Goal: Task Accomplishment & Management: Use online tool/utility

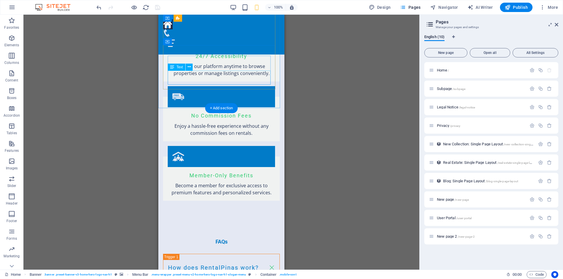
scroll to position [825, 0]
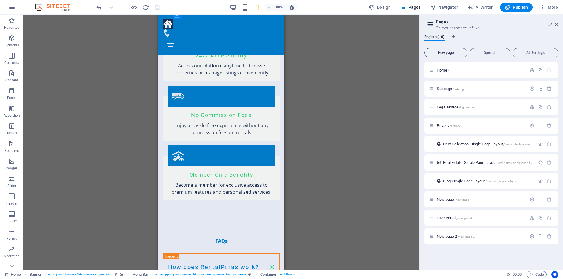
click at [444, 52] on span "New page" at bounding box center [446, 53] width 38 height 4
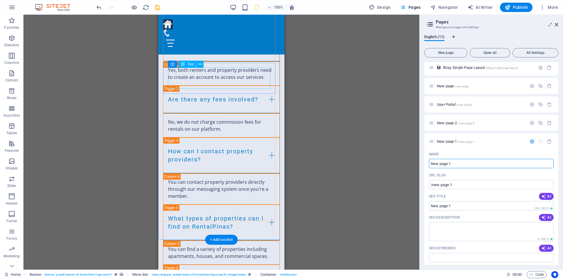
scroll to position [1175, 0]
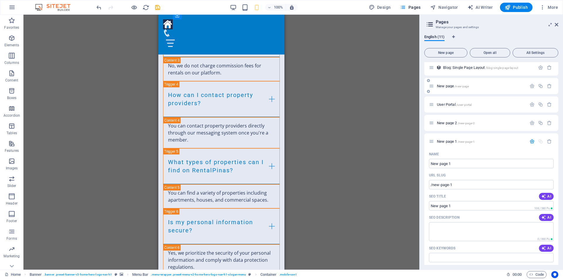
click at [443, 86] on span "New page /new-page" at bounding box center [453, 86] width 32 height 4
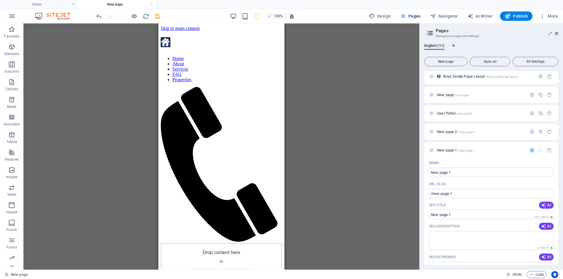
scroll to position [0, 0]
click at [13, 47] on icon "button" at bounding box center [11, 46] width 7 height 7
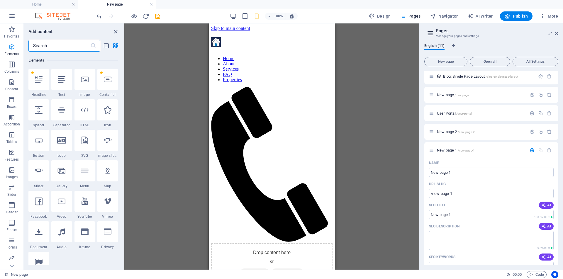
scroll to position [62, 0]
click at [61, 141] on icon at bounding box center [61, 140] width 9 height 8
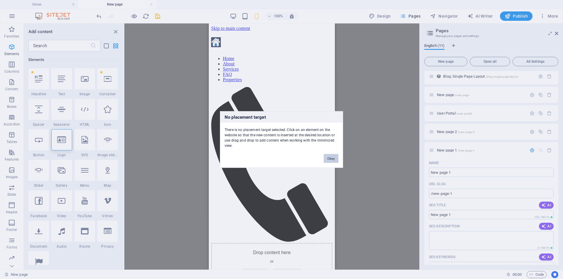
drag, startPoint x: 331, startPoint y: 159, endPoint x: 121, endPoint y: 134, distance: 211.2
click at [331, 159] on button "Okay" at bounding box center [330, 158] width 15 height 9
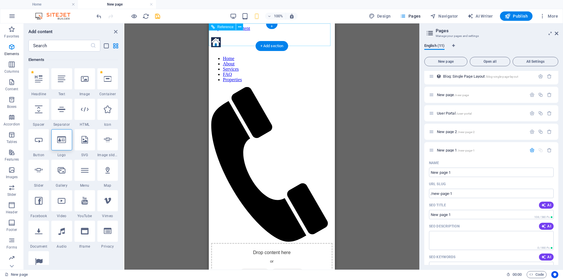
click at [229, 87] on div at bounding box center [271, 165] width 121 height 156
click at [59, 142] on icon at bounding box center [61, 140] width 9 height 8
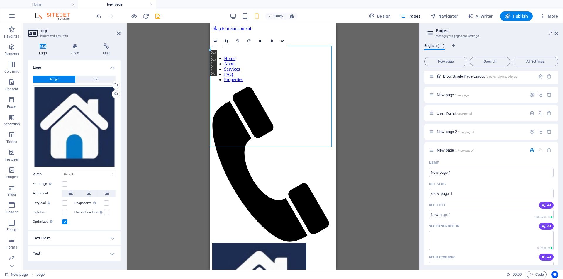
drag, startPoint x: 255, startPoint y: 93, endPoint x: 250, endPoint y: 78, distance: 15.4
click at [227, 41] on icon at bounding box center [226, 41] width 3 height 4
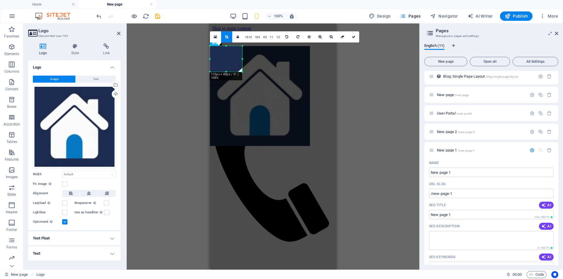
drag, startPoint x: 311, startPoint y: 147, endPoint x: 241, endPoint y: 71, distance: 103.6
click at [241, 71] on div at bounding box center [243, 72] width 4 height 4
click at [383, 80] on div "Drag here to replace the existing content. Press “Ctrl” if you want to create a…" at bounding box center [273, 146] width 292 height 246
click at [96, 79] on span "Text" at bounding box center [96, 79] width 6 height 7
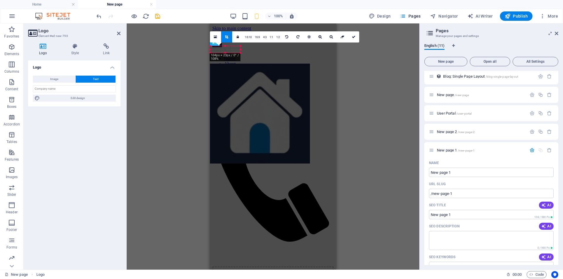
drag, startPoint x: 225, startPoint y: 51, endPoint x: 223, endPoint y: 69, distance: 17.7
click at [223, 69] on div at bounding box center [260, 114] width 100 height 100
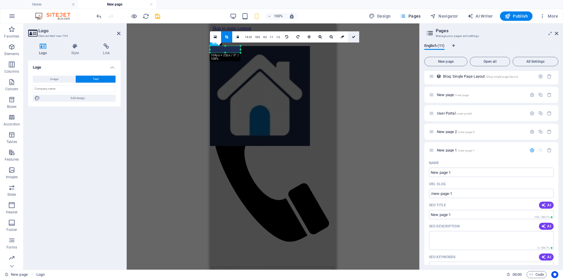
click at [354, 38] on link at bounding box center [353, 36] width 11 height 11
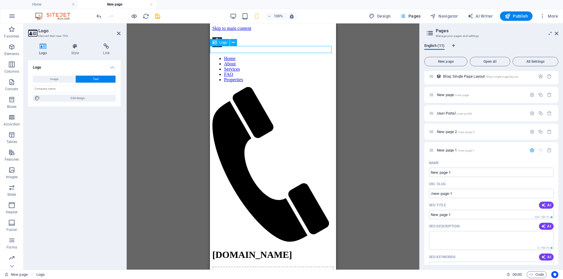
drag, startPoint x: 222, startPoint y: 50, endPoint x: 235, endPoint y: 48, distance: 12.7
click at [235, 249] on div "[DOMAIN_NAME]" at bounding box center [272, 254] width 121 height 11
click at [229, 249] on div "[DOMAIN_NAME]" at bounding box center [272, 254] width 121 height 11
click at [247, 249] on div "[DOMAIN_NAME]" at bounding box center [272, 254] width 121 height 11
click at [221, 249] on div "[DOMAIN_NAME]" at bounding box center [272, 254] width 121 height 11
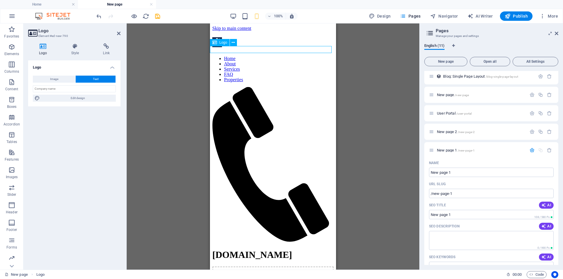
click at [214, 43] on icon at bounding box center [214, 42] width 5 height 7
click at [223, 249] on div "[DOMAIN_NAME]" at bounding box center [272, 254] width 121 height 11
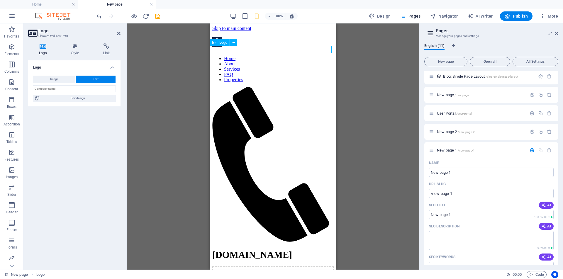
click at [223, 249] on div "[DOMAIN_NAME]" at bounding box center [272, 254] width 121 height 11
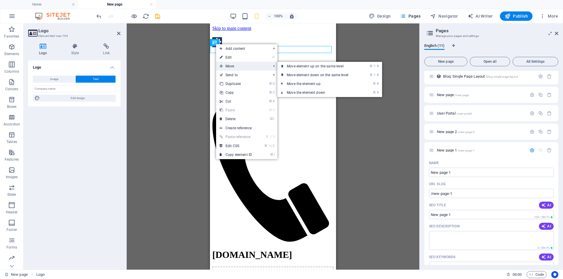
click at [229, 66] on span "Move" at bounding box center [242, 66] width 52 height 9
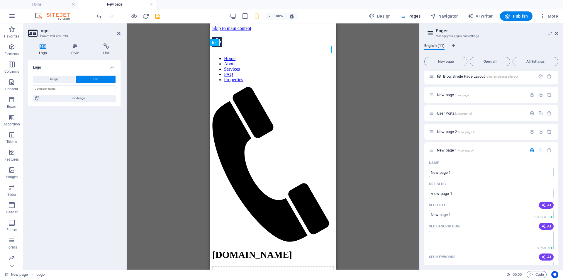
drag, startPoint x: 219, startPoint y: 48, endPoint x: 251, endPoint y: 45, distance: 32.1
click at [97, 16] on icon "undo" at bounding box center [99, 16] width 7 height 7
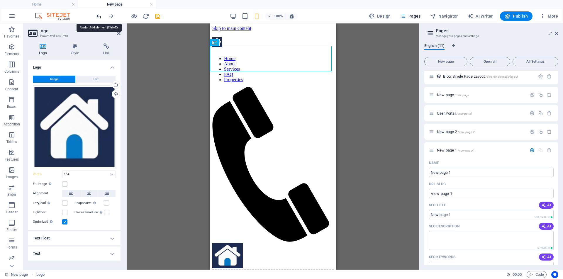
click at [97, 16] on icon "undo" at bounding box center [99, 16] width 7 height 7
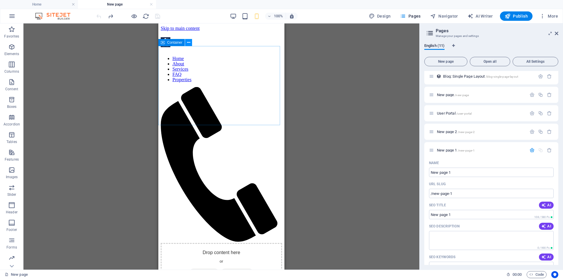
click at [190, 43] on icon at bounding box center [188, 43] width 3 height 6
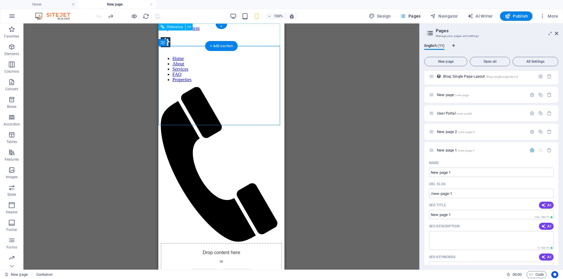
click at [181, 87] on div at bounding box center [221, 165] width 121 height 156
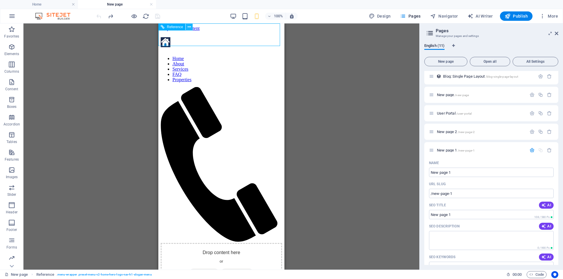
click at [190, 27] on icon at bounding box center [189, 27] width 3 height 6
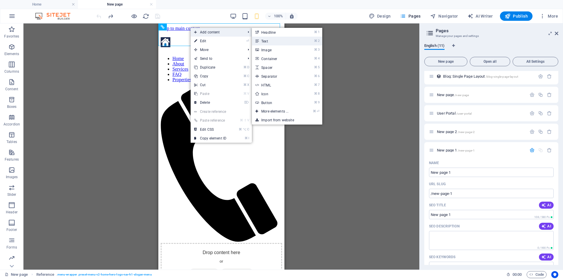
click at [270, 41] on link "⌘ 2 Text" at bounding box center [276, 41] width 48 height 9
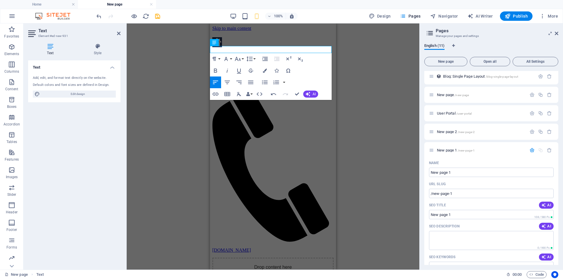
click at [376, 74] on div "Container Placeholder Reference Reference Logo Text Paragraph Format Normal Hea…" at bounding box center [273, 146] width 292 height 246
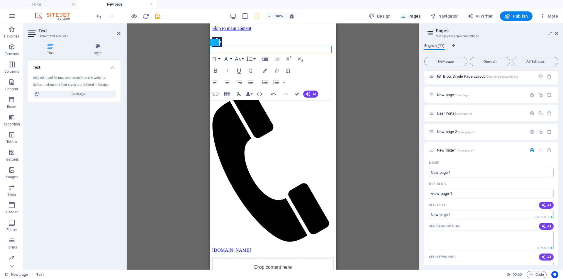
drag, startPoint x: 425, startPoint y: 67, endPoint x: 230, endPoint y: 35, distance: 197.9
click at [355, 61] on div "Container Placeholder Reference Reference Logo Text Paragraph Format Normal Hea…" at bounding box center [273, 146] width 292 height 246
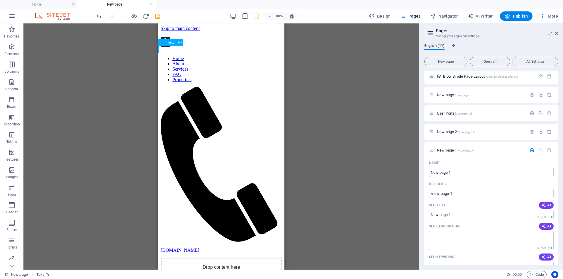
click at [188, 248] on div "Rentalpinas.com" at bounding box center [221, 250] width 121 height 5
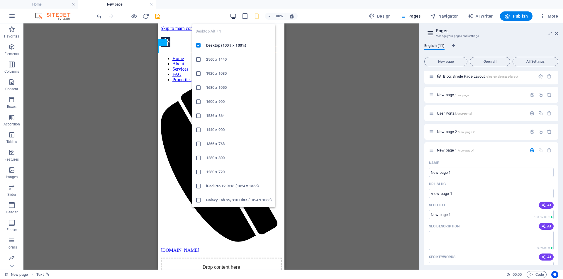
click at [233, 16] on icon "button" at bounding box center [233, 16] width 7 height 7
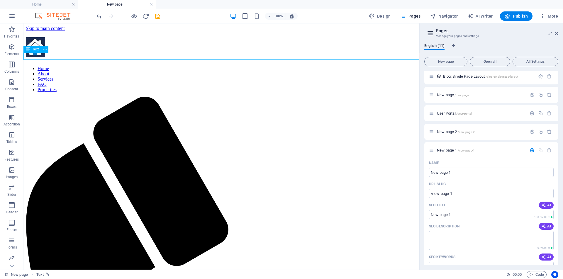
click at [97, 38] on div at bounding box center [221, 48] width 391 height 22
click at [44, 50] on icon at bounding box center [44, 49] width 3 height 6
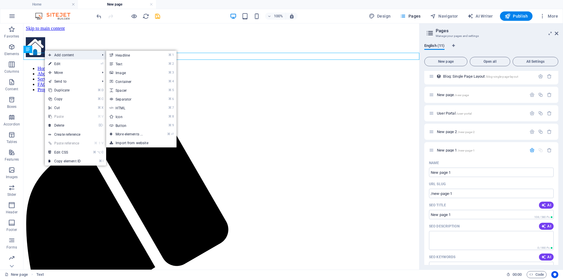
click at [72, 55] on span "Add content" at bounding box center [71, 55] width 52 height 9
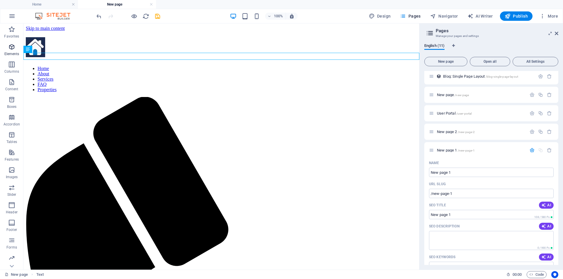
click at [10, 50] on icon "button" at bounding box center [11, 46] width 7 height 7
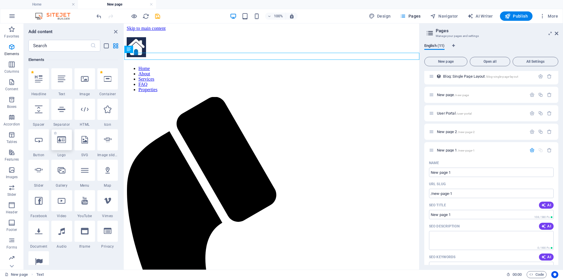
click at [59, 141] on icon at bounding box center [61, 140] width 9 height 8
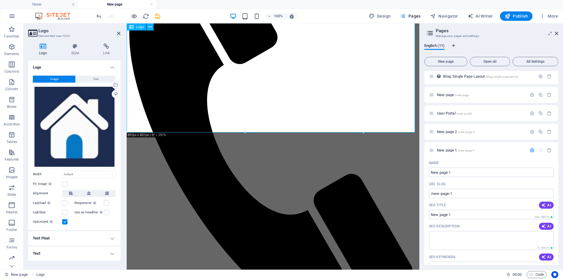
scroll to position [164, 0]
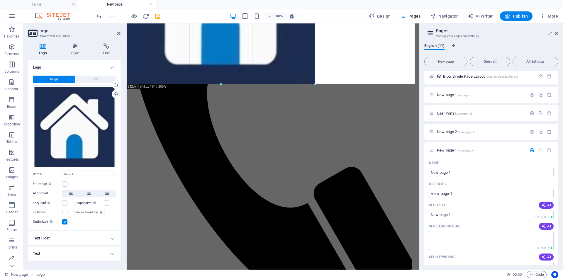
drag, startPoint x: 362, startPoint y: 132, endPoint x: 298, endPoint y: 89, distance: 77.8
type input "641"
select select "px"
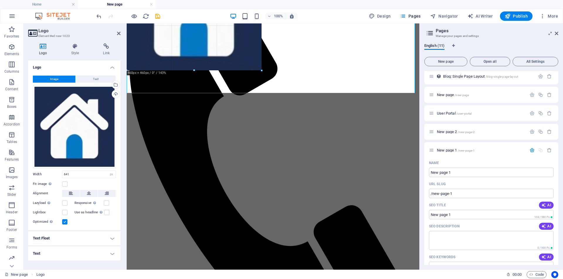
scroll to position [120, 0]
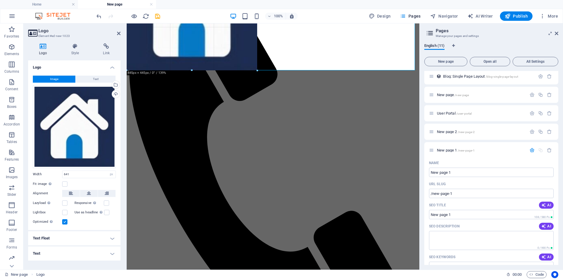
drag, startPoint x: 314, startPoint y: 83, endPoint x: 79, endPoint y: 1, distance: 249.2
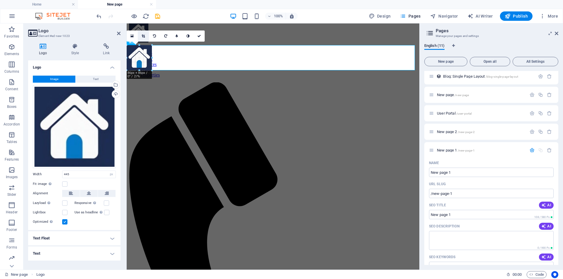
scroll to position [8, 0]
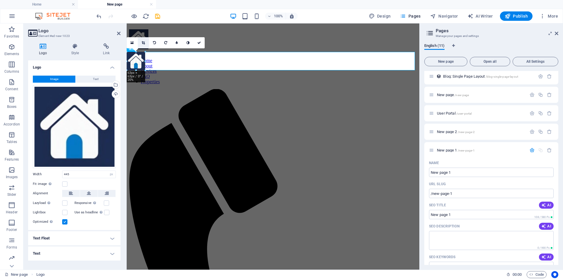
drag, startPoint x: 257, startPoint y: 171, endPoint x: 143, endPoint y: 39, distance: 174.1
type input "63"
drag, startPoint x: 269, startPoint y: 73, endPoint x: 166, endPoint y: 64, distance: 103.8
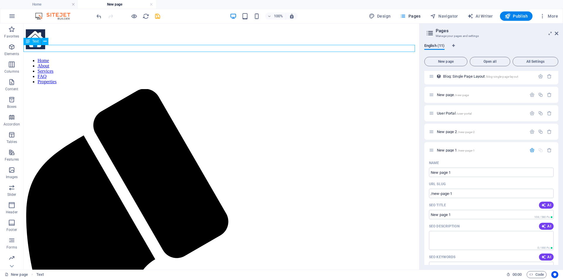
scroll to position [0, 0]
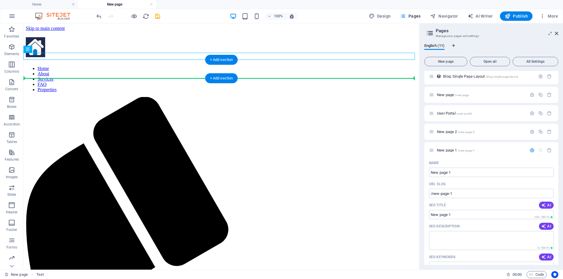
drag, startPoint x: 52, startPoint y: 65, endPoint x: 64, endPoint y: 72, distance: 13.5
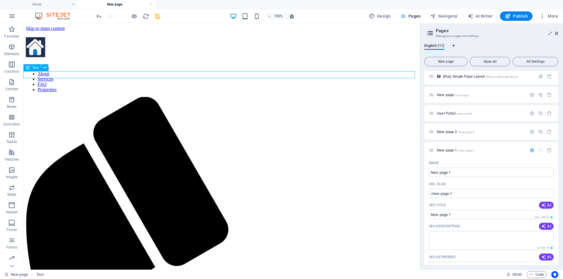
click at [47, 68] on button at bounding box center [44, 67] width 7 height 7
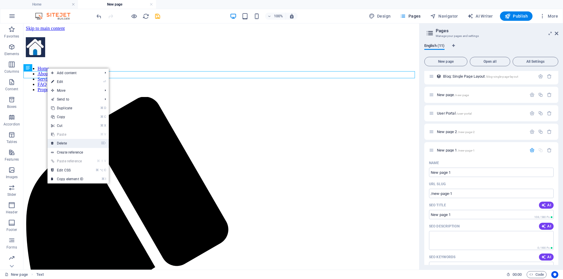
click at [71, 143] on link "⌦ Delete" at bounding box center [66, 143] width 39 height 9
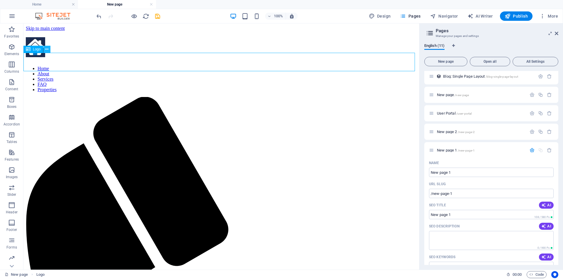
click at [48, 50] on icon at bounding box center [46, 49] width 3 height 6
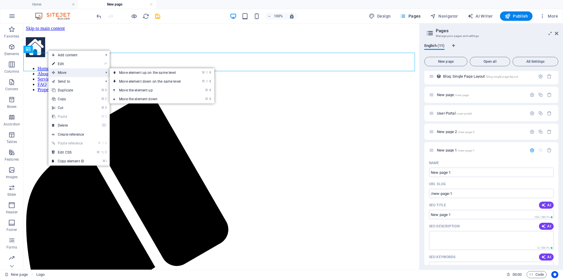
click at [64, 71] on span "Move" at bounding box center [74, 72] width 52 height 9
click at [65, 73] on span "Move" at bounding box center [74, 72] width 52 height 9
click at [126, 91] on link "⌘ ⬆ Move the element up" at bounding box center [151, 90] width 83 height 9
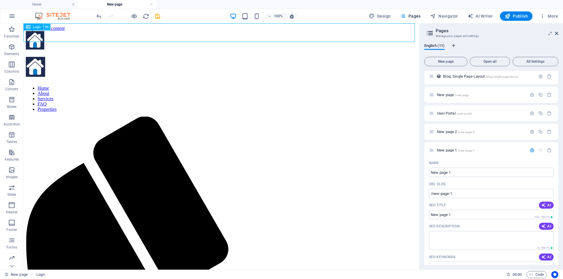
click at [49, 28] on button at bounding box center [46, 26] width 7 height 7
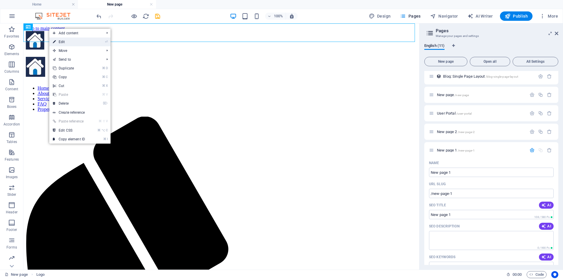
click at [66, 42] on link "⏎ Edit" at bounding box center [68, 42] width 39 height 9
select select "px"
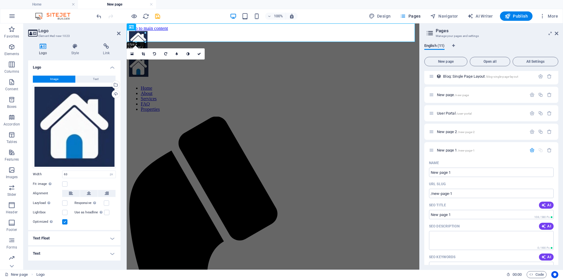
click at [113, 239] on h4 "Text Float" at bounding box center [74, 238] width 92 height 14
click at [37, 249] on icon at bounding box center [37, 249] width 4 height 7
click at [66, 248] on span "Image left" at bounding box center [75, 249] width 18 height 7
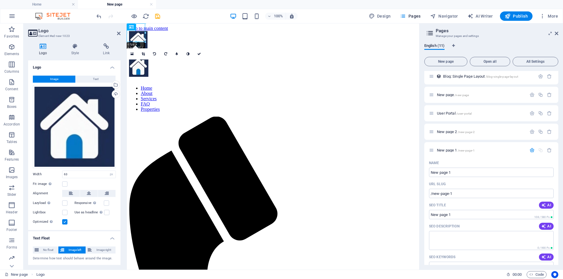
drag, startPoint x: 135, startPoint y: 32, endPoint x: 138, endPoint y: 36, distance: 4.8
click at [138, 36] on div at bounding box center [273, 41] width 288 height 20
drag, startPoint x: 137, startPoint y: 32, endPoint x: 142, endPoint y: 38, distance: 7.7
click at [142, 38] on div at bounding box center [273, 41] width 288 height 20
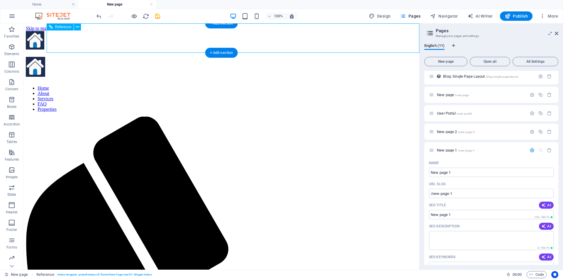
drag, startPoint x: 62, startPoint y: 40, endPoint x: 168, endPoint y: 41, distance: 106.1
drag, startPoint x: 154, startPoint y: 38, endPoint x: 79, endPoint y: 38, distance: 74.7
drag, startPoint x: 66, startPoint y: 37, endPoint x: 30, endPoint y: 36, distance: 36.1
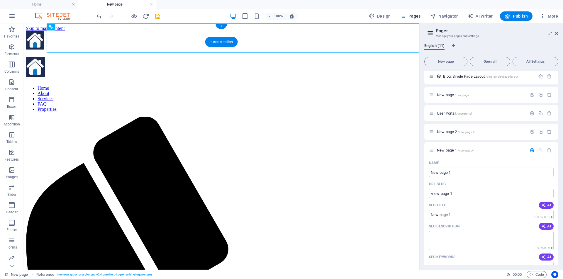
click at [29, 33] on div at bounding box center [221, 41] width 391 height 20
click at [41, 40] on div at bounding box center [221, 41] width 391 height 20
click at [38, 34] on div at bounding box center [221, 41] width 391 height 20
click at [41, 41] on div at bounding box center [221, 41] width 391 height 20
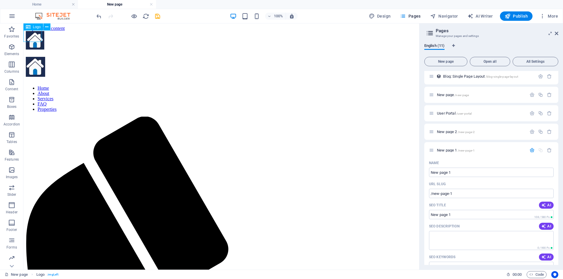
click at [28, 28] on icon at bounding box center [28, 26] width 5 height 7
click at [48, 28] on button at bounding box center [46, 26] width 7 height 7
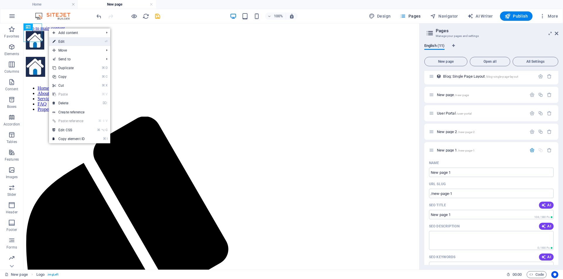
click at [65, 42] on link "⏎ Edit" at bounding box center [68, 41] width 39 height 9
select select "px"
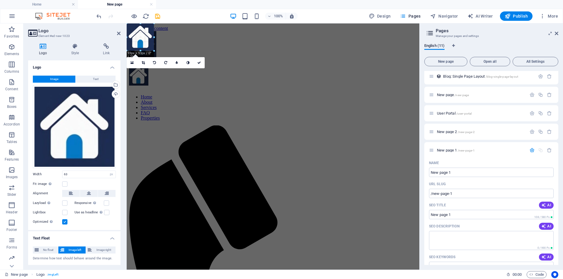
drag, startPoint x: 145, startPoint y: 42, endPoint x: 153, endPoint y: 46, distance: 8.7
type input "93"
click at [175, 66] on div at bounding box center [273, 77] width 288 height 22
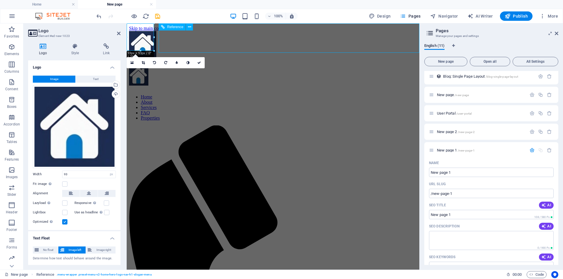
click at [278, 66] on div "Home About Services FAQ Properties" at bounding box center [273, 284] width 288 height 437
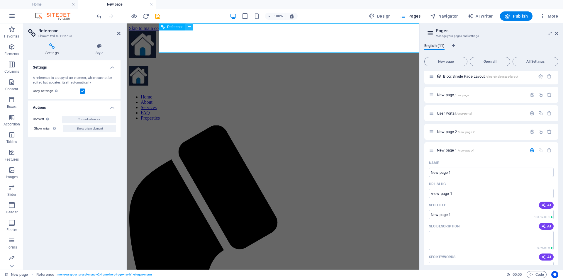
click at [190, 28] on icon at bounding box center [189, 27] width 3 height 6
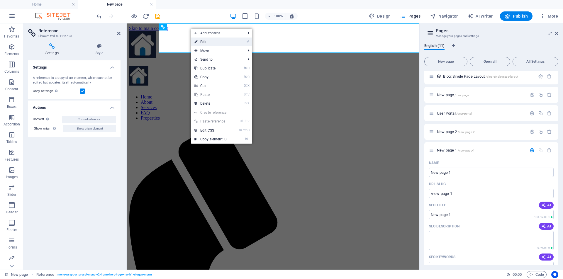
click at [204, 42] on link "⏎ Edit" at bounding box center [210, 42] width 39 height 9
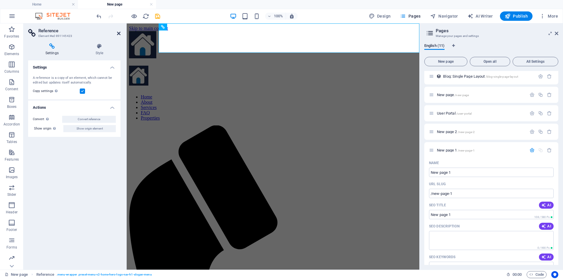
drag, startPoint x: 119, startPoint y: 33, endPoint x: 95, endPoint y: 11, distance: 32.8
click at [119, 33] on icon at bounding box center [119, 33] width 4 height 5
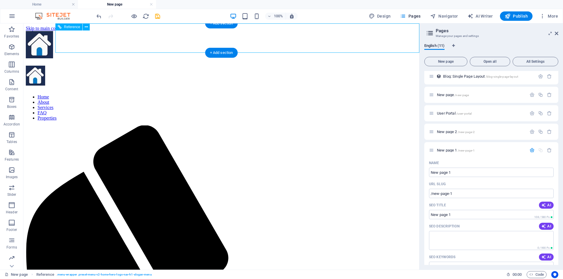
click at [108, 66] on div at bounding box center [221, 77] width 391 height 22
click at [88, 28] on button at bounding box center [86, 26] width 7 height 7
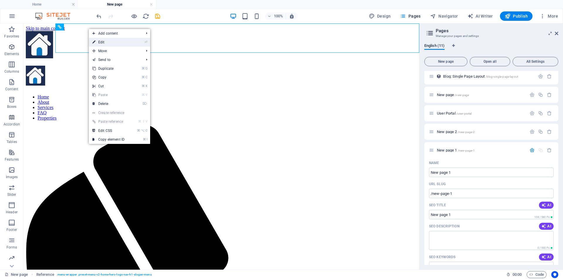
click at [113, 43] on link "⏎ Edit" at bounding box center [108, 42] width 39 height 9
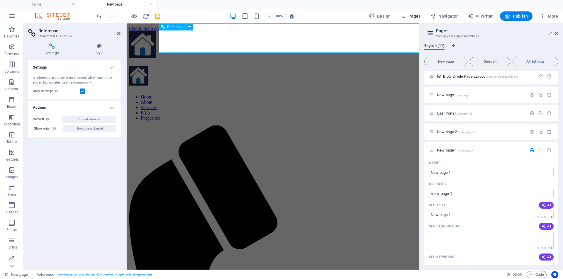
click at [171, 66] on div at bounding box center [273, 77] width 288 height 22
click at [189, 28] on icon at bounding box center [189, 27] width 3 height 6
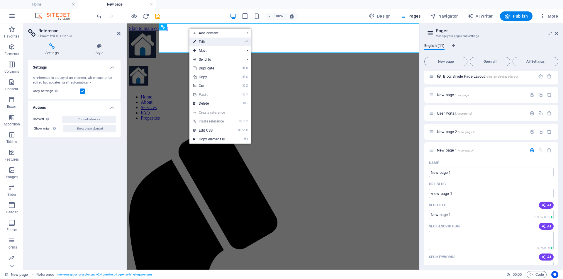
click at [207, 43] on link "⏎ Edit" at bounding box center [208, 42] width 39 height 9
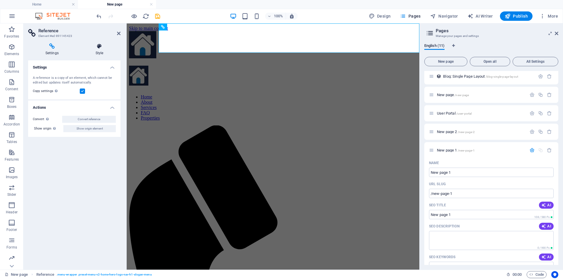
click at [99, 48] on icon at bounding box center [99, 46] width 42 height 6
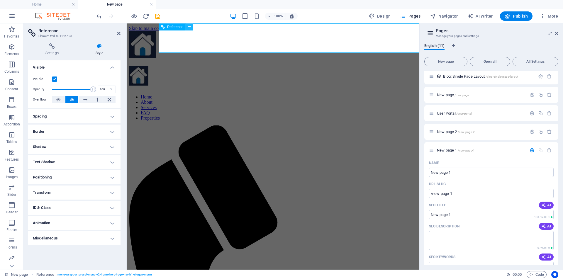
click at [191, 27] on button at bounding box center [189, 26] width 7 height 7
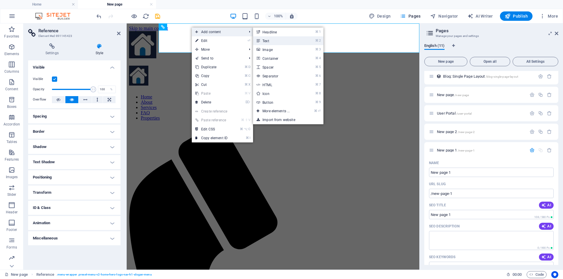
click at [268, 41] on link "⌘ 2 Text" at bounding box center [277, 40] width 48 height 9
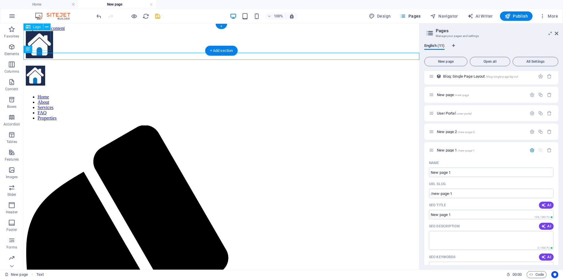
click at [33, 41] on div at bounding box center [221, 45] width 391 height 28
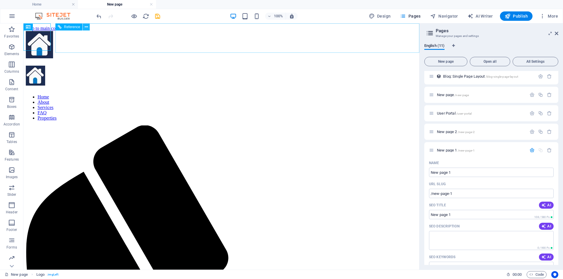
click at [87, 28] on icon at bounding box center [86, 27] width 3 height 6
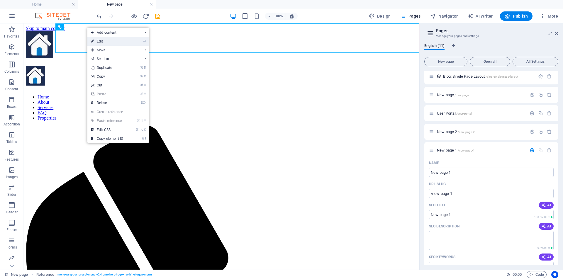
click at [104, 41] on link "⏎ Edit" at bounding box center [106, 41] width 39 height 9
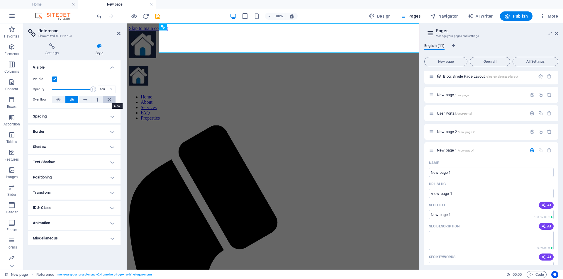
click at [110, 100] on icon at bounding box center [110, 99] width 4 height 7
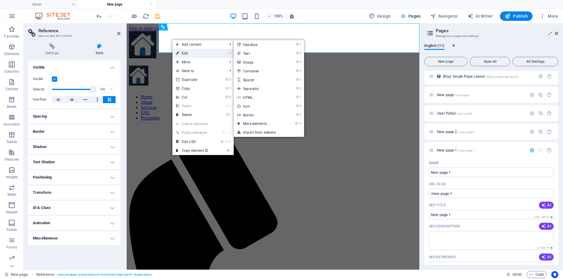
click at [184, 52] on link "⏎ Edit" at bounding box center [191, 53] width 39 height 9
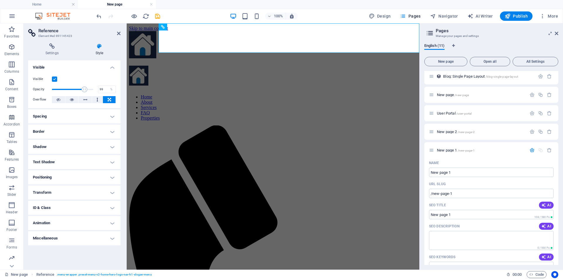
type input "100"
drag, startPoint x: 94, startPoint y: 90, endPoint x: 94, endPoint y: 98, distance: 8.2
click at [95, 93] on div "Opacity 100 %" at bounding box center [74, 89] width 83 height 9
click at [63, 178] on h4 "Positioning" at bounding box center [74, 177] width 92 height 14
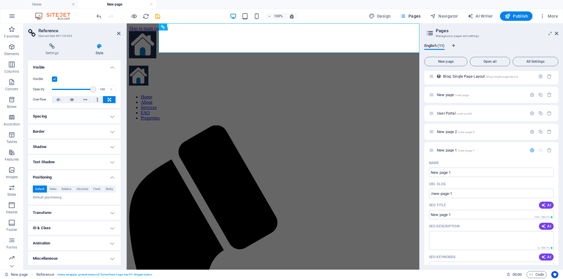
scroll to position [1, 0]
click at [111, 243] on h4 "Animation" at bounding box center [74, 243] width 92 height 14
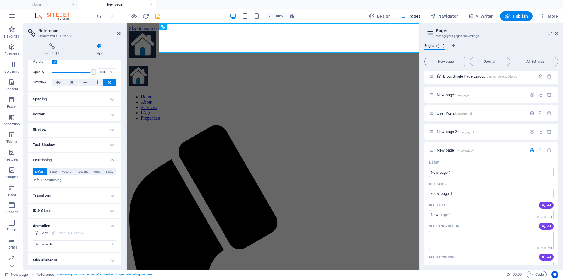
scroll to position [20, 0]
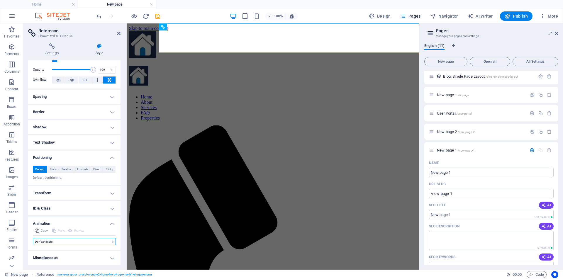
click at [112, 241] on select "Don't animate Show / Hide Slide up/down Zoom in/out Slide left to right Slide r…" at bounding box center [74, 241] width 83 height 7
select select "slide"
click at [33, 238] on select "Don't animate Show / Hide Slide up/down Zoom in/out Slide left to right Slide r…" at bounding box center [74, 241] width 83 height 7
select select "scroll"
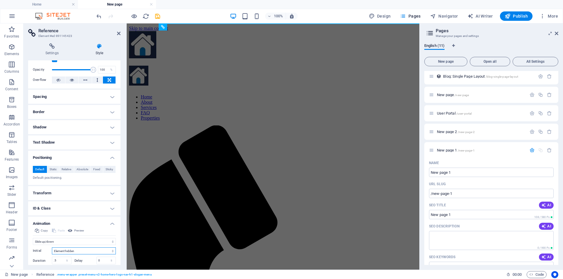
click at [111, 251] on select "Element hidden Element shown" at bounding box center [84, 250] width 64 height 7
click at [112, 242] on select "Don't animate Show / Hide Slide up/down Zoom in/out Slide left to right Slide r…" at bounding box center [74, 241] width 83 height 7
select select "none"
click at [33, 238] on select "Don't animate Show / Hide Slide up/down Zoom in/out Slide left to right Slide r…" at bounding box center [74, 241] width 83 height 7
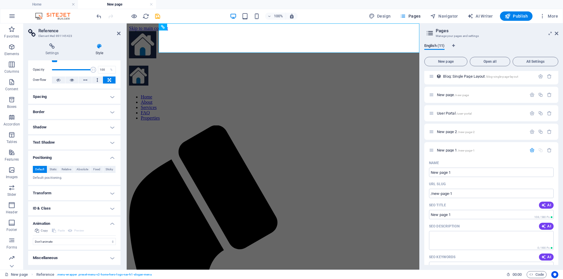
click at [56, 33] on h3 "Element #ed-891145423" at bounding box center [73, 35] width 70 height 5
click at [52, 47] on icon at bounding box center [52, 46] width 48 height 6
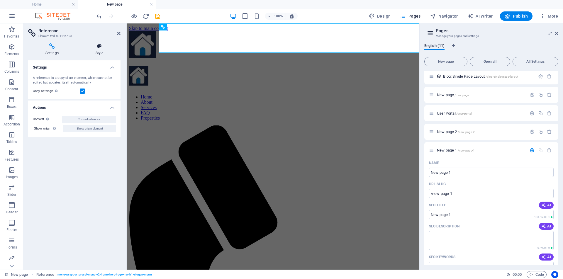
click at [100, 48] on icon at bounding box center [99, 46] width 42 height 6
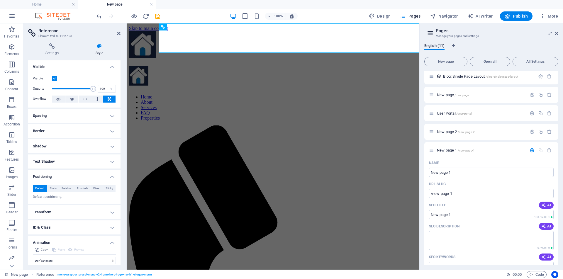
scroll to position [0, 0]
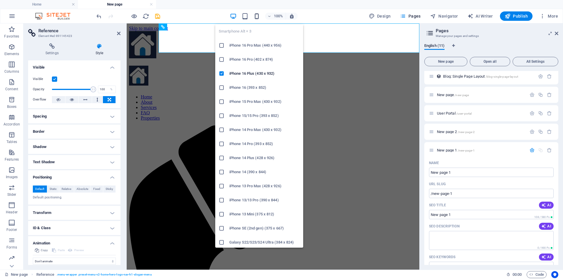
click at [257, 18] on icon "button" at bounding box center [256, 16] width 7 height 7
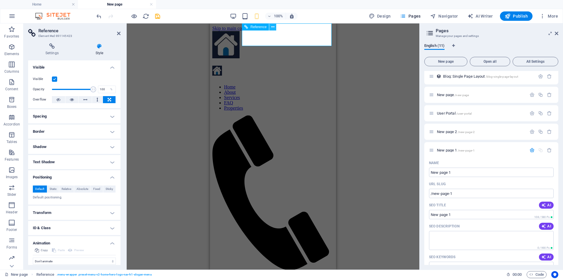
click at [272, 27] on icon at bounding box center [272, 27] width 3 height 6
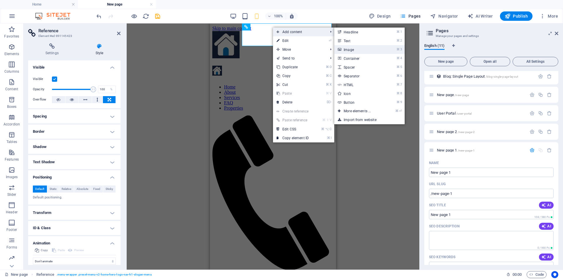
click at [354, 49] on link "⌘ 3 Image" at bounding box center [358, 49] width 48 height 9
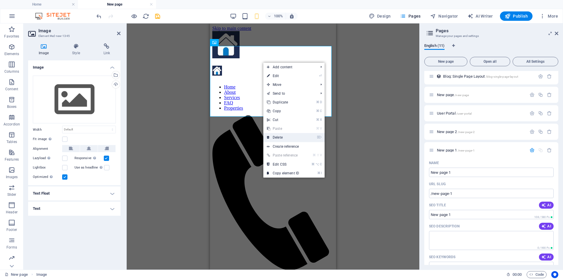
click at [280, 137] on link "⌦ Delete" at bounding box center [282, 137] width 39 height 9
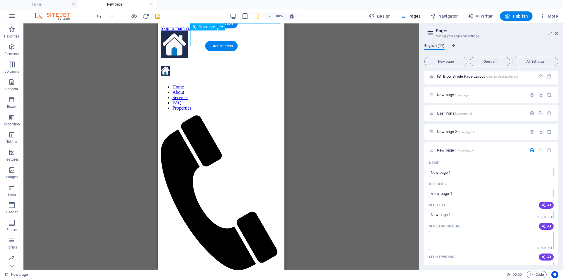
click at [199, 66] on div at bounding box center [221, 72] width 121 height 12
click at [223, 27] on button at bounding box center [220, 26] width 7 height 7
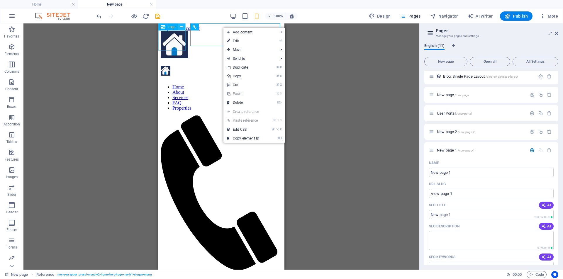
click at [182, 28] on icon at bounding box center [181, 27] width 3 height 6
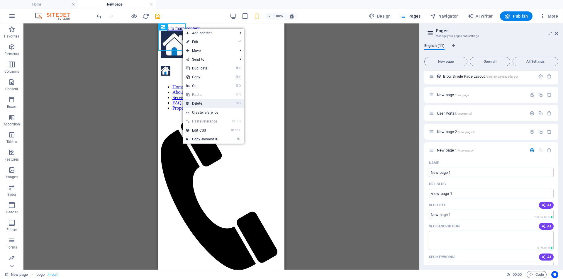
drag, startPoint x: 199, startPoint y: 102, endPoint x: 40, endPoint y: 79, distance: 159.9
click at [199, 102] on link "⌦ Delete" at bounding box center [202, 103] width 39 height 9
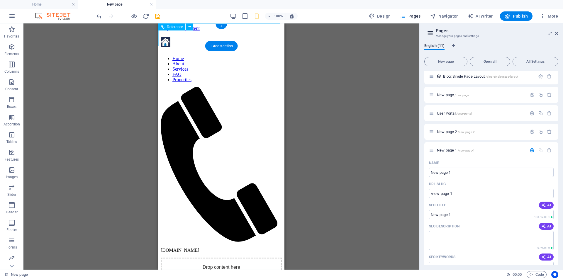
click at [182, 87] on div at bounding box center [221, 165] width 121 height 156
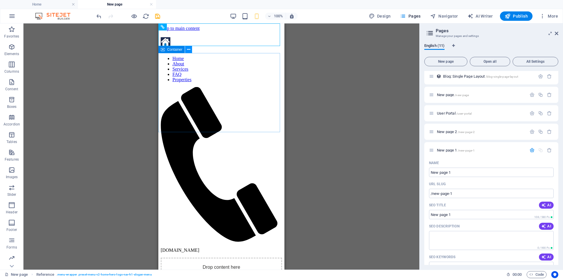
click at [188, 51] on icon at bounding box center [188, 50] width 3 height 6
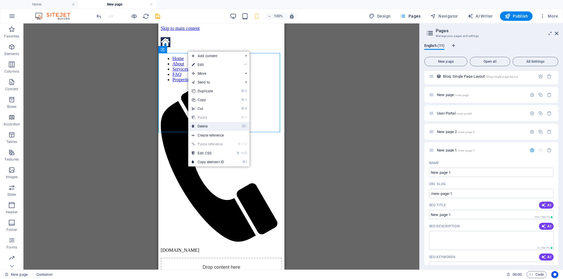
click at [209, 125] on link "⌦ Delete" at bounding box center [207, 126] width 39 height 9
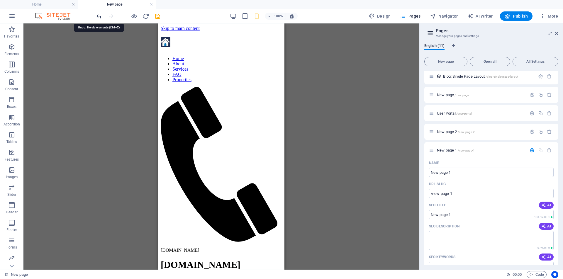
click at [98, 16] on icon "undo" at bounding box center [99, 16] width 7 height 7
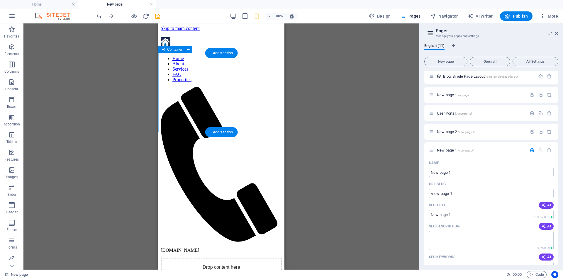
click at [99, 99] on div "Drag here to replace the existing content. Press “Ctrl” if you want to create a…" at bounding box center [221, 146] width 396 height 246
click at [11, 47] on icon "button" at bounding box center [11, 46] width 7 height 7
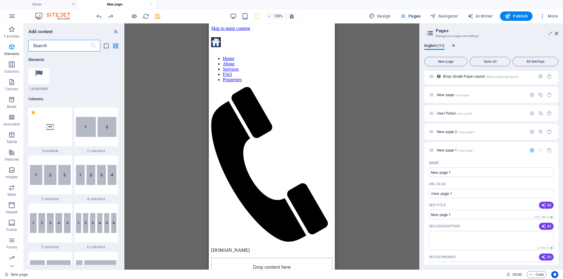
scroll to position [254, 0]
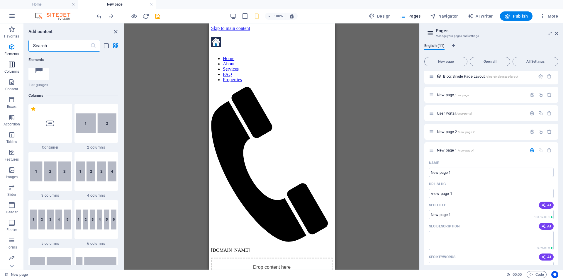
click at [14, 66] on icon "button" at bounding box center [11, 64] width 7 height 7
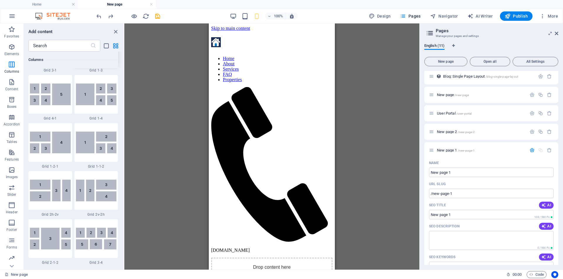
scroll to position [855, 0]
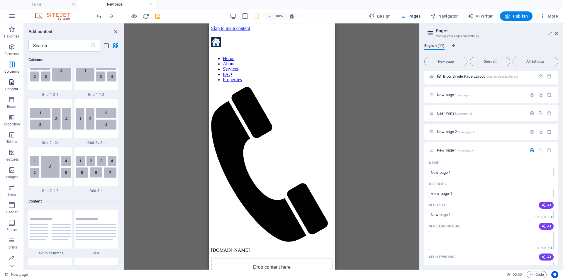
click at [13, 86] on span "Content" at bounding box center [11, 86] width 23 height 14
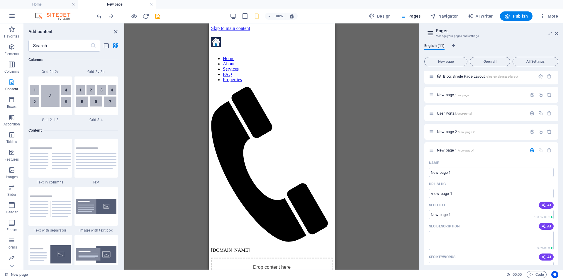
scroll to position [1025, 0]
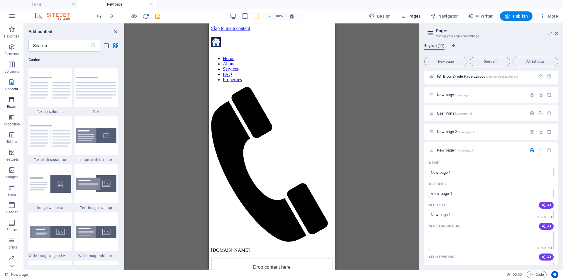
click at [14, 101] on icon "button" at bounding box center [11, 99] width 7 height 7
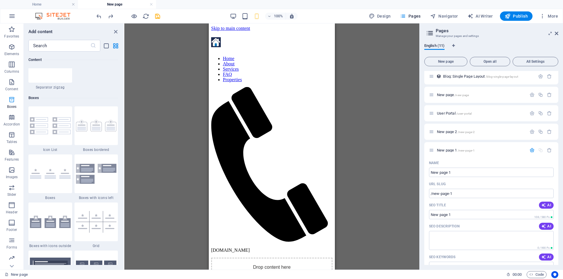
scroll to position [1616, 0]
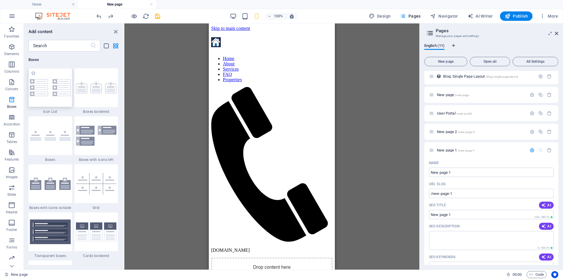
click at [48, 93] on img at bounding box center [50, 87] width 41 height 17
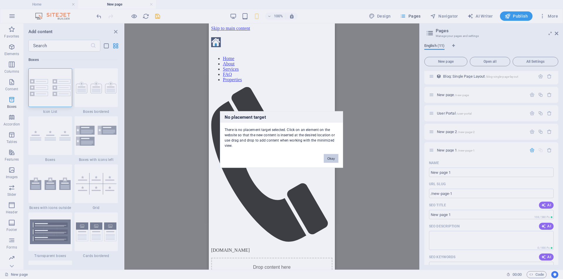
drag, startPoint x: 334, startPoint y: 158, endPoint x: 125, endPoint y: 135, distance: 210.2
click at [334, 158] on button "Okay" at bounding box center [330, 158] width 15 height 9
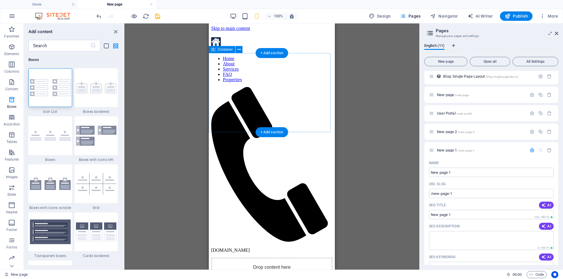
click at [280, 258] on div "Drop content here or Add elements Paste clipboard" at bounding box center [271, 279] width 121 height 42
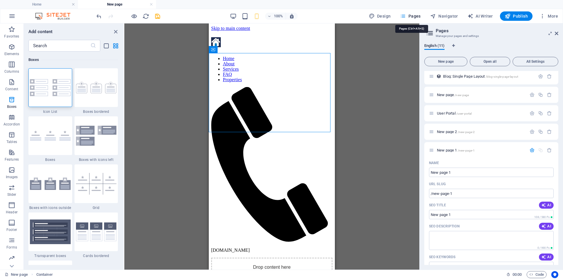
click at [413, 15] on span "Pages" at bounding box center [410, 16] width 21 height 6
click at [408, 17] on span "Pages" at bounding box center [410, 16] width 21 height 6
click at [490, 62] on span "Open all" at bounding box center [489, 62] width 35 height 4
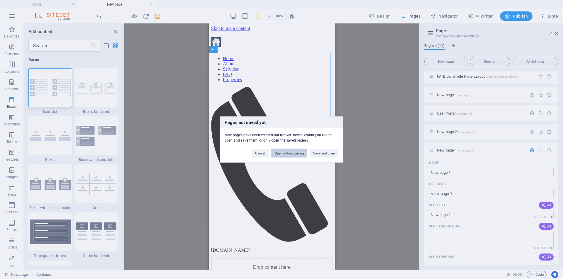
click at [283, 154] on button "Open without saving" at bounding box center [289, 153] width 36 height 9
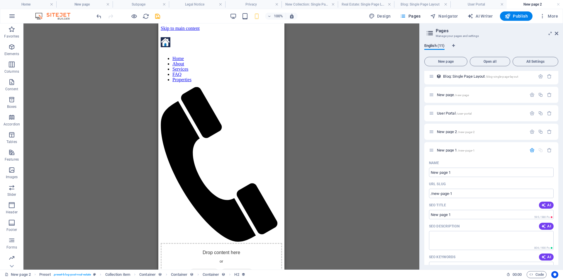
scroll to position [0, 0]
click at [533, 61] on span "All Settings" at bounding box center [535, 62] width 40 height 4
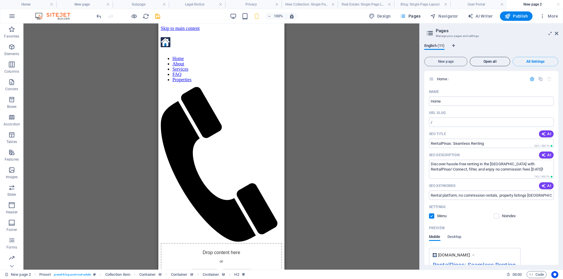
click at [485, 62] on span "Open all" at bounding box center [489, 62] width 35 height 4
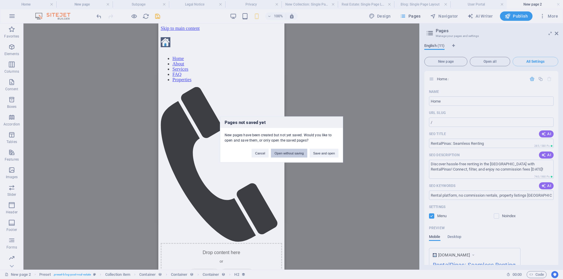
click at [289, 154] on button "Open without saving" at bounding box center [289, 153] width 36 height 9
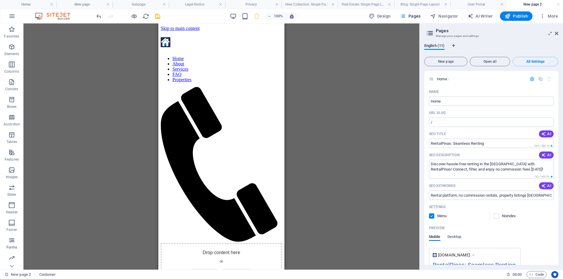
click at [12, 240] on icon "button" at bounding box center [11, 240] width 7 height 7
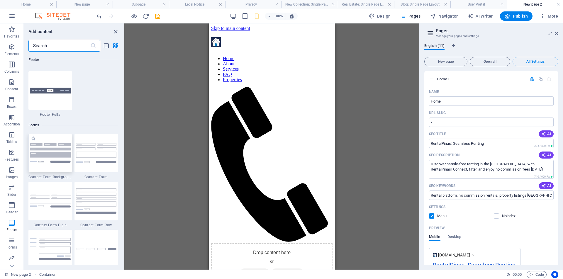
scroll to position [4214, 0]
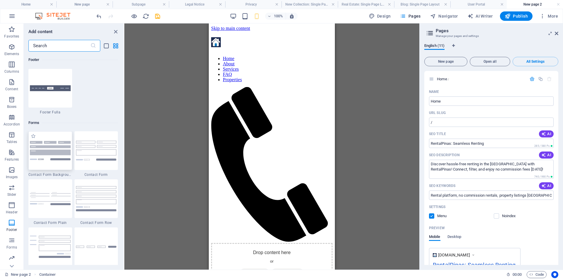
click at [49, 149] on img at bounding box center [50, 150] width 41 height 19
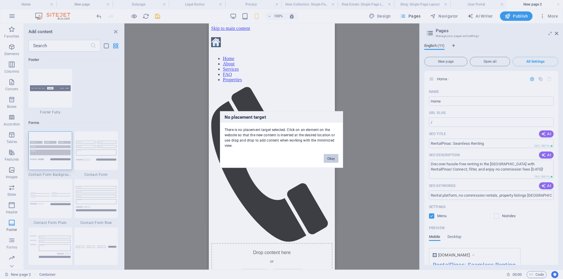
click at [332, 157] on button "Okay" at bounding box center [330, 158] width 15 height 9
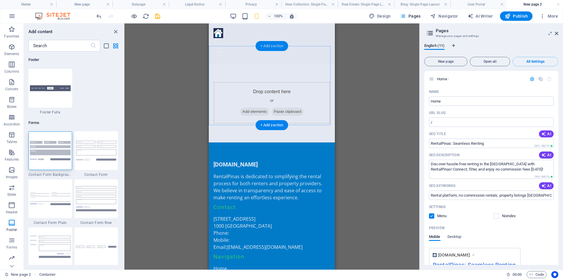
click at [262, 46] on div "+ Add section" at bounding box center [271, 46] width 33 height 10
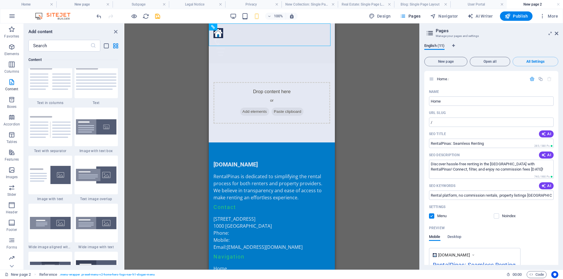
scroll to position [1062, 0]
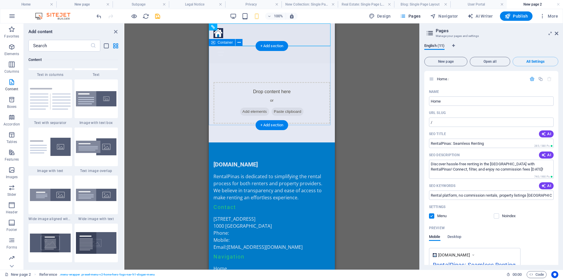
click at [250, 108] on span "Add elements" at bounding box center [254, 112] width 29 height 8
click at [10, 118] on icon "button" at bounding box center [11, 117] width 7 height 7
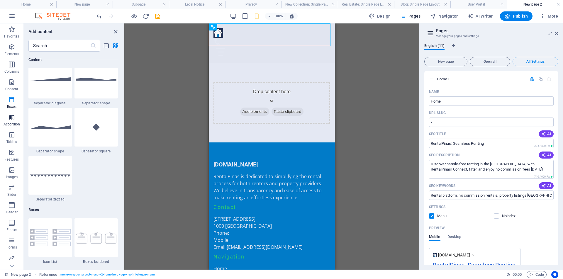
scroll to position [1871, 0]
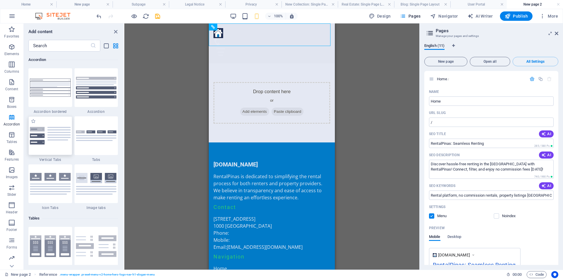
click at [44, 132] on img at bounding box center [50, 136] width 41 height 18
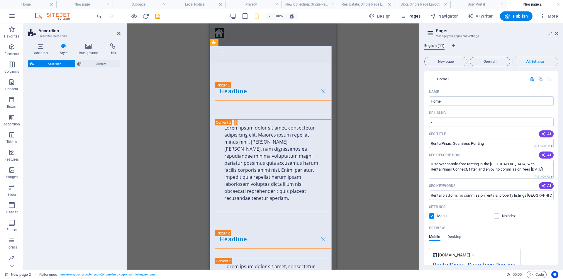
select select "rem"
select select "preset-accordion-v3-list-icon"
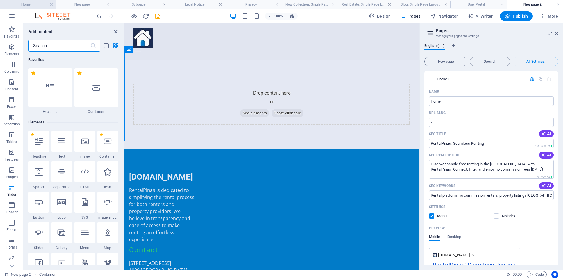
scroll to position [3321, 0]
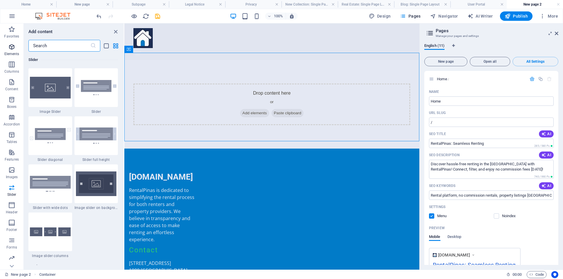
click at [11, 48] on icon "button" at bounding box center [11, 46] width 7 height 7
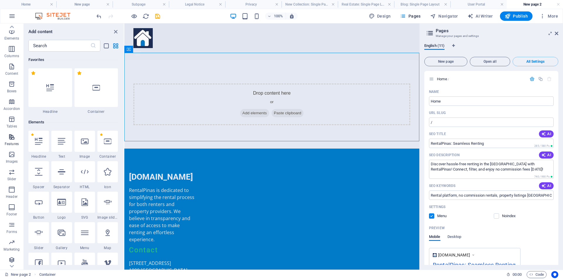
scroll to position [18, 0]
click at [9, 225] on icon "button" at bounding box center [11, 222] width 7 height 7
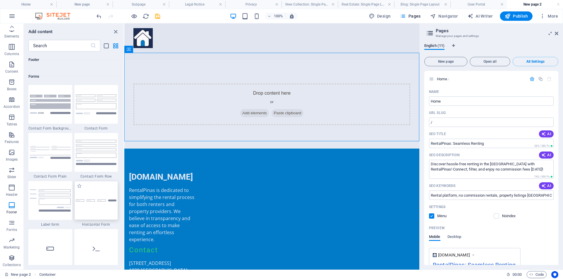
scroll to position [4256, 0]
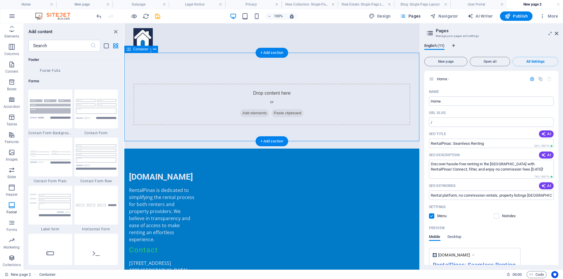
click at [234, 88] on div "Drop content here or Add elements Paste clipboard" at bounding box center [271, 104] width 277 height 42
click at [274, 85] on div "Drop content here or Add elements Paste clipboard" at bounding box center [271, 104] width 277 height 42
click at [268, 86] on div "Drop content here or Add elements Paste clipboard" at bounding box center [271, 104] width 277 height 42
click at [199, 90] on div "Drop content here or Add elements Paste clipboard" at bounding box center [271, 104] width 277 height 42
click at [47, 110] on img at bounding box center [50, 108] width 41 height 19
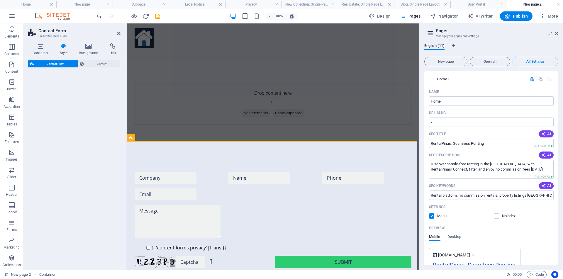
select select "rem"
select select "preset-contact-form-v3-background"
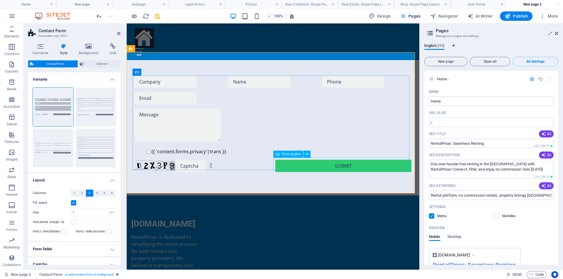
scroll to position [89, 0]
click at [81, 108] on button "Default" at bounding box center [96, 107] width 40 height 39
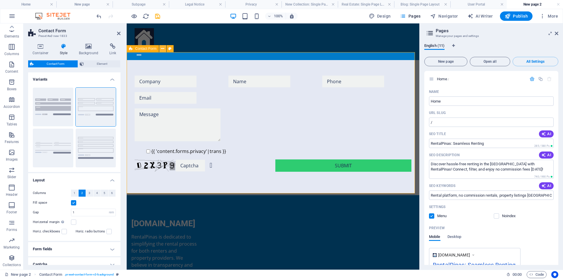
click at [163, 49] on icon at bounding box center [162, 49] width 3 height 6
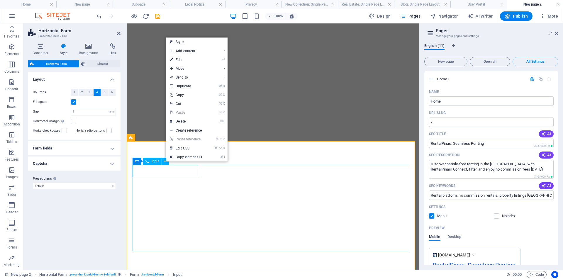
select select "rem"
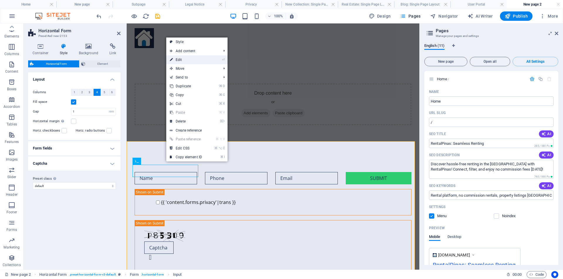
click at [223, 59] on icon "⏎" at bounding box center [223, 60] width 3 height 4
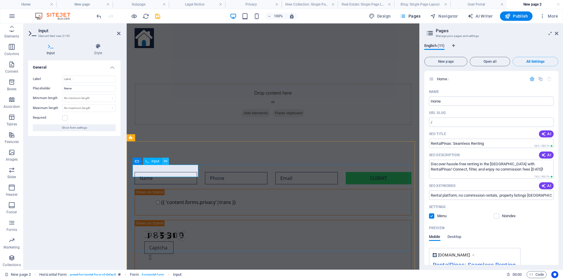
click at [165, 162] on icon at bounding box center [165, 161] width 3 height 6
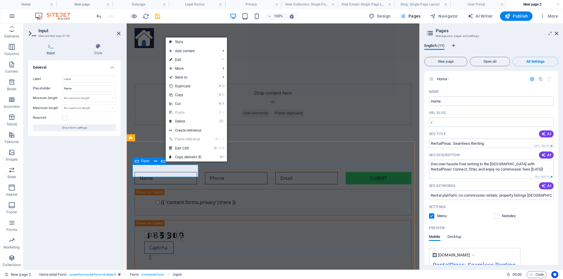
click at [138, 163] on icon at bounding box center [137, 161] width 4 height 7
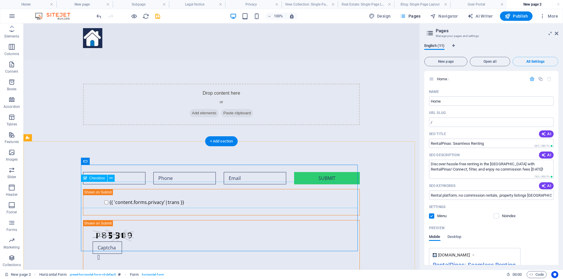
click at [103, 189] on div "{{ 'content.forms.privacy'|trans }}" at bounding box center [221, 202] width 277 height 26
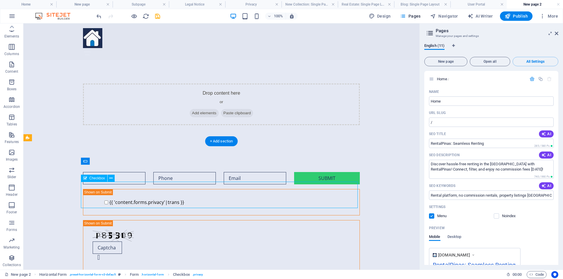
click at [184, 190] on div "{{ 'content.forms.privacy'|trans }}" at bounding box center [221, 202] width 277 height 26
click at [13, 224] on icon "button" at bounding box center [11, 222] width 7 height 7
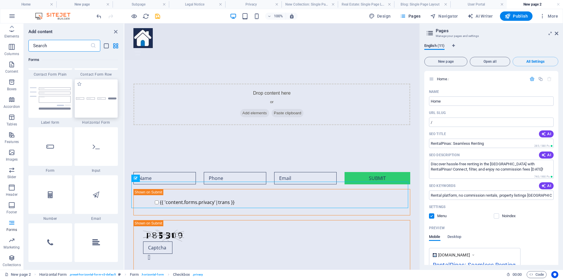
scroll to position [4363, 0]
click at [52, 150] on div at bounding box center [50, 146] width 44 height 39
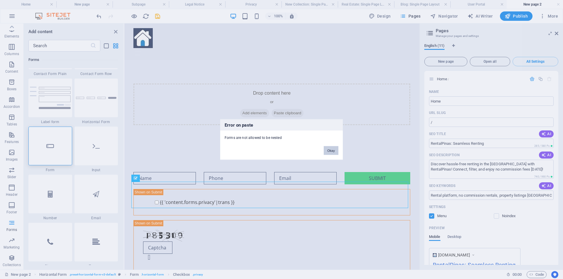
drag, startPoint x: 335, startPoint y: 149, endPoint x: 188, endPoint y: 126, distance: 149.2
click at [335, 149] on button "Okay" at bounding box center [330, 150] width 15 height 9
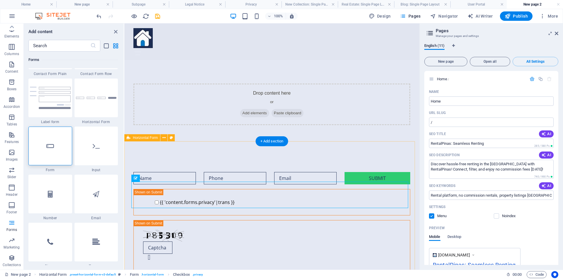
click at [216, 149] on div "Submit {{ 'content.forms.privacy'|trans }} Nicht lesbar? Neu generieren" at bounding box center [271, 222] width 295 height 146
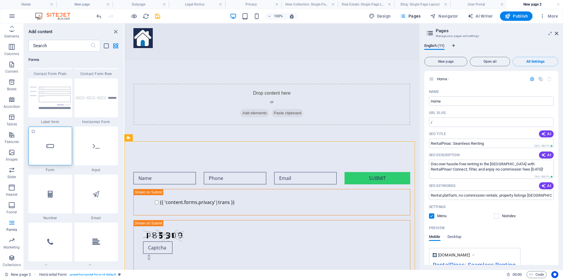
click at [59, 148] on div at bounding box center [50, 146] width 44 height 39
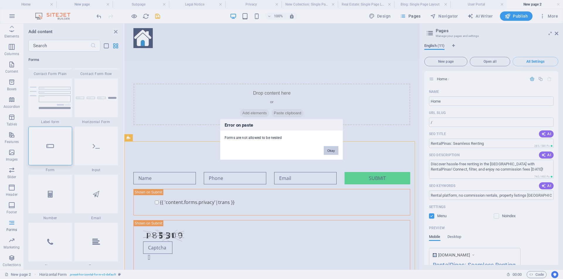
click at [333, 149] on button "Okay" at bounding box center [330, 150] width 15 height 9
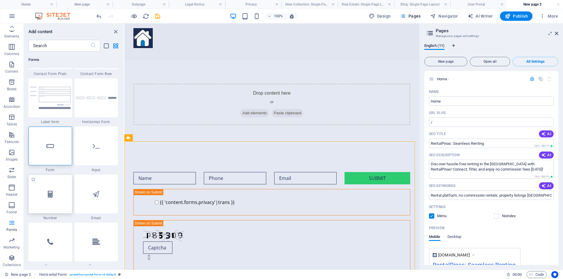
click at [53, 196] on div at bounding box center [50, 194] width 44 height 39
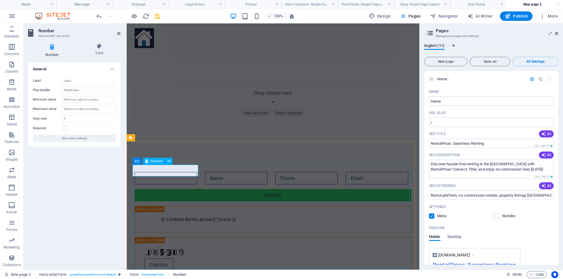
click at [178, 172] on input "number" at bounding box center [165, 178] width 62 height 12
click at [191, 172] on input "-1" at bounding box center [165, 178] width 62 height 12
click at [191, 172] on input "-2" at bounding box center [165, 178] width 62 height 12
click at [191, 172] on input "-3" at bounding box center [165, 178] width 62 height 12
click at [191, 172] on input "-4" at bounding box center [165, 178] width 62 height 12
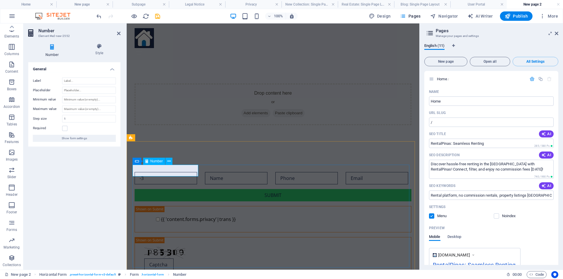
click at [191, 172] on input "-3" at bounding box center [165, 178] width 62 height 12
click at [191, 172] on input "-2" at bounding box center [165, 178] width 62 height 12
click at [191, 172] on input "-1" at bounding box center [165, 178] width 62 height 12
click at [191, 172] on input "0" at bounding box center [165, 178] width 62 height 12
click at [191, 172] on input "1" at bounding box center [165, 178] width 62 height 12
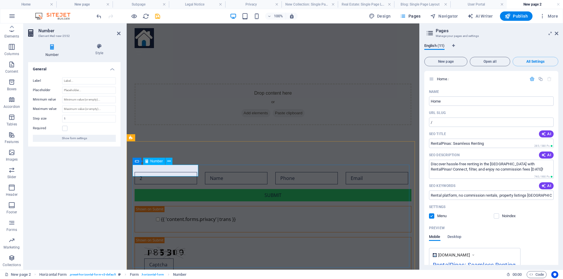
click at [191, 172] on input "2" at bounding box center [165, 178] width 62 height 12
click at [191, 172] on input "3" at bounding box center [165, 178] width 62 height 12
click at [191, 172] on input "4" at bounding box center [165, 178] width 62 height 12
click at [191, 172] on input "5" at bounding box center [165, 178] width 62 height 12
click at [191, 172] on input "6" at bounding box center [165, 178] width 62 height 12
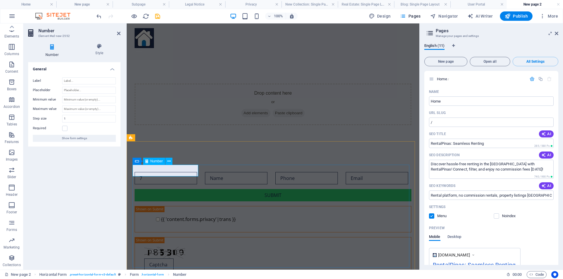
type input "7"
click at [191, 172] on input "7" at bounding box center [165, 178] width 62 height 12
click at [100, 17] on icon "undo" at bounding box center [99, 16] width 7 height 7
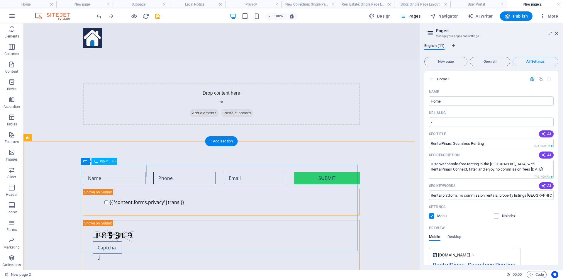
click at [105, 172] on div at bounding box center [116, 178] width 66 height 12
click at [114, 162] on icon at bounding box center [113, 161] width 3 height 6
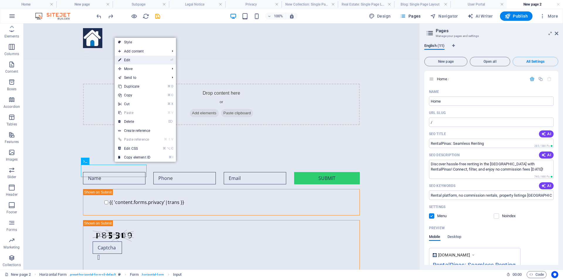
click at [137, 58] on link "⏎ Edit" at bounding box center [134, 60] width 39 height 9
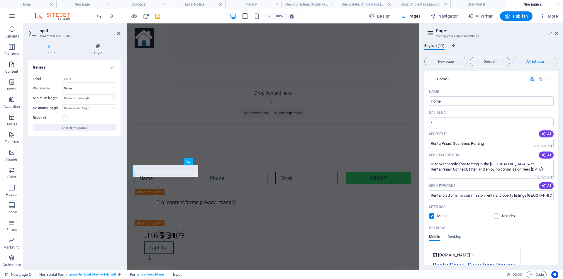
click at [10, 70] on p "Content" at bounding box center [11, 71] width 13 height 5
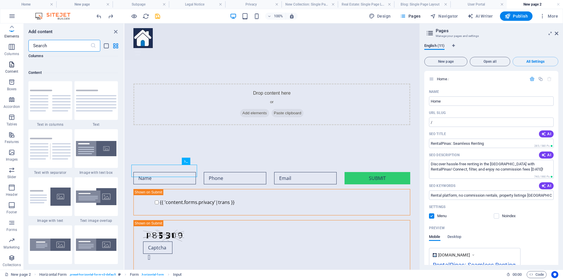
scroll to position [1025, 0]
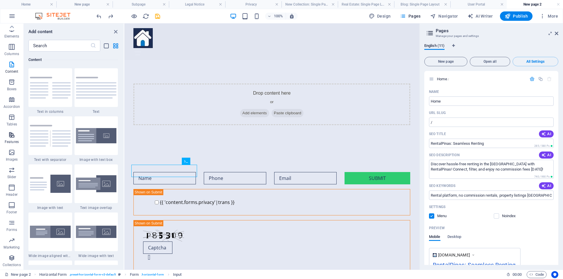
click at [13, 136] on icon "button" at bounding box center [11, 134] width 7 height 7
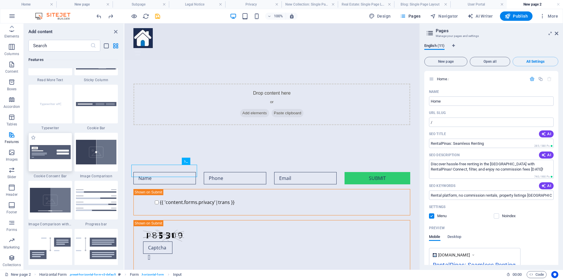
scroll to position [2320, 0]
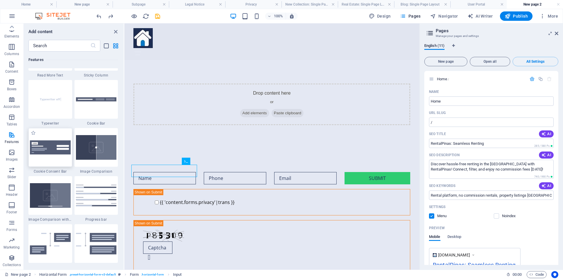
click at [48, 149] on img at bounding box center [50, 147] width 41 height 14
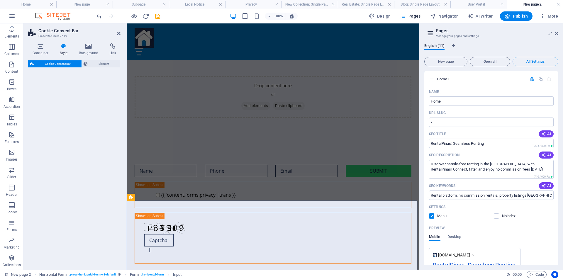
select select "rem"
select select "px"
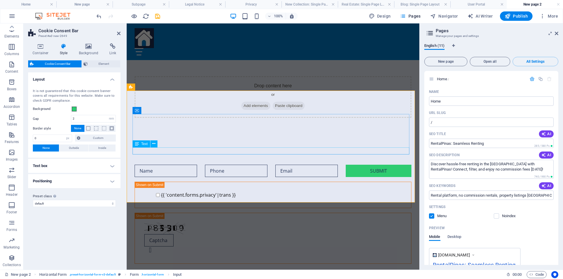
scroll to position [184, 0]
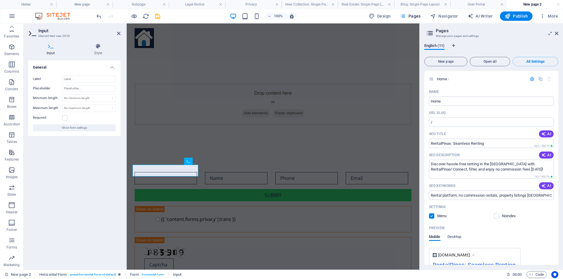
scroll to position [18, 0]
click at [144, 172] on input "text" at bounding box center [165, 178] width 62 height 12
type input "sample"
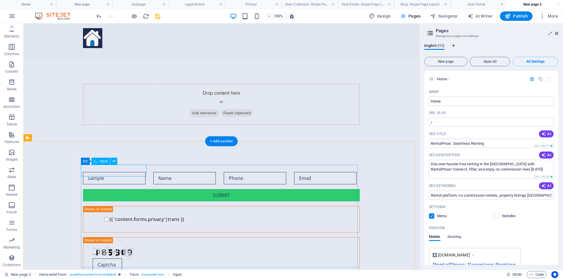
click at [106, 172] on div "sample" at bounding box center [116, 178] width 66 height 12
click at [189, 172] on div at bounding box center [186, 178] width 66 height 12
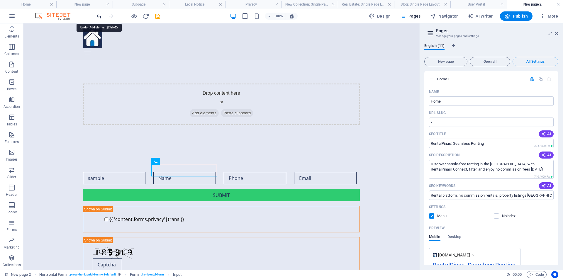
click at [97, 16] on icon "undo" at bounding box center [99, 16] width 7 height 7
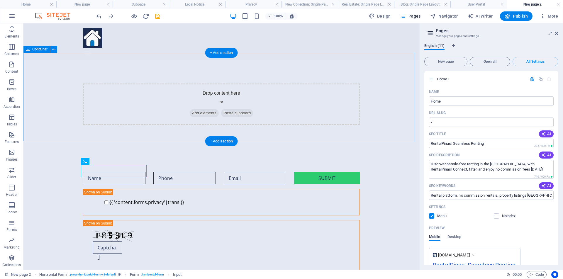
click at [122, 131] on div "Drop content here or Add elements Paste clipboard" at bounding box center [221, 104] width 396 height 88
click at [161, 63] on div "Drop content here or Add elements Paste clipboard" at bounding box center [221, 104] width 396 height 88
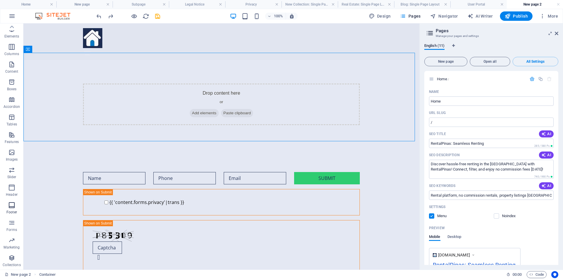
click at [13, 206] on icon "button" at bounding box center [11, 205] width 7 height 7
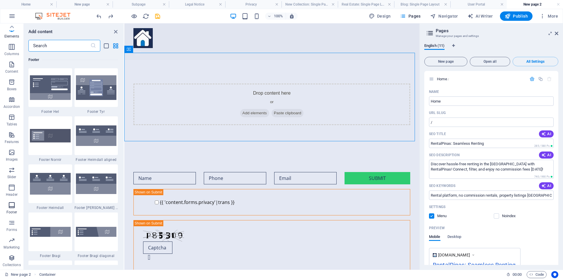
scroll to position [3879, 0]
click at [98, 92] on img at bounding box center [96, 87] width 41 height 25
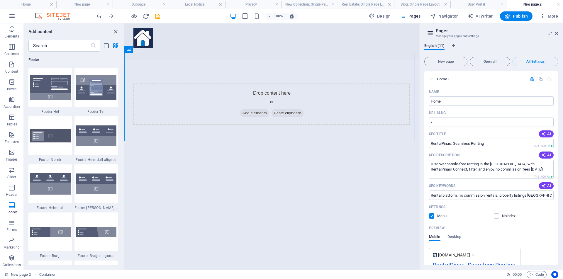
select select "rem"
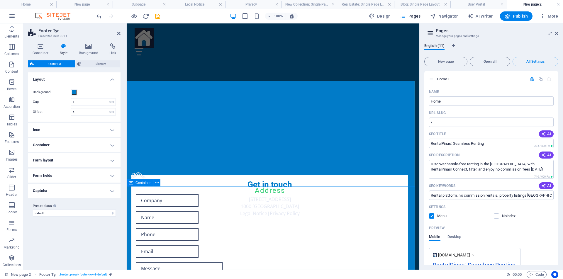
scroll to position [99, 0]
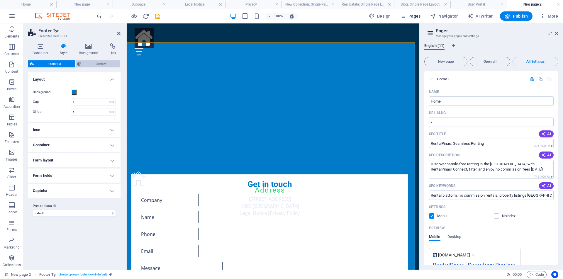
click at [101, 62] on span "Element" at bounding box center [100, 63] width 35 height 7
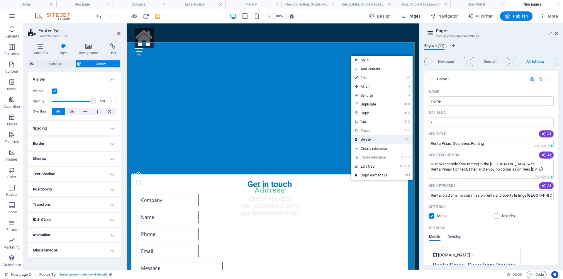
click at [364, 141] on link "⌦ Delete" at bounding box center [370, 139] width 39 height 9
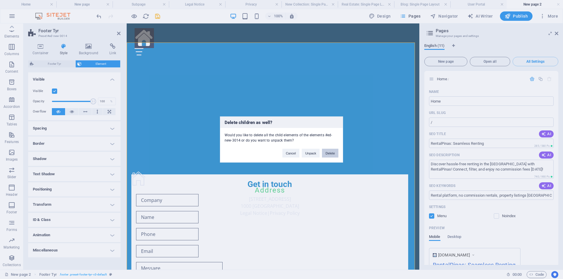
click at [335, 154] on button "Delete" at bounding box center [330, 153] width 16 height 9
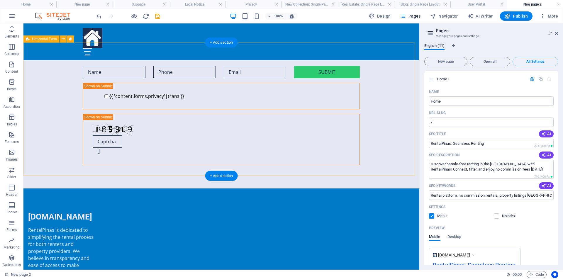
click at [52, 97] on div "Submit {{ 'content.forms.privacy'|trans }} Nicht lesbar? Neu generieren" at bounding box center [221, 115] width 396 height 146
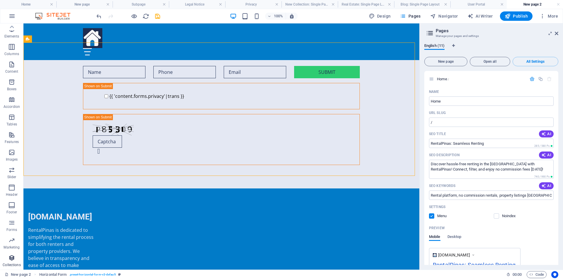
click at [12, 259] on icon "button" at bounding box center [11, 257] width 7 height 7
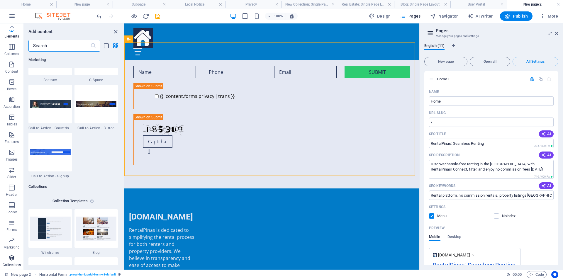
scroll to position [5363, 0]
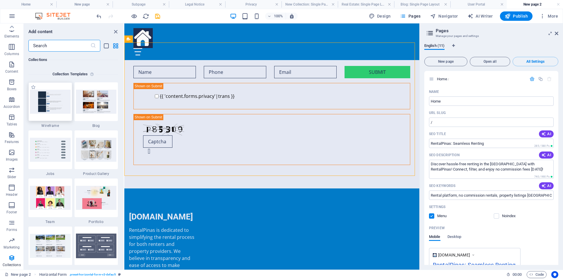
click at [54, 101] on img at bounding box center [50, 102] width 41 height 24
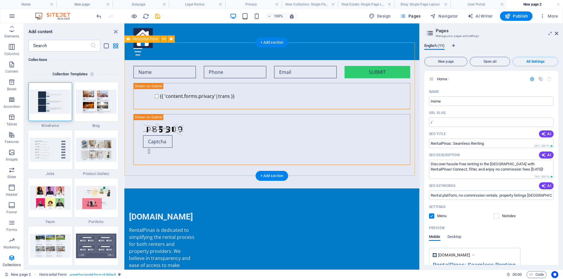
click at [273, 59] on div "Submit {{ 'content.forms.privacy'|trans }} Nicht lesbar? Neu generieren" at bounding box center [271, 115] width 295 height 146
click at [270, 50] on div "Home About Services FAQ Properties" at bounding box center [271, 41] width 295 height 37
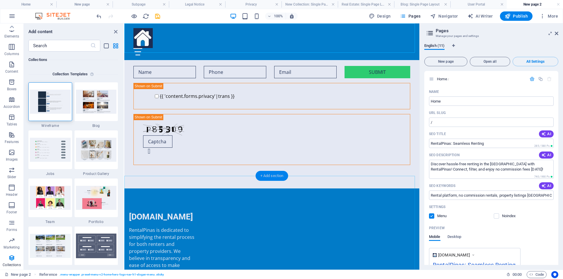
click at [276, 176] on div "+ Add section" at bounding box center [271, 176] width 33 height 10
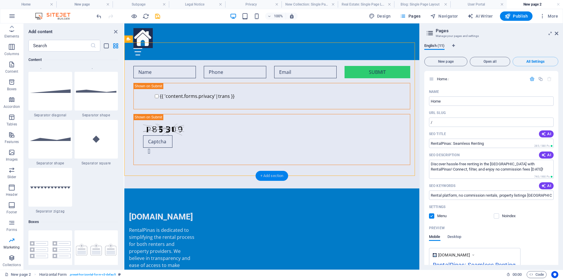
scroll to position [1025, 0]
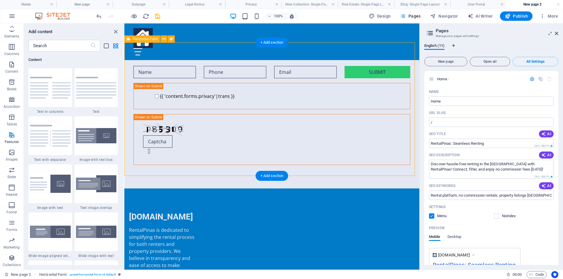
click at [239, 161] on div "Submit {{ 'content.forms.privacy'|trans }} Nicht lesbar? Neu generieren" at bounding box center [271, 115] width 295 height 146
click at [14, 259] on icon "button" at bounding box center [11, 257] width 7 height 7
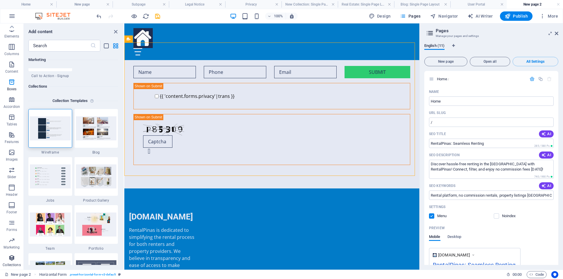
scroll to position [5363, 0]
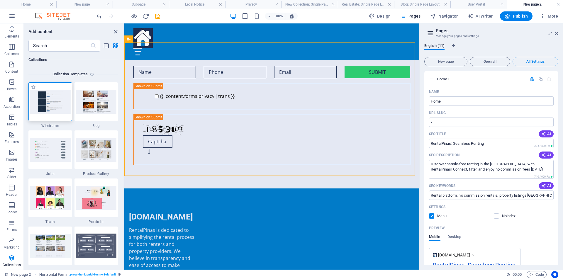
click at [53, 101] on img at bounding box center [50, 102] width 41 height 24
click at [54, 101] on img at bounding box center [50, 102] width 41 height 24
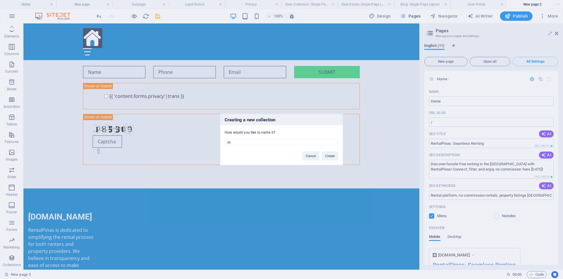
type input "W"
type input "properties"
click at [330, 154] on button "Create" at bounding box center [329, 155] width 17 height 9
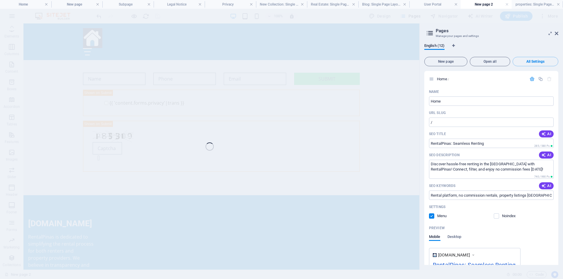
scroll to position [2139, 0]
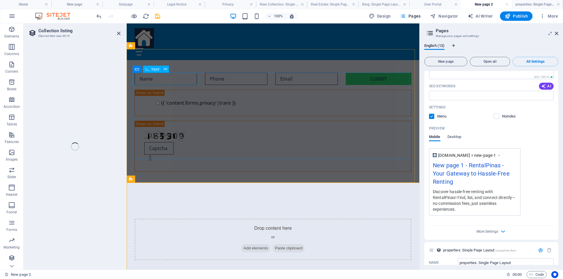
select select "68b68859f5dafb99d205ed26"
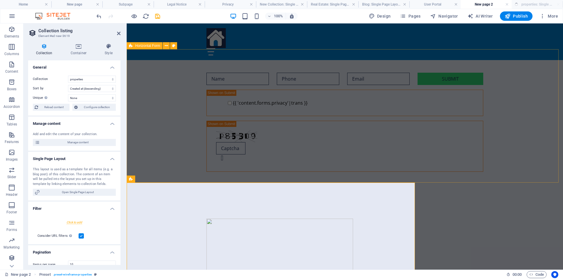
select select "createdAt_DESC"
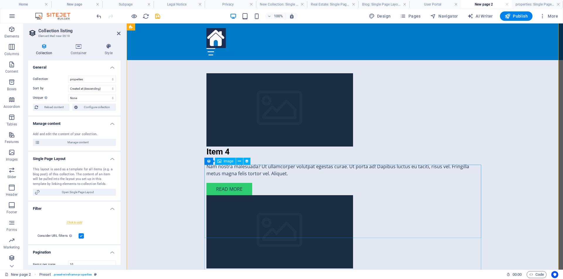
scroll to position [237, 0]
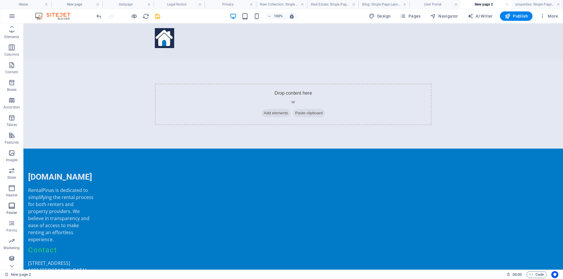
scroll to position [18, 0]
click at [13, 258] on icon "button" at bounding box center [11, 257] width 7 height 7
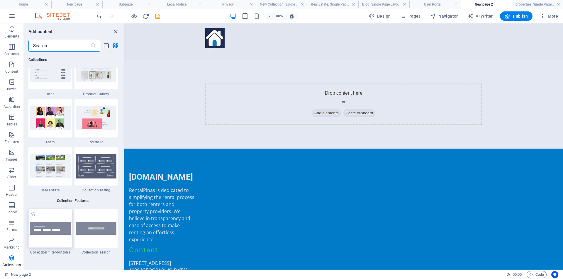
scroll to position [5445, 0]
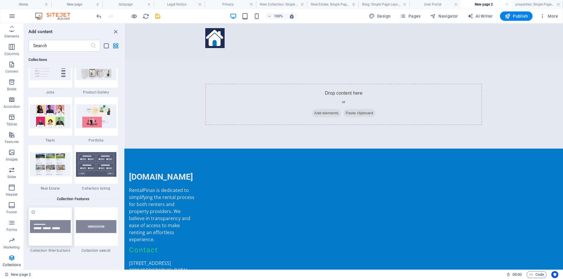
click at [47, 231] on img at bounding box center [50, 226] width 41 height 13
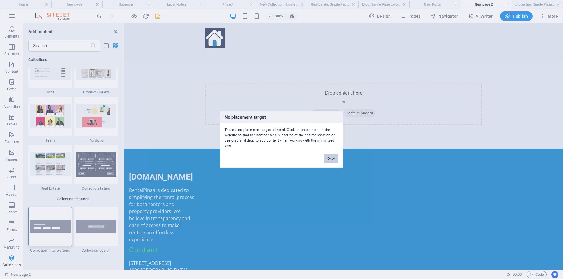
drag, startPoint x: 330, startPoint y: 158, endPoint x: 204, endPoint y: 129, distance: 129.2
click at [330, 158] on button "Okay" at bounding box center [330, 158] width 15 height 9
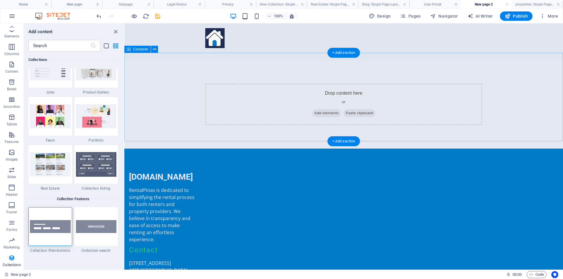
click at [310, 130] on div "Drop content here or Add elements Paste clipboard" at bounding box center [343, 104] width 438 height 88
click at [54, 230] on img at bounding box center [50, 226] width 41 height 13
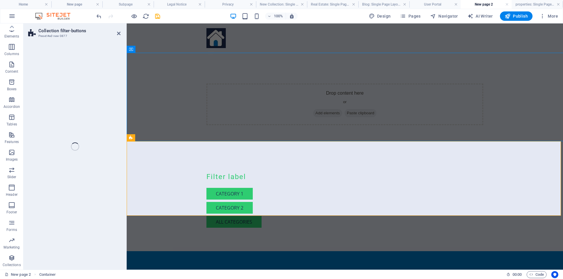
select select "rem"
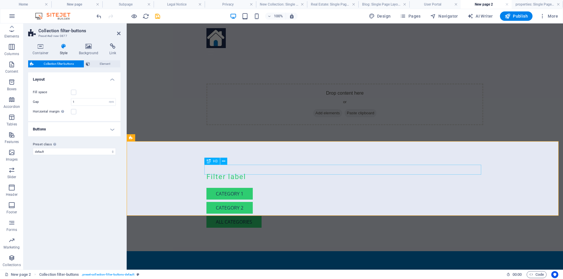
click at [242, 172] on div "Filter label" at bounding box center [344, 177] width 277 height 10
click at [244, 172] on div "Filter label" at bounding box center [344, 177] width 277 height 10
click at [223, 172] on div "Filter label" at bounding box center [344, 177] width 277 height 10
click at [218, 172] on div "Filter label" at bounding box center [344, 177] width 277 height 10
click at [224, 162] on icon at bounding box center [223, 161] width 3 height 6
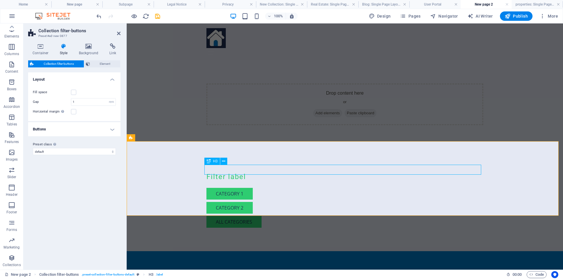
click at [222, 172] on div "Filter label" at bounding box center [344, 177] width 277 height 10
click at [224, 161] on icon at bounding box center [223, 161] width 3 height 6
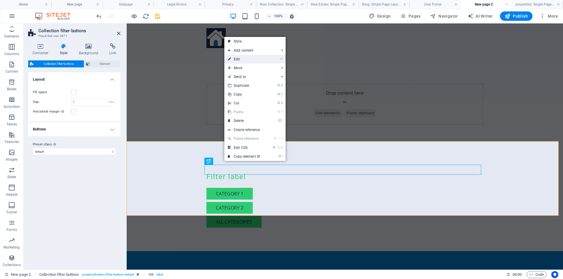
click at [248, 57] on link "⏎ Edit" at bounding box center [243, 59] width 39 height 9
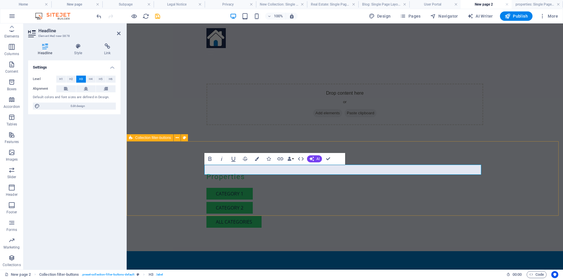
click at [517, 177] on div "Properties Category 1 Category 2 All categories" at bounding box center [345, 200] width 436 height 103
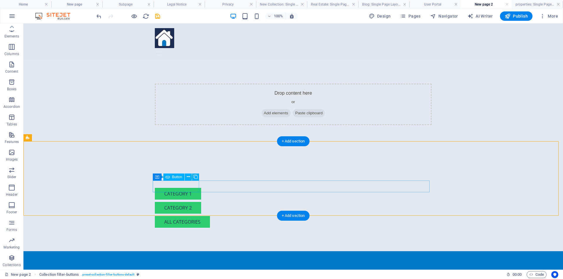
click at [180, 188] on div "Category 1" at bounding box center [293, 194] width 277 height 12
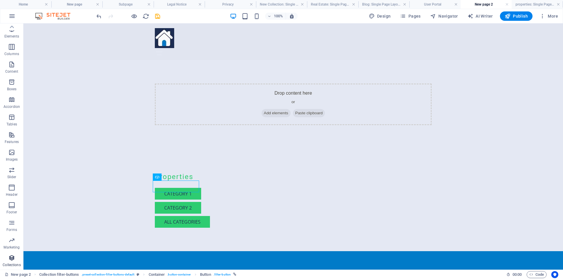
click at [12, 259] on icon "button" at bounding box center [11, 257] width 7 height 7
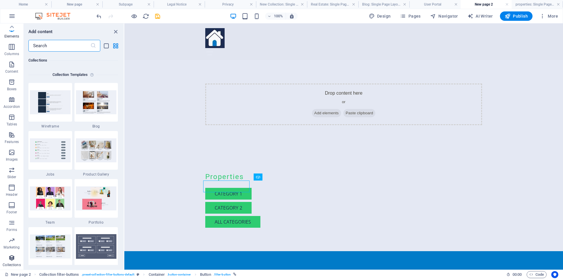
scroll to position [5363, 0]
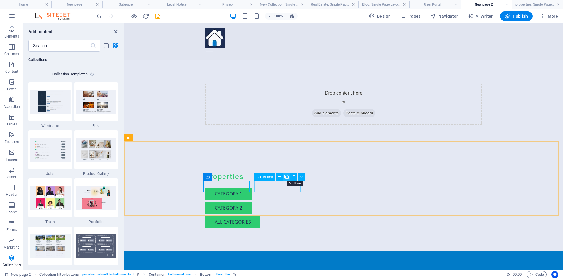
click at [288, 177] on icon at bounding box center [286, 177] width 4 height 6
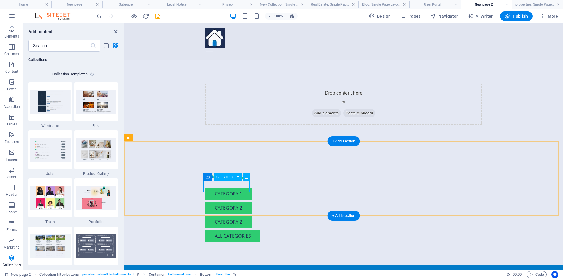
click at [234, 188] on div "Category 1" at bounding box center [343, 194] width 277 height 12
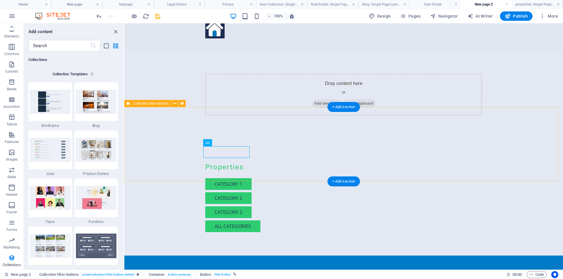
scroll to position [57, 0]
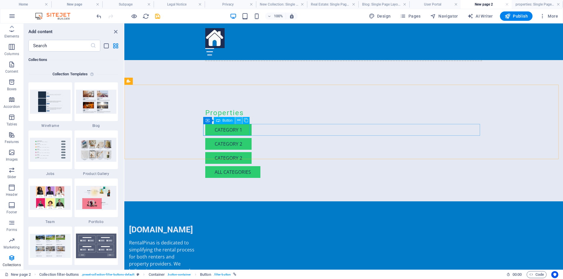
click at [239, 121] on icon at bounding box center [238, 120] width 3 height 6
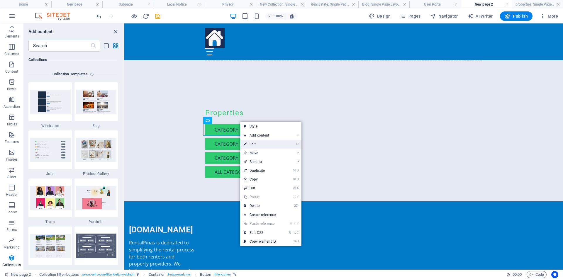
click at [257, 144] on link "⏎ Edit" at bounding box center [259, 144] width 39 height 9
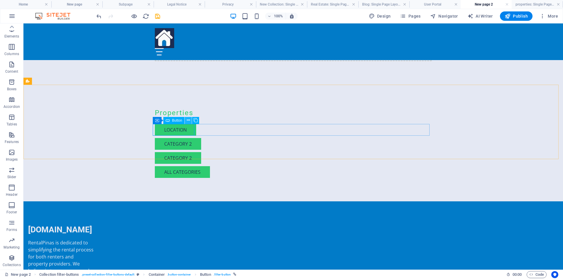
click at [188, 120] on icon at bounding box center [188, 120] width 3 height 6
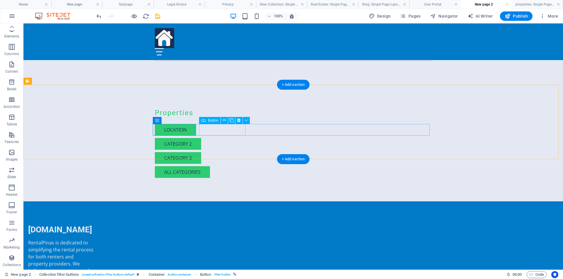
click at [230, 138] on div "Category 2" at bounding box center [293, 144] width 277 height 12
click at [229, 138] on div "Category 2" at bounding box center [293, 144] width 277 height 12
click at [225, 138] on div "Category 2" at bounding box center [293, 144] width 277 height 12
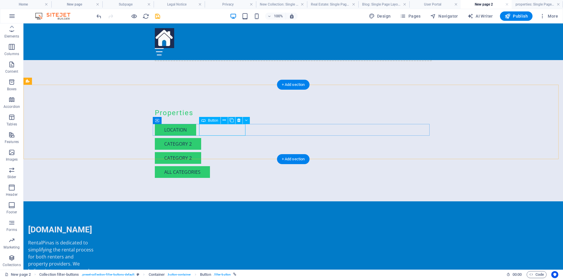
click at [225, 138] on div "Category 2" at bounding box center [293, 144] width 277 height 12
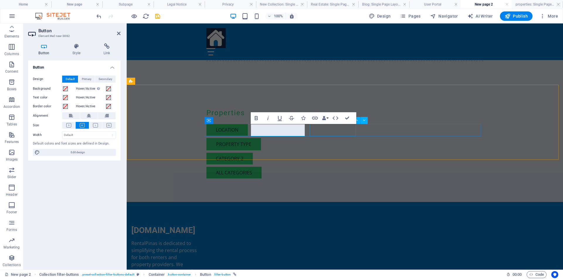
click at [338, 153] on div "Category 2" at bounding box center [344, 159] width 277 height 12
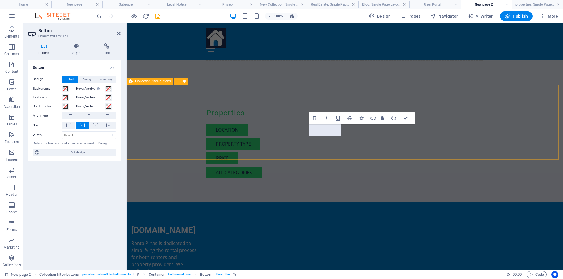
click at [512, 123] on div "Properties Location Property type Price All categories" at bounding box center [345, 143] width 436 height 117
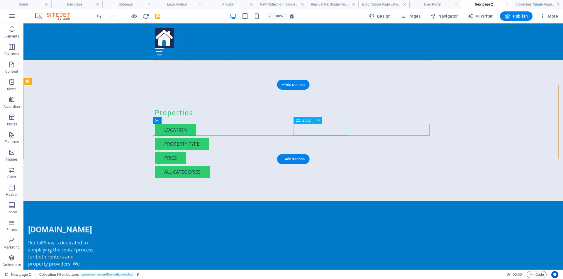
click at [324, 166] on div "All categories" at bounding box center [293, 172] width 277 height 12
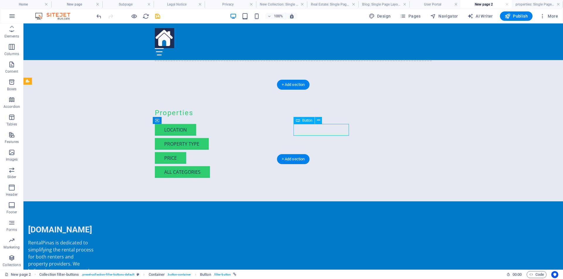
click at [324, 166] on div "All categories" at bounding box center [293, 172] width 277 height 12
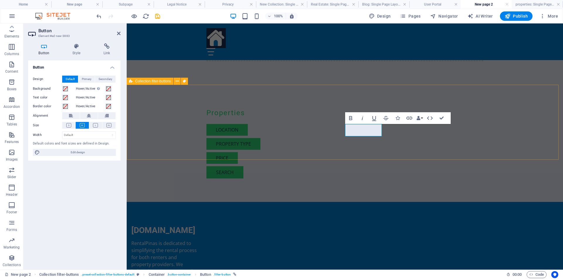
click at [510, 126] on div "Properties Location Property type Price search" at bounding box center [345, 143] width 436 height 117
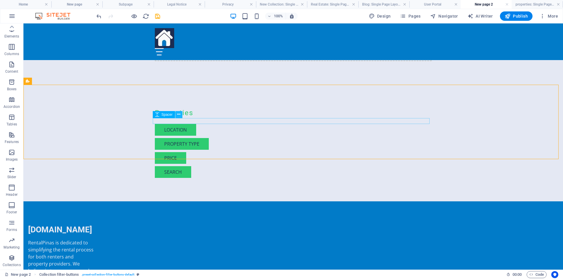
click at [178, 113] on icon at bounding box center [178, 114] width 3 height 6
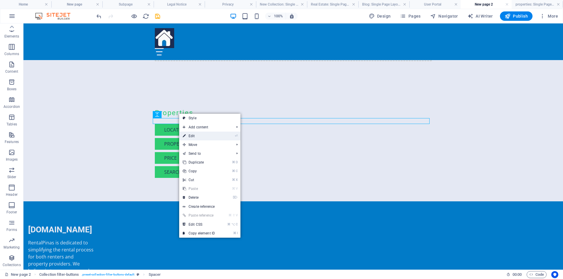
click at [203, 134] on link "⏎ Edit" at bounding box center [198, 136] width 39 height 9
select select "px"
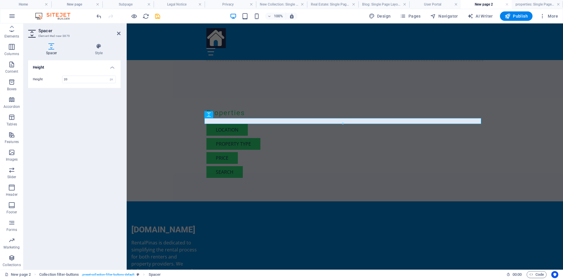
click at [52, 49] on icon at bounding box center [51, 46] width 47 height 6
click at [98, 47] on icon at bounding box center [98, 46] width 43 height 6
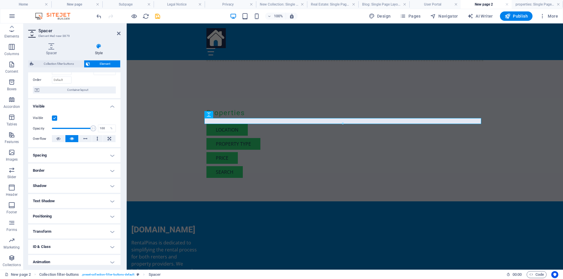
scroll to position [37, 0]
click at [110, 156] on h4 "Spacing" at bounding box center [74, 154] width 92 height 14
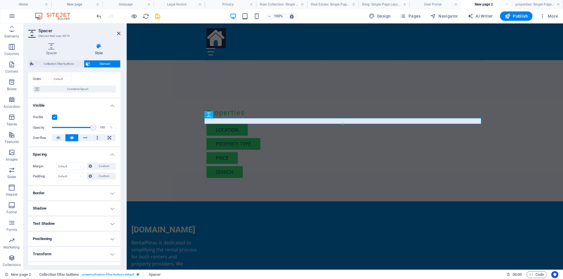
click at [111, 156] on h4 "Spacing" at bounding box center [74, 152] width 92 height 11
click at [111, 170] on h4 "Border" at bounding box center [74, 170] width 92 height 14
click at [75, 183] on span at bounding box center [77, 182] width 4 height 4
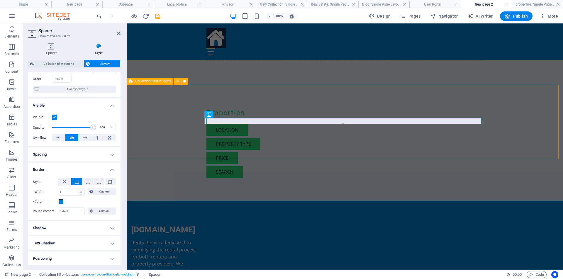
click at [181, 151] on div "Properties Location Property type Price search" at bounding box center [345, 143] width 436 height 117
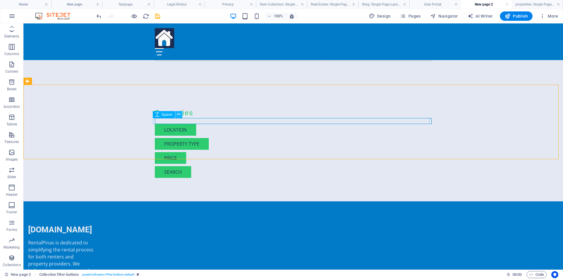
click at [180, 116] on button at bounding box center [178, 114] width 7 height 7
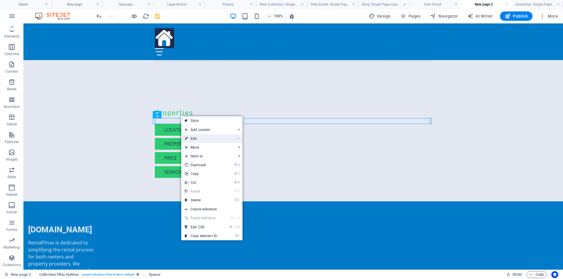
click at [196, 137] on link "⏎ Edit" at bounding box center [200, 138] width 39 height 9
select select "px"
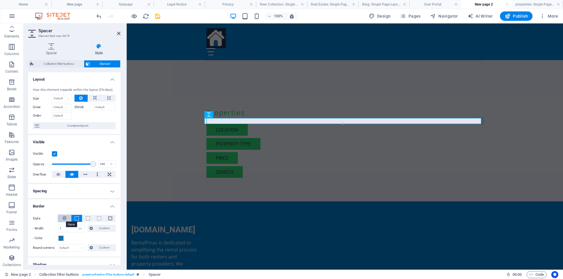
click at [65, 216] on icon at bounding box center [65, 217] width 4 height 7
click at [164, 132] on div "Properties Location Property type Price search" at bounding box center [345, 143] width 436 height 117
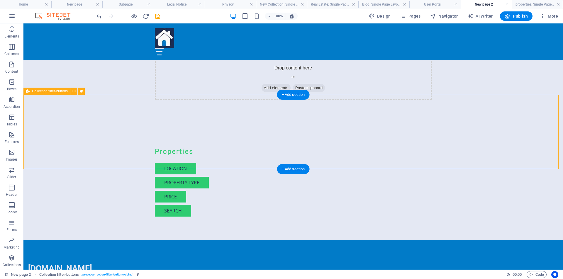
scroll to position [57, 0]
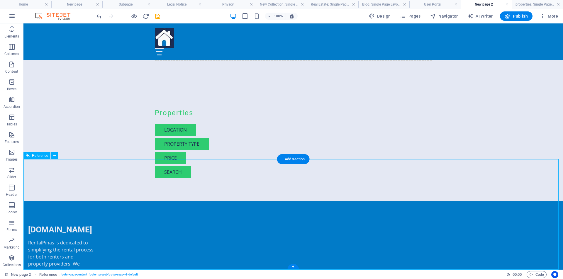
click at [157, 18] on icon "save" at bounding box center [157, 16] width 7 height 7
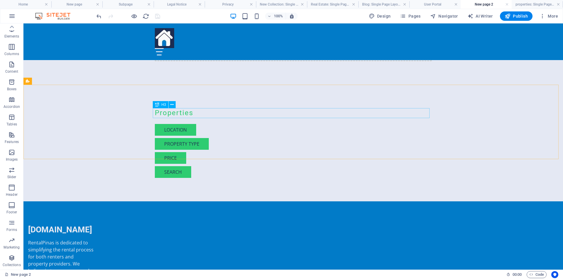
click at [157, 105] on icon at bounding box center [157, 104] width 4 height 7
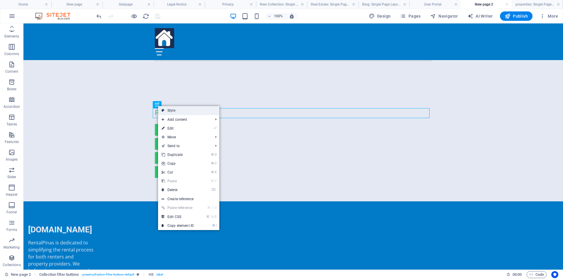
click at [173, 111] on link "Style" at bounding box center [188, 110] width 61 height 9
select select "rem"
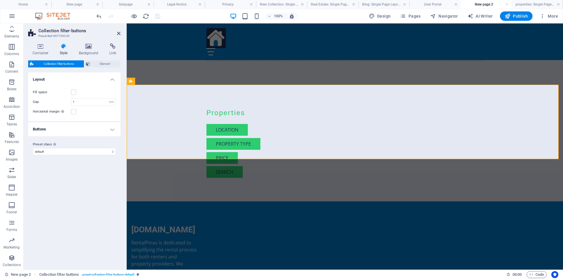
click at [113, 129] on h4 "Buttons" at bounding box center [74, 129] width 92 height 14
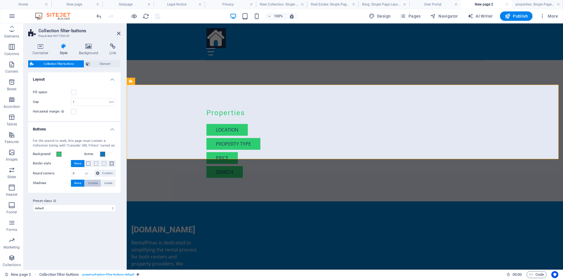
click at [94, 184] on span "Outside" at bounding box center [93, 183] width 10 height 7
type input "2"
type input "4"
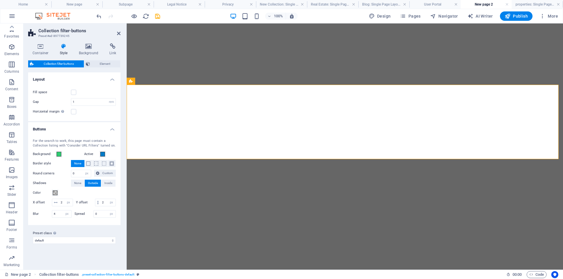
select select "rem"
select select "px"
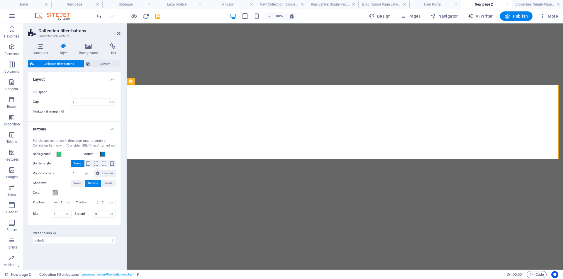
select select "px"
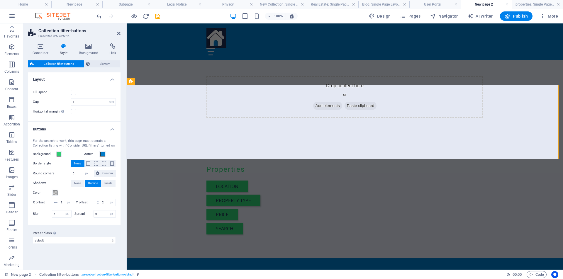
scroll to position [18, 0]
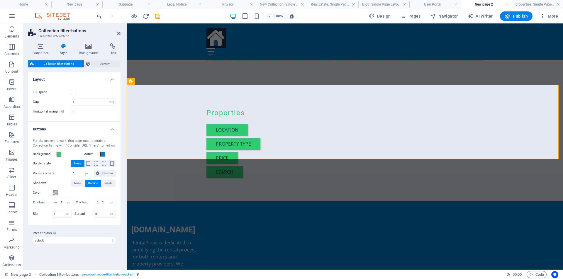
click at [74, 112] on label at bounding box center [73, 111] width 5 height 5
click at [0, 0] on input "Horizontal margin Only if the containers "Content width" is not set to "Default"" at bounding box center [0, 0] width 0 height 0
click at [97, 113] on div "Horizontal margin Only if the containers "Content width" is not set to "Default"" at bounding box center [74, 111] width 83 height 7
click at [74, 112] on label at bounding box center [73, 111] width 5 height 5
click at [0, 0] on input "Horizontal margin Only if the containers "Content width" is not set to "Default"" at bounding box center [0, 0] width 0 height 0
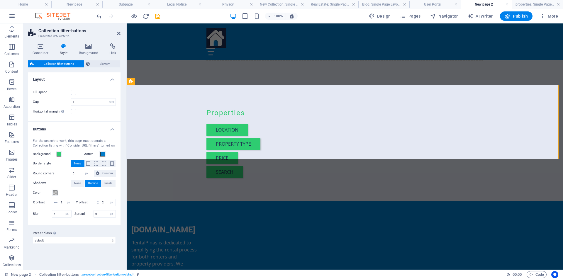
click at [114, 80] on h4 "Layout" at bounding box center [74, 77] width 92 height 11
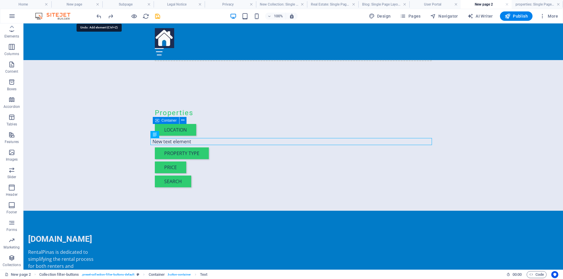
click at [99, 17] on icon "undo" at bounding box center [99, 16] width 7 height 7
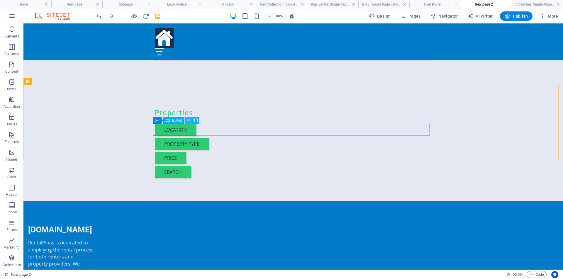
click at [188, 121] on icon at bounding box center [188, 120] width 3 height 6
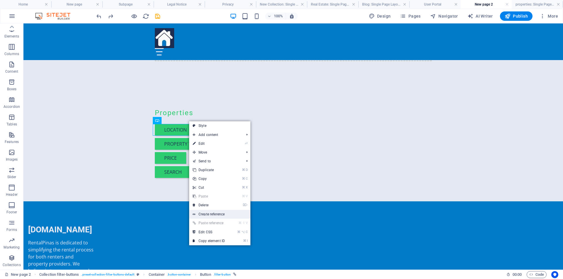
drag, startPoint x: 224, startPoint y: 214, endPoint x: 98, endPoint y: 191, distance: 128.7
click at [224, 214] on link "Create reference" at bounding box center [219, 214] width 61 height 9
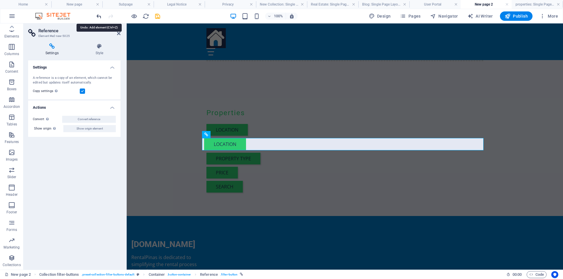
click at [100, 16] on icon "undo" at bounding box center [99, 16] width 7 height 7
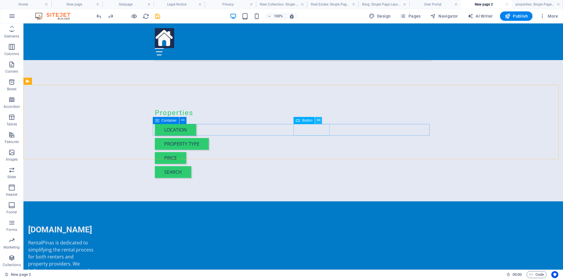
click at [319, 120] on icon at bounding box center [318, 120] width 3 height 6
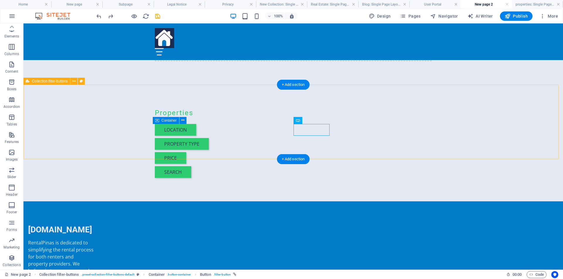
click at [463, 102] on div "Properties Location Property type Price search" at bounding box center [292, 143] width 539 height 117
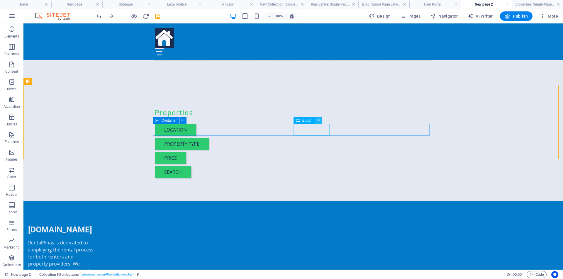
click at [320, 121] on icon at bounding box center [318, 120] width 3 height 6
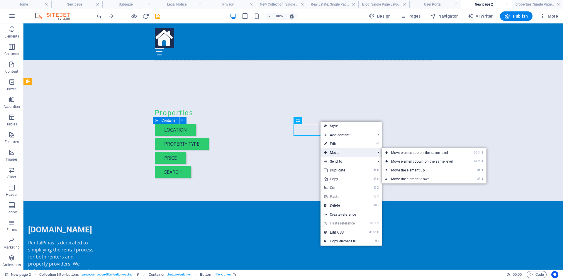
click at [337, 153] on span "Move" at bounding box center [346, 152] width 52 height 9
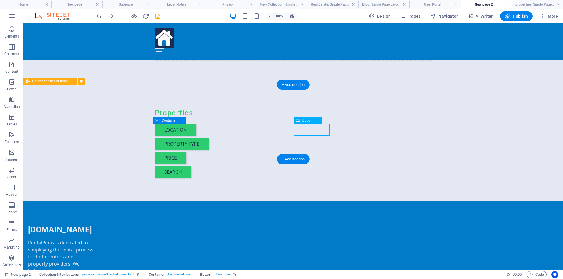
drag, startPoint x: 309, startPoint y: 131, endPoint x: 320, endPoint y: 132, distance: 11.5
click at [320, 166] on div "search" at bounding box center [293, 172] width 277 height 12
click at [312, 166] on div "search" at bounding box center [293, 172] width 277 height 12
click at [316, 166] on div "search" at bounding box center [293, 172] width 277 height 12
click at [318, 121] on icon at bounding box center [318, 120] width 3 height 6
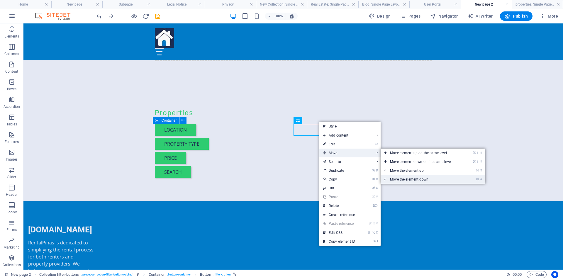
click at [403, 178] on link "⌘ ⬇ Move the element down" at bounding box center [421, 179] width 83 height 9
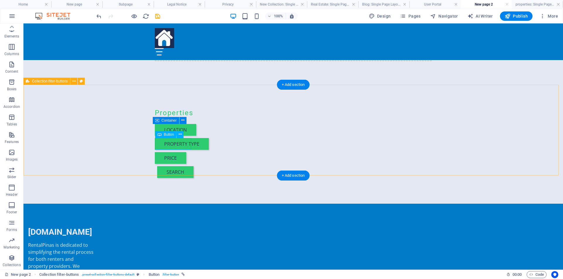
click at [184, 166] on div "search" at bounding box center [293, 172] width 272 height 12
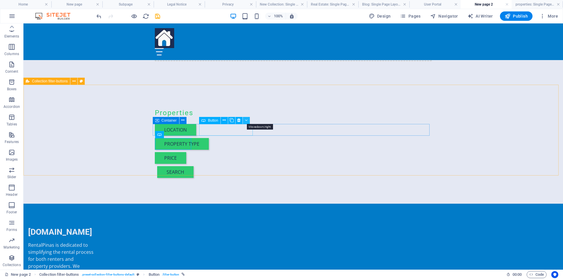
click at [247, 121] on icon at bounding box center [246, 120] width 3 height 6
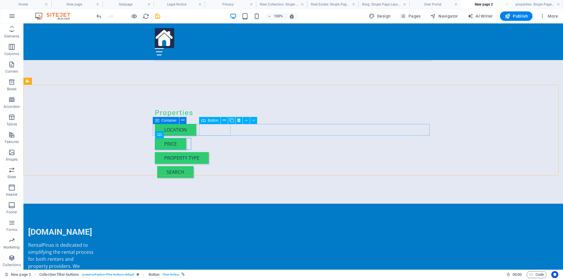
click at [215, 123] on div "Button" at bounding box center [209, 120] width 21 height 7
click at [283, 120] on icon at bounding box center [282, 120] width 3 height 6
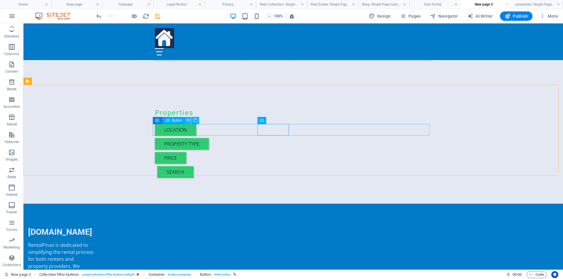
click at [188, 120] on icon at bounding box center [188, 120] width 3 height 6
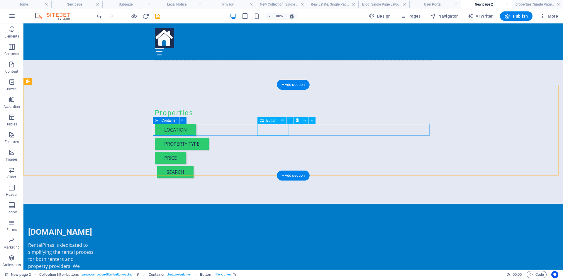
click at [277, 152] on div "Price" at bounding box center [293, 158] width 277 height 12
click at [311, 121] on icon at bounding box center [311, 120] width 3 height 6
click at [304, 121] on icon at bounding box center [304, 120] width 3 height 6
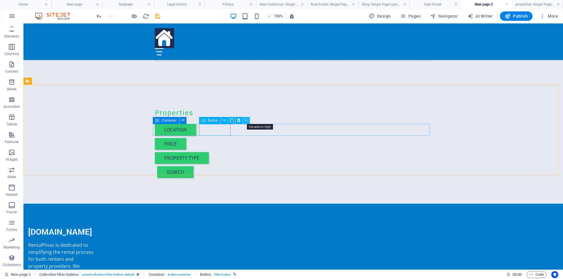
click at [246, 121] on icon at bounding box center [246, 120] width 3 height 6
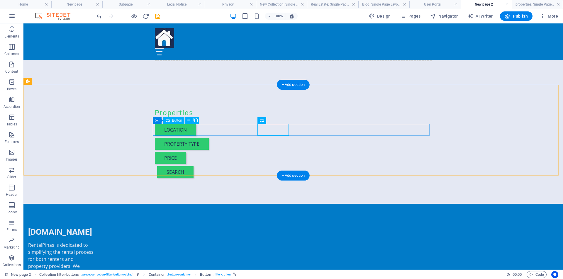
click at [189, 129] on div "Location" at bounding box center [293, 130] width 277 height 12
click at [194, 120] on icon at bounding box center [195, 120] width 4 height 6
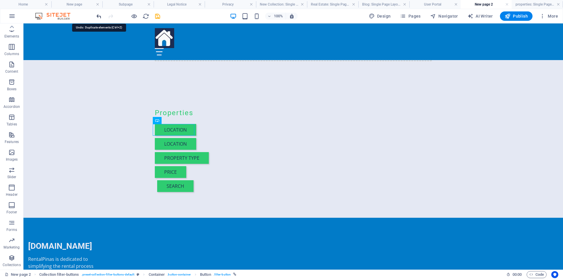
click at [98, 15] on icon "undo" at bounding box center [99, 16] width 7 height 7
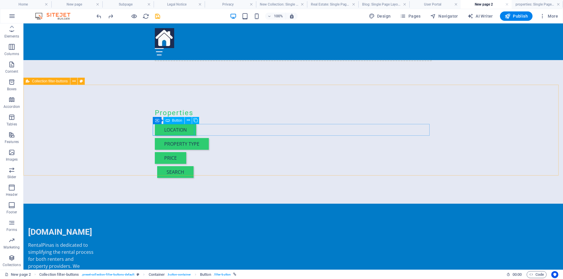
click at [171, 122] on div "Button" at bounding box center [173, 120] width 21 height 7
click at [174, 128] on div "Location" at bounding box center [293, 130] width 277 height 12
click at [188, 121] on icon at bounding box center [188, 120] width 3 height 6
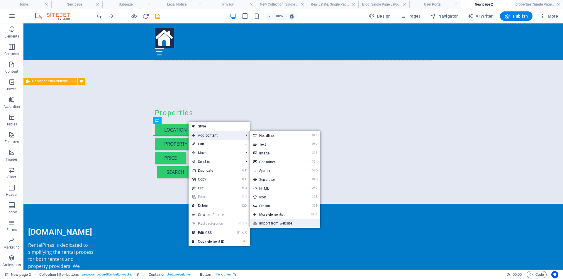
click at [270, 223] on link "Import from website" at bounding box center [285, 223] width 70 height 9
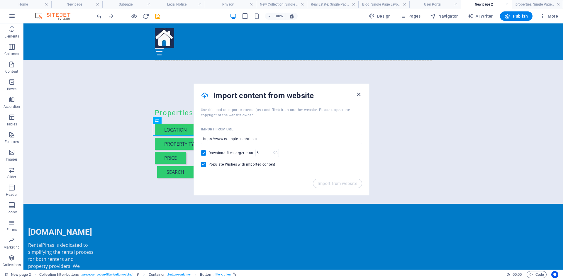
click at [360, 95] on icon "button" at bounding box center [358, 94] width 7 height 7
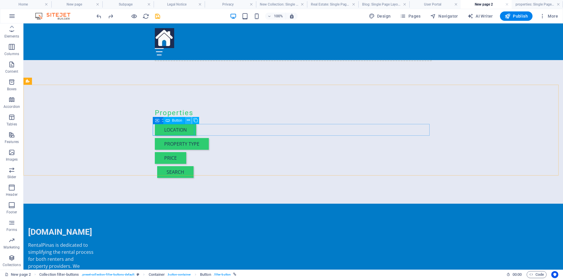
click at [189, 120] on icon at bounding box center [188, 120] width 3 height 6
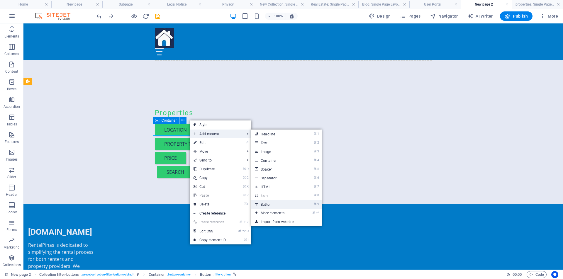
click at [271, 204] on link "⌘ 9 Button" at bounding box center [275, 204] width 48 height 9
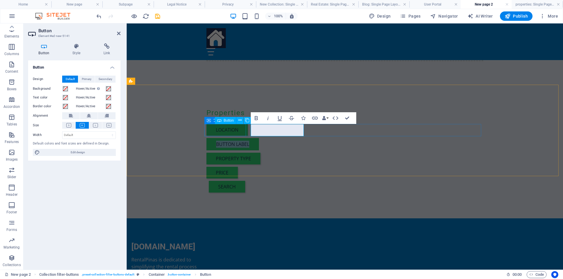
click at [227, 133] on div "Location" at bounding box center [344, 130] width 277 height 12
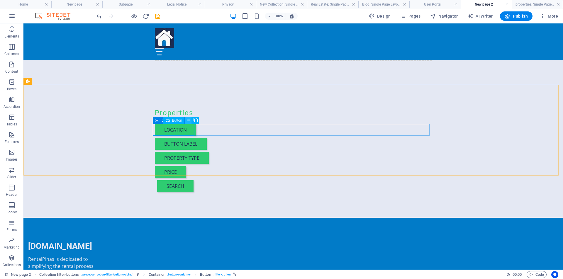
click at [187, 120] on icon at bounding box center [188, 120] width 3 height 6
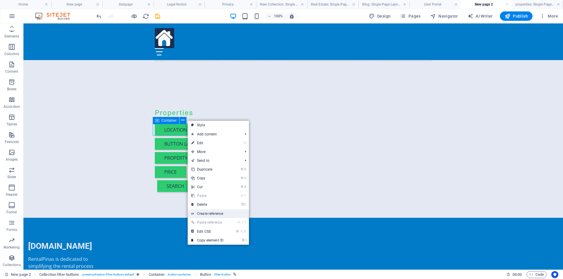
click at [220, 214] on link "Create reference" at bounding box center [218, 213] width 61 height 9
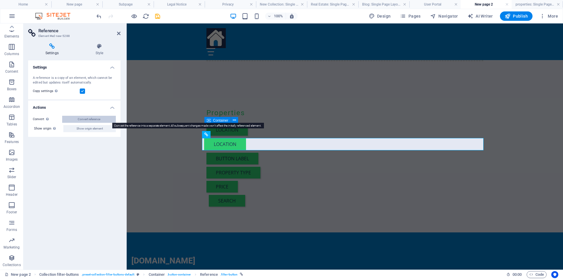
click at [93, 119] on span "Convert reference" at bounding box center [89, 119] width 23 height 7
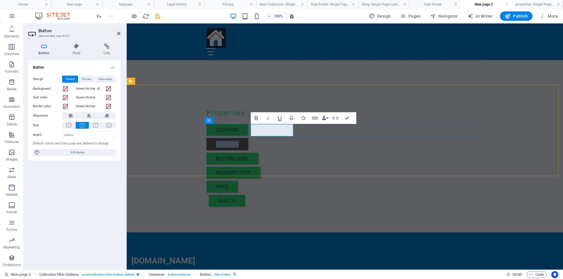
click at [248, 138] on link "Location" at bounding box center [227, 144] width 42 height 12
click at [99, 17] on icon "undo" at bounding box center [99, 16] width 7 height 7
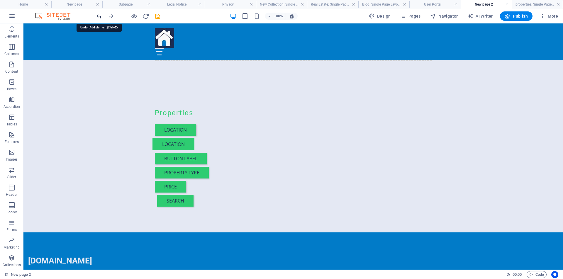
click at [99, 17] on icon "undo" at bounding box center [99, 16] width 7 height 7
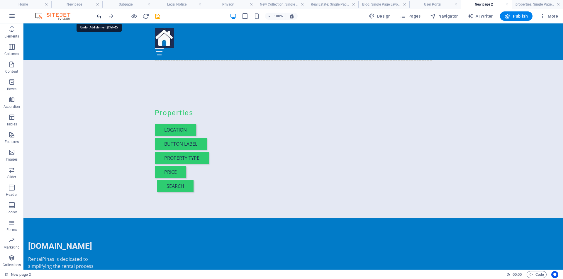
click at [99, 17] on icon "undo" at bounding box center [99, 16] width 7 height 7
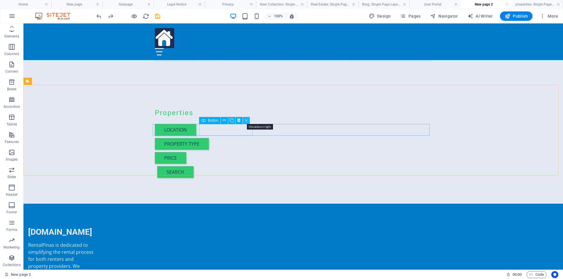
click at [246, 121] on icon at bounding box center [246, 120] width 3 height 6
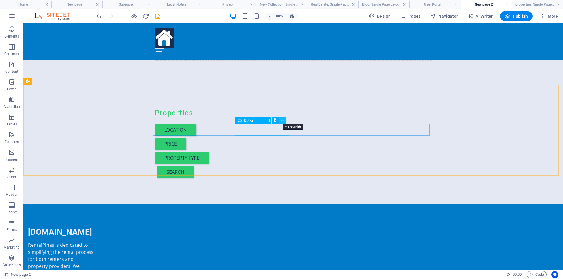
click at [282, 120] on icon at bounding box center [282, 120] width 3 height 6
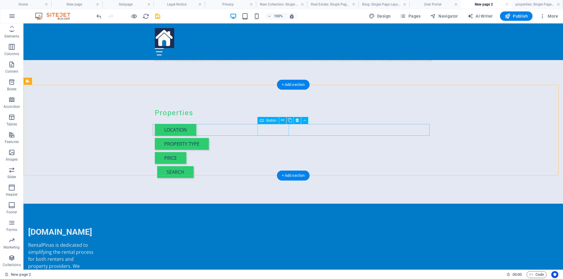
click at [276, 152] on div "Price" at bounding box center [293, 158] width 277 height 12
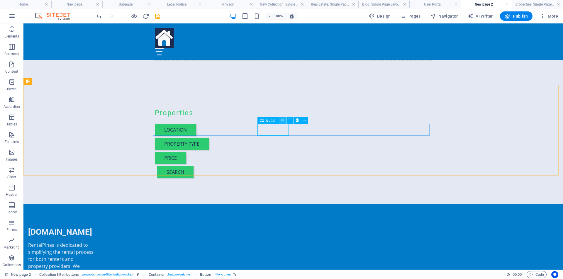
click at [282, 122] on icon at bounding box center [282, 120] width 3 height 6
click at [283, 121] on icon at bounding box center [282, 120] width 3 height 6
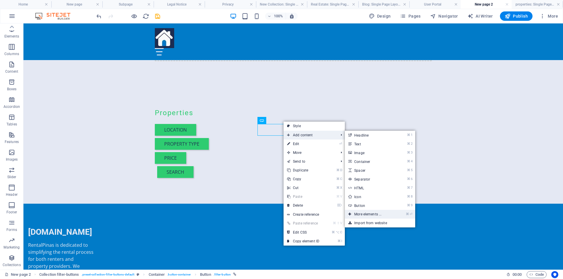
click at [372, 215] on link "⌘ ⏎ More elements ..." at bounding box center [369, 214] width 48 height 9
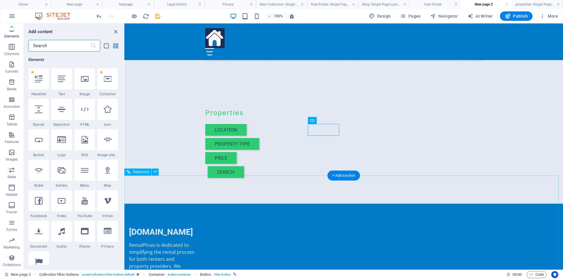
scroll to position [62, 0]
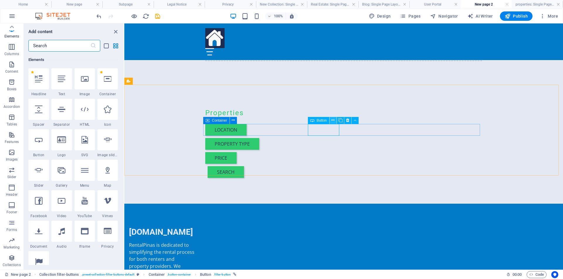
click at [332, 121] on icon at bounding box center [332, 120] width 3 height 6
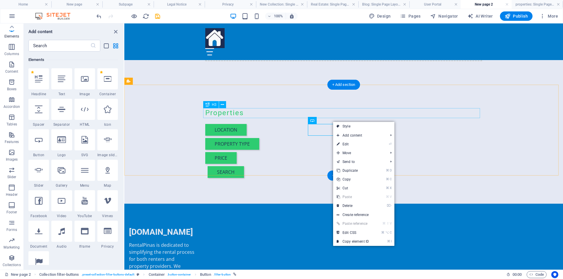
click at [423, 115] on div "Properties" at bounding box center [343, 113] width 277 height 10
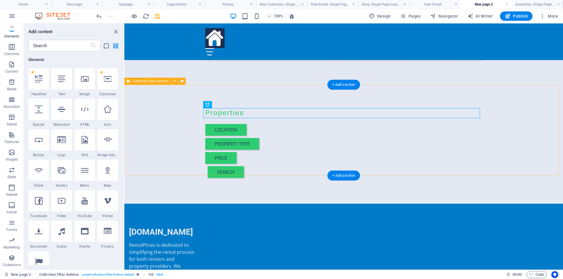
click at [157, 158] on div "Properties Location Property type Price search" at bounding box center [343, 144] width 438 height 119
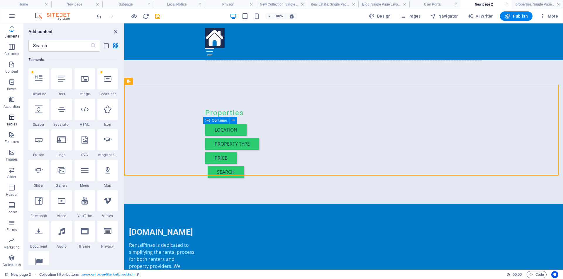
click at [13, 120] on icon "button" at bounding box center [11, 117] width 7 height 7
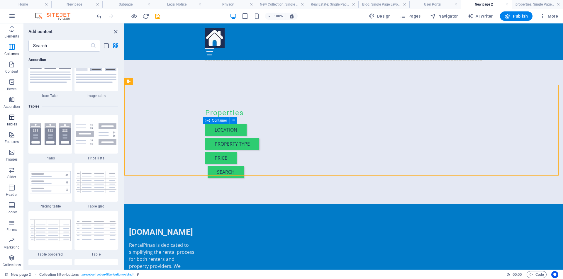
scroll to position [2029, 0]
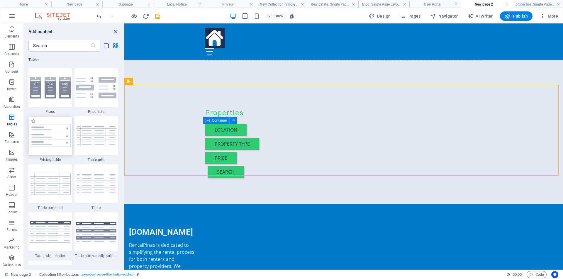
drag, startPoint x: 51, startPoint y: 143, endPoint x: 89, endPoint y: 70, distance: 82.2
click at [51, 143] on img at bounding box center [50, 136] width 41 height 22
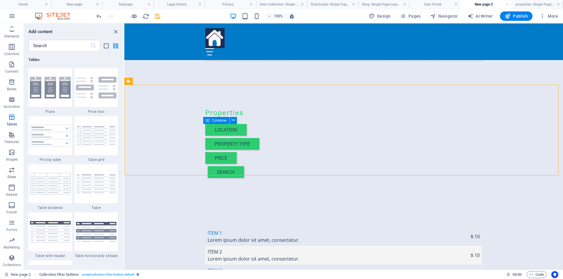
select select "rem"
select select "px"
select select "preset-pricing-table-v3-default"
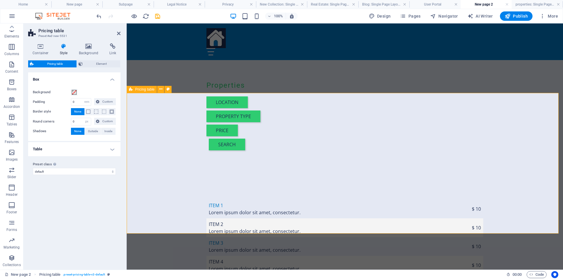
scroll to position [159, 0]
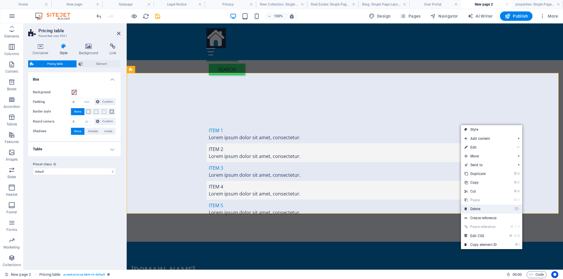
click at [479, 209] on link "⌦ Delete" at bounding box center [480, 208] width 39 height 9
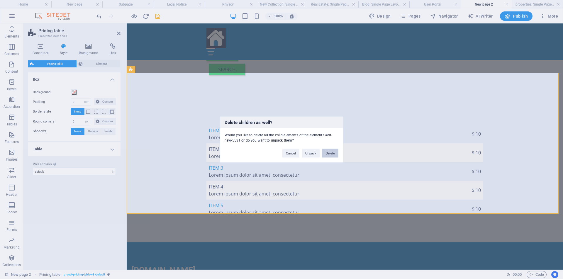
click at [332, 154] on button "Delete" at bounding box center [330, 153] width 16 height 9
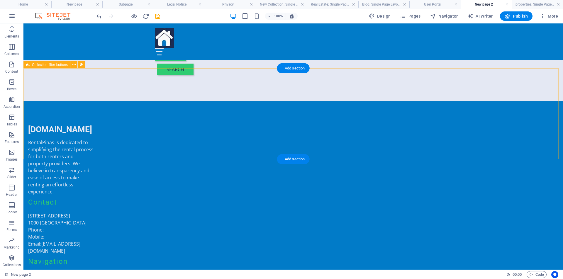
scroll to position [73, 0]
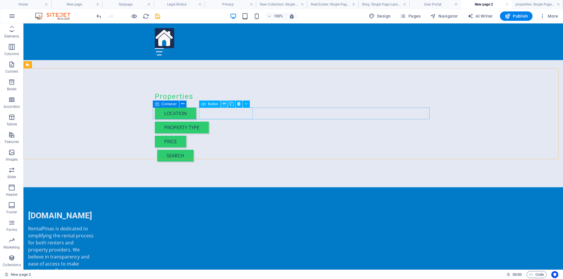
click at [225, 103] on icon at bounding box center [223, 104] width 3 height 6
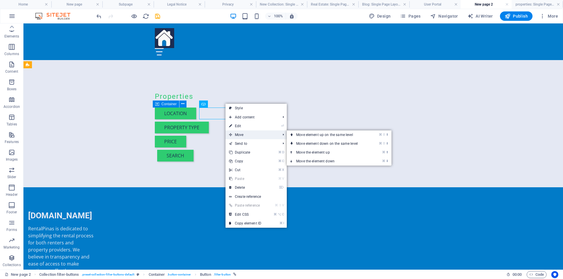
click at [243, 133] on span "Move" at bounding box center [251, 134] width 52 height 9
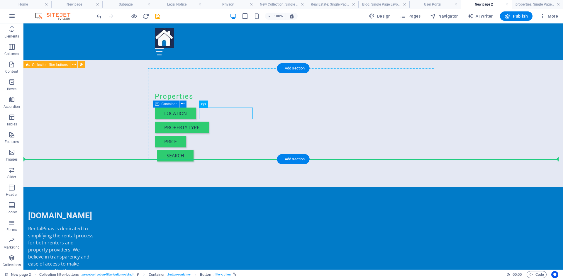
drag, startPoint x: 234, startPoint y: 112, endPoint x: 163, endPoint y: 126, distance: 72.6
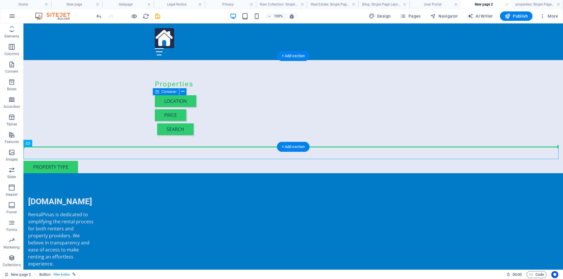
drag, startPoint x: 48, startPoint y: 151, endPoint x: 166, endPoint y: 127, distance: 121.1
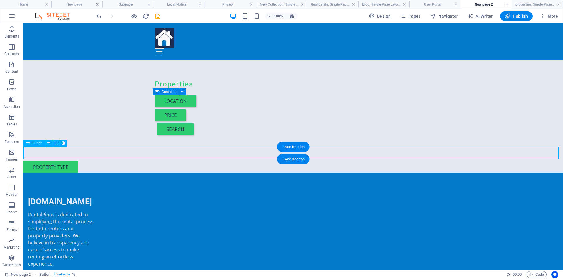
click at [48, 161] on div "Property type" at bounding box center [292, 167] width 539 height 12
drag, startPoint x: 48, startPoint y: 152, endPoint x: 200, endPoint y: 104, distance: 158.9
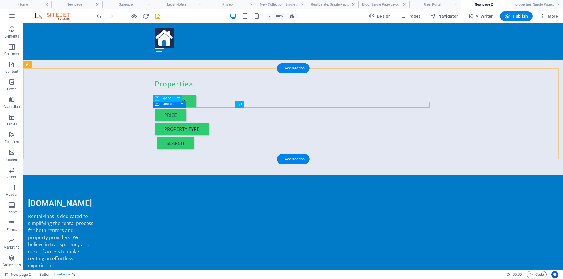
scroll to position [73, 0]
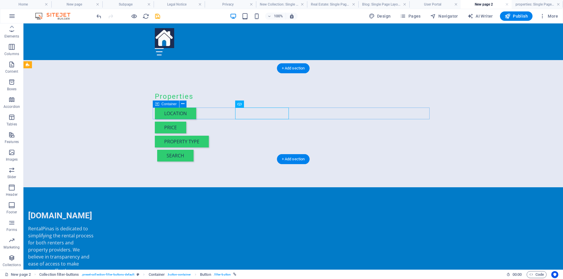
click at [347, 113] on div "Location Price Property type" at bounding box center [293, 128] width 277 height 40
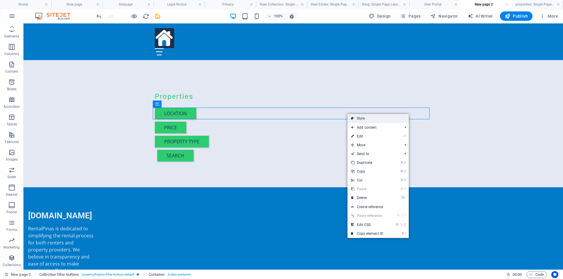
click at [360, 117] on link "Style" at bounding box center [377, 118] width 61 height 9
select select "px"
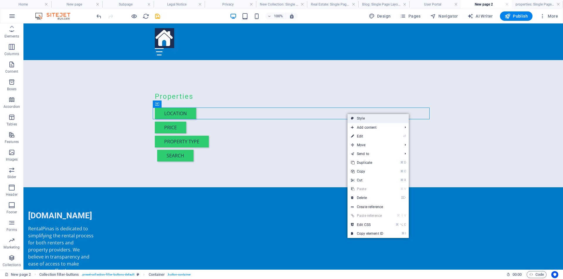
select select "px"
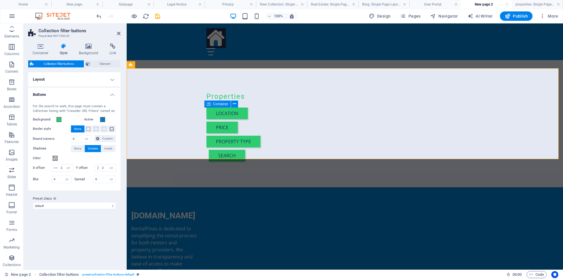
click at [114, 79] on h4 "Layout" at bounding box center [74, 79] width 92 height 14
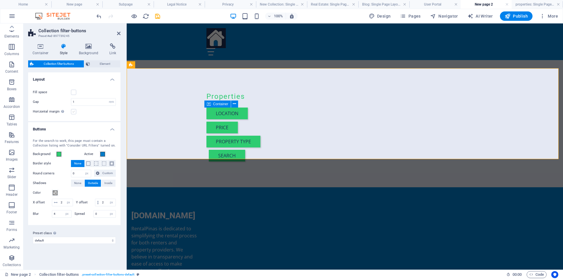
click at [73, 111] on label at bounding box center [73, 111] width 5 height 5
click at [0, 0] on input "Horizontal margin Only if the containers "Content width" is not set to "Default"" at bounding box center [0, 0] width 0 height 0
click at [150, 100] on div "Properties Location Price Property type search" at bounding box center [345, 127] width 436 height 119
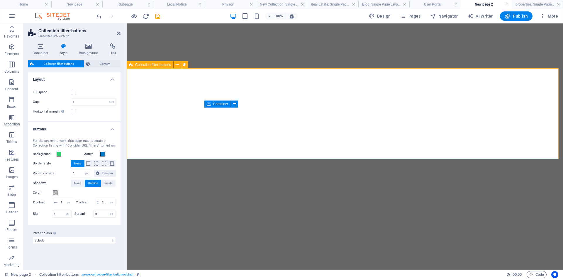
select select "rem"
select select "px"
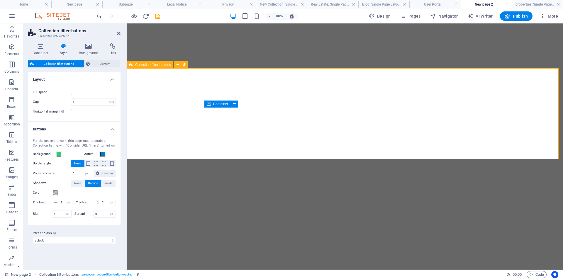
select select "px"
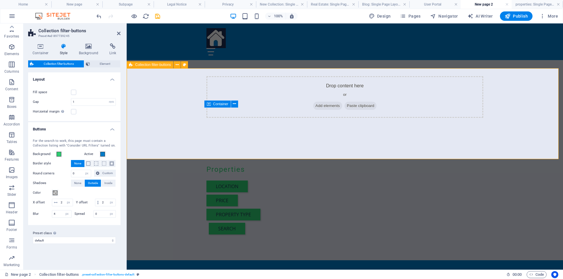
scroll to position [18, 0]
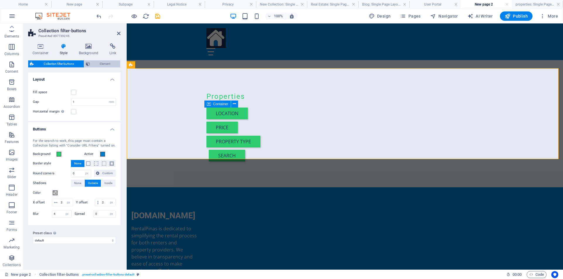
click at [105, 65] on span "Element" at bounding box center [105, 63] width 27 height 7
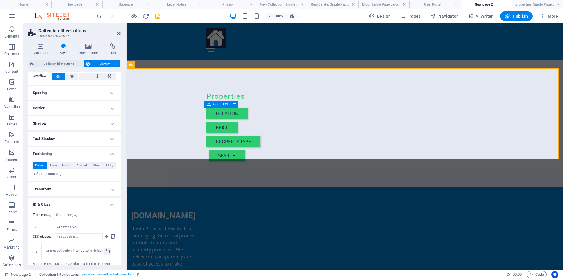
scroll to position [71, 0]
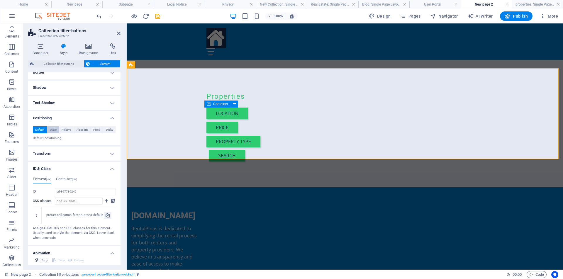
click at [52, 131] on span "Static" at bounding box center [53, 129] width 7 height 7
click at [69, 130] on span "Relative" at bounding box center [67, 129] width 10 height 7
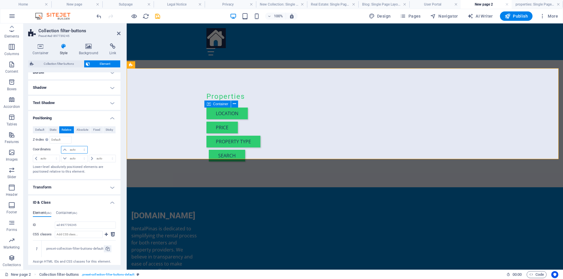
click at [84, 151] on select "auto px rem % em" at bounding box center [74, 149] width 26 height 7
click at [91, 158] on select "auto px rem % em" at bounding box center [102, 158] width 26 height 7
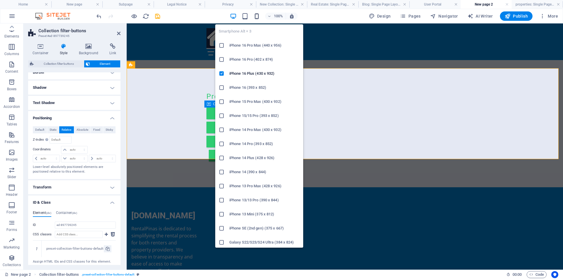
click at [260, 17] on icon "button" at bounding box center [256, 16] width 7 height 7
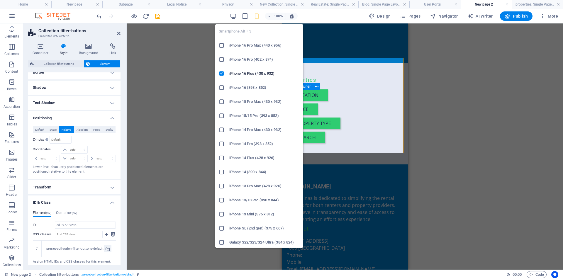
scroll to position [66, 0]
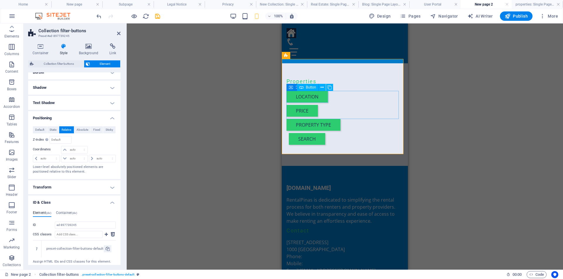
click at [307, 98] on div "Location" at bounding box center [344, 97] width 117 height 12
click at [55, 63] on span "Collection filter-buttons" at bounding box center [58, 63] width 47 height 7
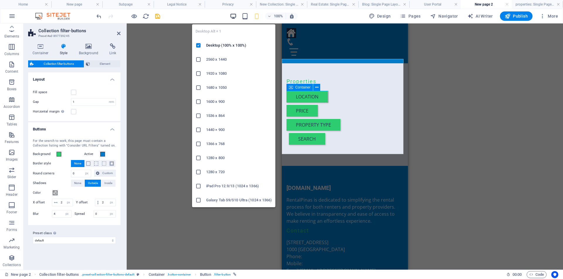
click at [234, 16] on icon "button" at bounding box center [233, 16] width 7 height 7
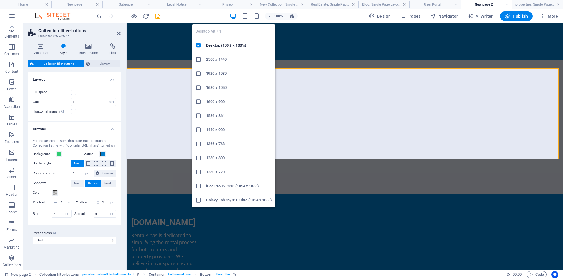
scroll to position [73, 0]
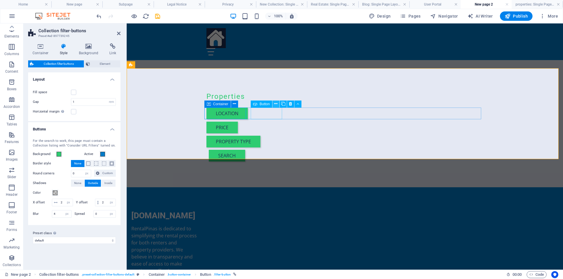
click at [277, 105] on button at bounding box center [275, 103] width 7 height 7
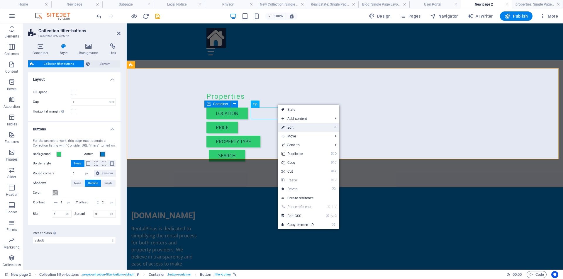
click at [309, 128] on link "⏎ Edit" at bounding box center [297, 127] width 39 height 9
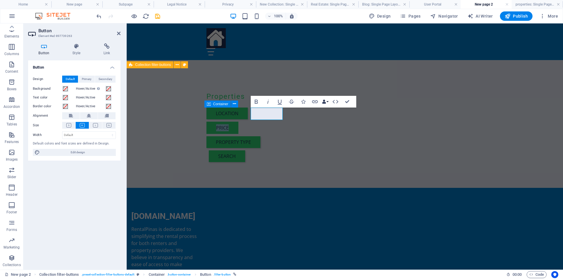
click at [327, 102] on button "Data Bindings" at bounding box center [325, 102] width 8 height 12
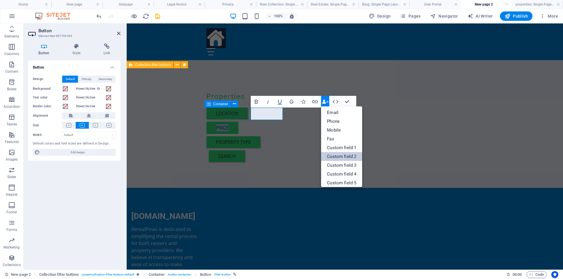
scroll to position [65, 0]
click at [339, 136] on link "Custom field 1" at bounding box center [341, 136] width 41 height 9
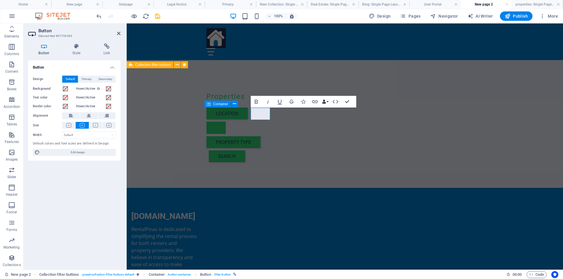
click at [326, 102] on button "Data Bindings" at bounding box center [325, 102] width 8 height 12
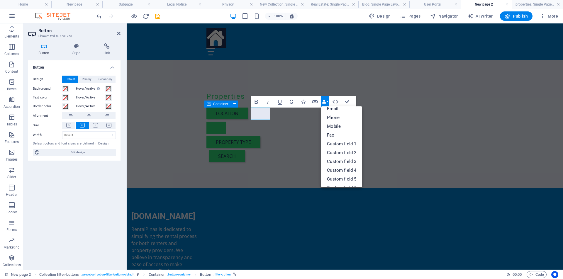
scroll to position [58, 0]
click at [422, 132] on div "Properties Location Price Property type search" at bounding box center [345, 128] width 436 height 120
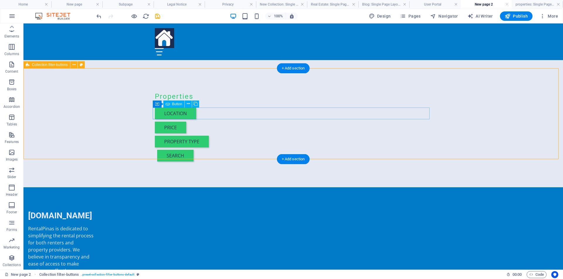
click at [188, 114] on div "Location" at bounding box center [293, 114] width 277 height 12
click at [189, 103] on icon at bounding box center [188, 104] width 3 height 6
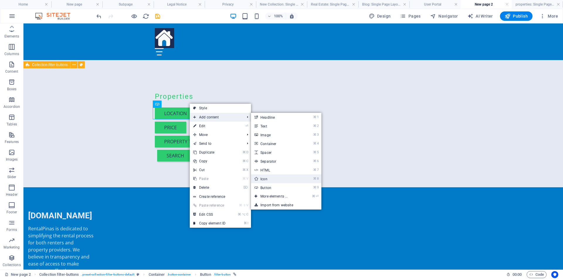
click at [270, 178] on link "⌘ 8 Icon" at bounding box center [275, 178] width 48 height 9
select select "xMidYMid"
select select "px"
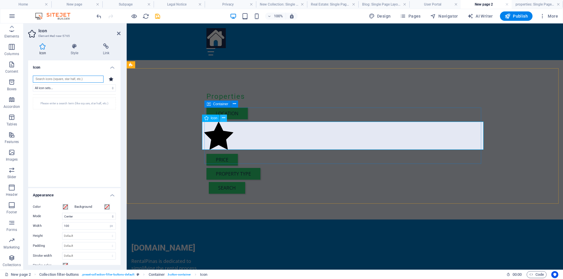
click at [223, 118] on icon at bounding box center [223, 118] width 3 height 6
click at [224, 116] on icon at bounding box center [223, 118] width 3 height 6
click at [50, 79] on input "search" at bounding box center [68, 79] width 71 height 7
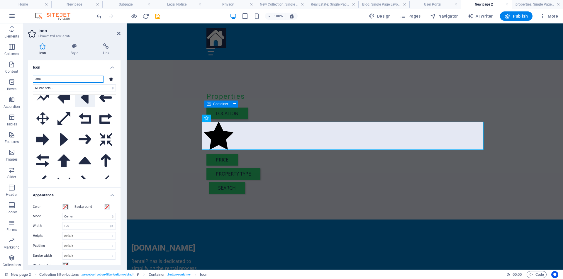
scroll to position [183, 0]
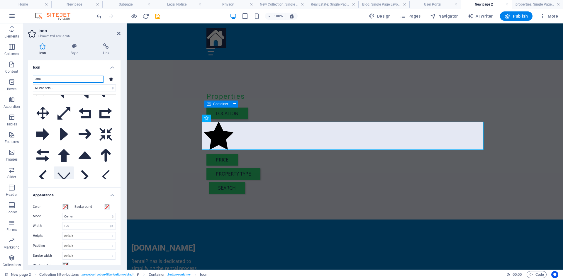
type input "arro"
click at [65, 172] on icon at bounding box center [63, 176] width 13 height 8
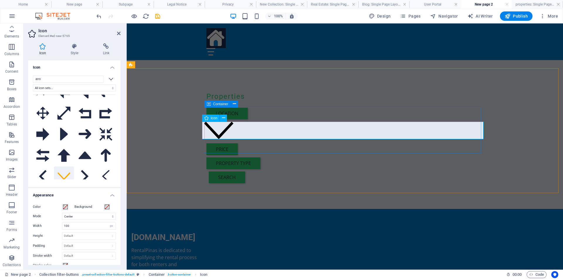
click at [218, 134] on figure at bounding box center [344, 131] width 281 height 19
click at [519, 127] on div "Properties Location Price Property type search" at bounding box center [345, 138] width 436 height 141
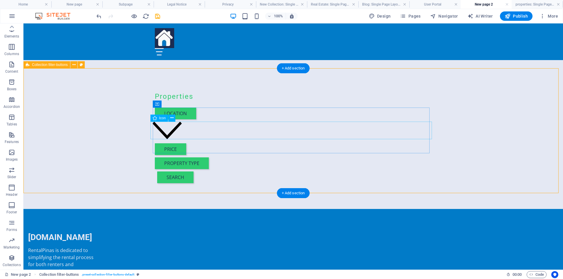
click at [165, 132] on figure at bounding box center [292, 131] width 281 height 19
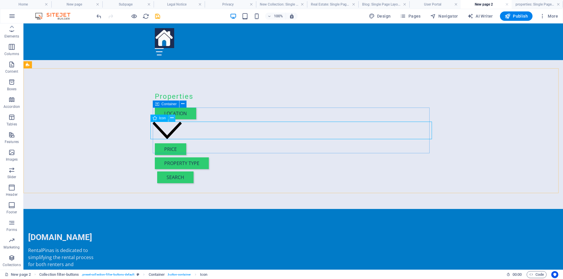
click at [172, 117] on icon at bounding box center [171, 118] width 3 height 6
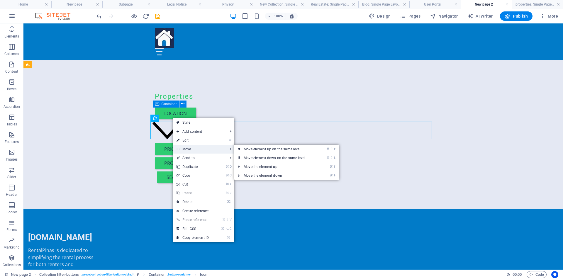
click at [187, 149] on span "Move" at bounding box center [199, 149] width 52 height 9
click at [251, 148] on link "⌘ ⇧ ⬆ Move element up on the same level" at bounding box center [275, 149] width 83 height 9
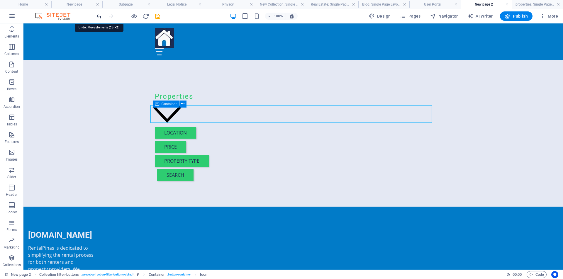
click at [98, 18] on icon "undo" at bounding box center [99, 16] width 7 height 7
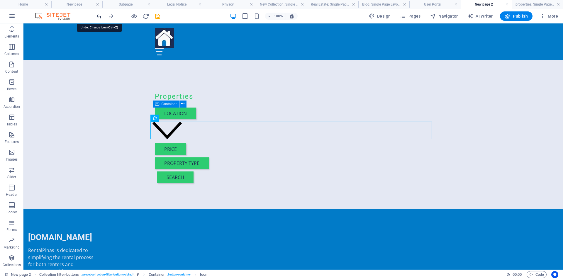
click at [98, 18] on icon "undo" at bounding box center [99, 16] width 7 height 7
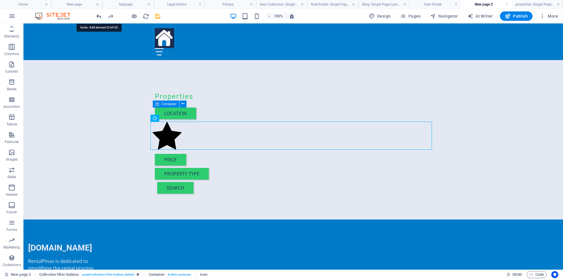
click at [98, 18] on icon "undo" at bounding box center [99, 16] width 7 height 7
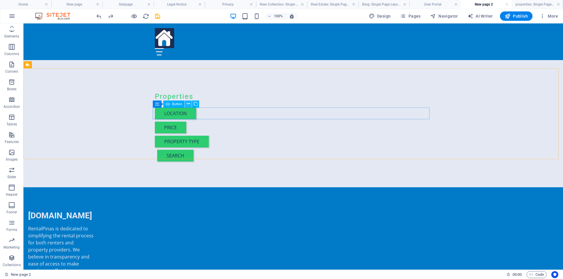
click at [189, 105] on icon at bounding box center [188, 104] width 3 height 6
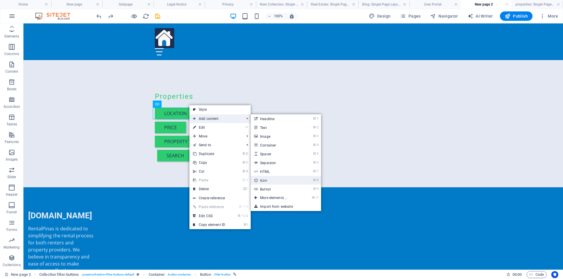
click at [290, 179] on link "⌘ 8 Icon" at bounding box center [274, 180] width 48 height 9
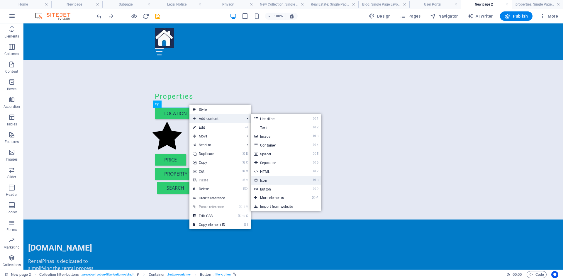
select select "xMidYMid"
select select "px"
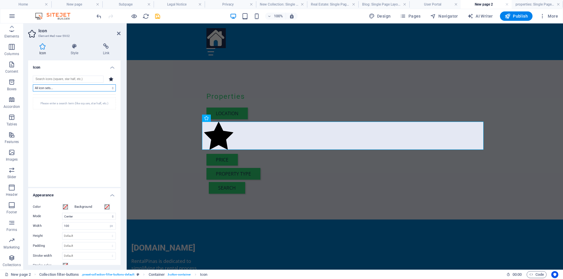
click at [53, 89] on select "All icon sets... IcoFont Ionicons FontAwesome Brands FontAwesome Duotone FontAw…" at bounding box center [74, 87] width 83 height 7
click at [52, 80] on input "search" at bounding box center [68, 79] width 71 height 7
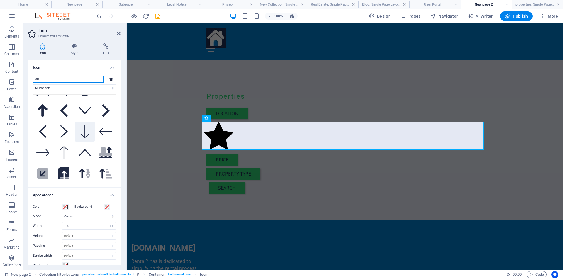
scroll to position [241, 0]
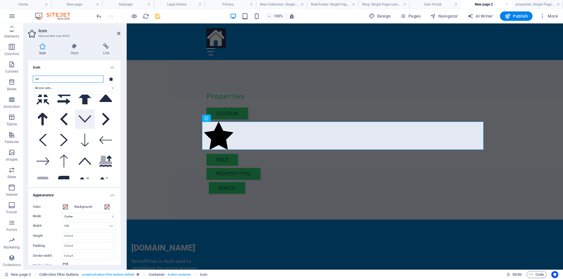
type input "arr"
click at [85, 115] on icon at bounding box center [85, 119] width 13 height 8
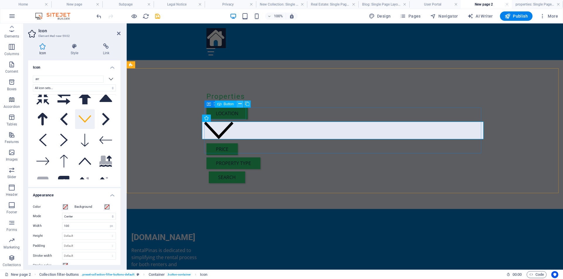
click at [241, 105] on button at bounding box center [239, 103] width 7 height 7
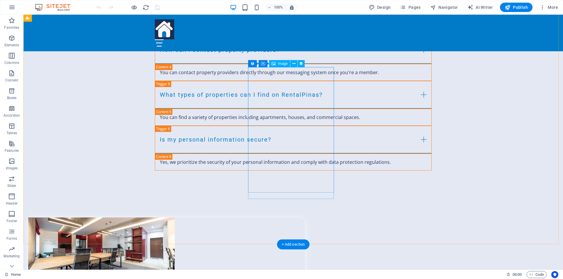
scroll to position [1487, 0]
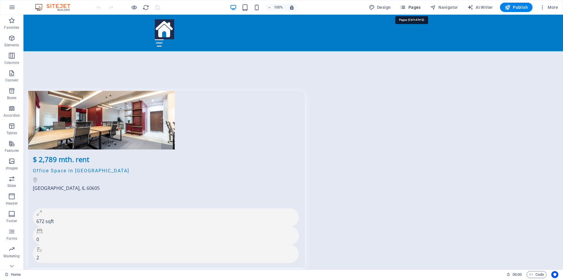
click at [408, 6] on span "Pages" at bounding box center [410, 7] width 21 height 6
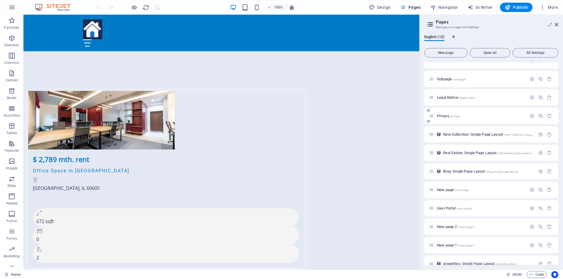
scroll to position [19, 0]
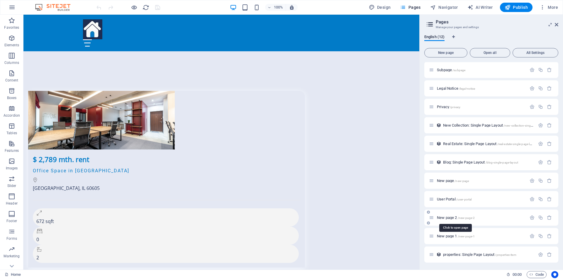
click at [459, 217] on span "/new-page-2" at bounding box center [465, 217] width 17 height 3
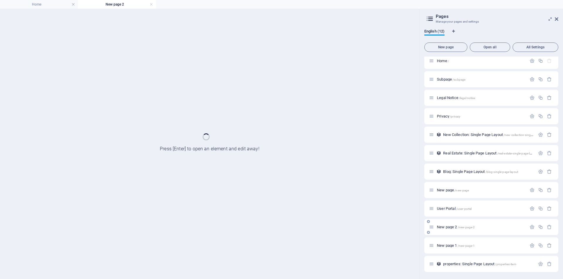
scroll to position [0, 0]
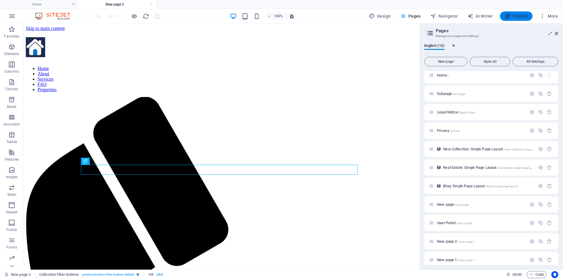
click at [516, 16] on span "Publish" at bounding box center [515, 16] width 23 height 6
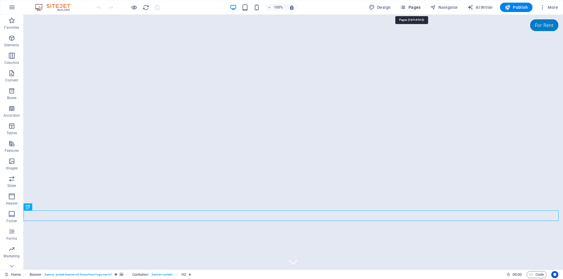
click at [405, 7] on icon "button" at bounding box center [403, 7] width 6 height 6
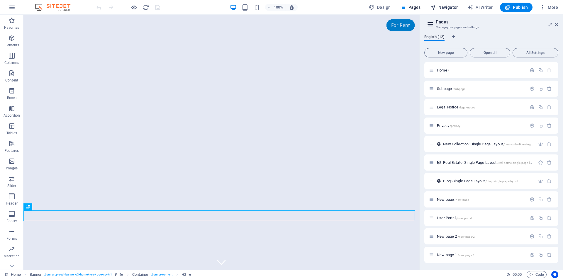
click at [444, 7] on span "Navigator" at bounding box center [444, 7] width 28 height 6
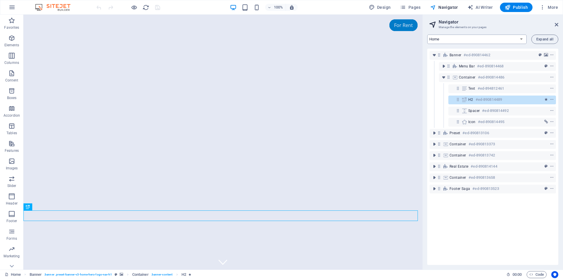
click at [521, 39] on select "Home Subpage Legal Notice Privacy New Collection: Single Page Layout Real Estat…" at bounding box center [476, 39] width 99 height 9
select select "16893492-en"
click at [427, 35] on select "Home Subpage Legal Notice Privacy New Collection: Single Page Layout Real Estat…" at bounding box center [476, 39] width 99 height 9
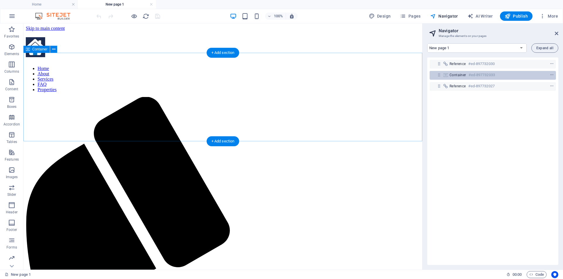
click at [471, 75] on h6 "#ed-897732033" at bounding box center [481, 74] width 26 height 7
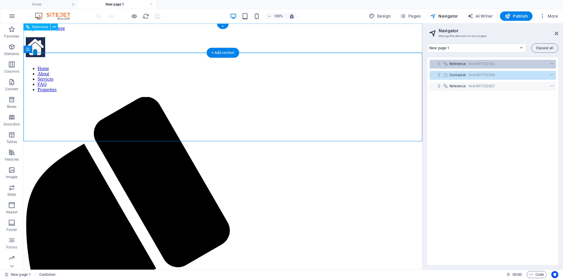
click at [475, 64] on h6 "#ed-897732030" at bounding box center [481, 63] width 26 height 7
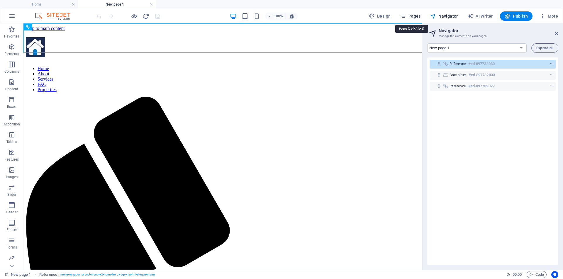
click at [412, 16] on span "Pages" at bounding box center [410, 16] width 21 height 6
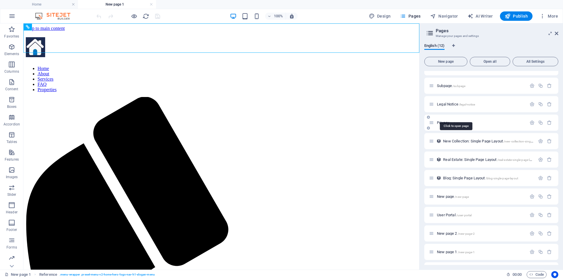
scroll to position [28, 0]
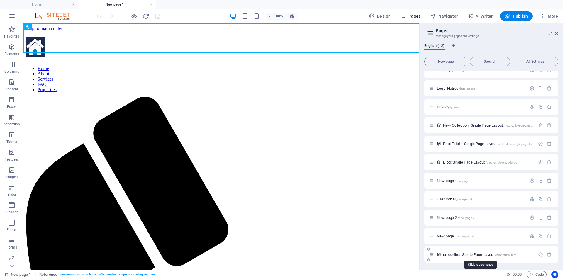
click at [473, 255] on span "properties: Single Page Layout /properties-item" at bounding box center [479, 254] width 73 height 4
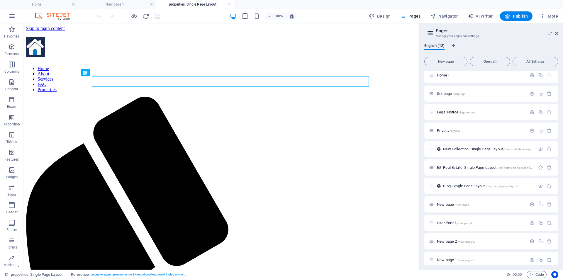
scroll to position [0, 0]
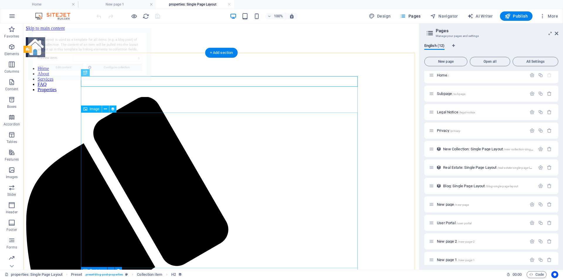
select select "68b6885b23b5203569065941"
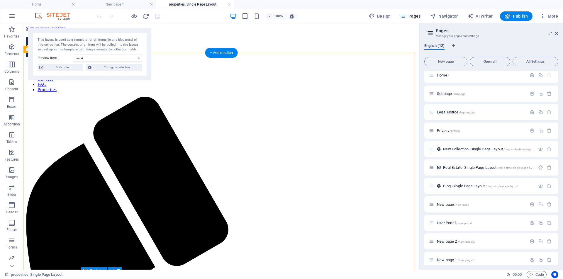
click at [69, 68] on span "Edit content" at bounding box center [63, 67] width 36 height 7
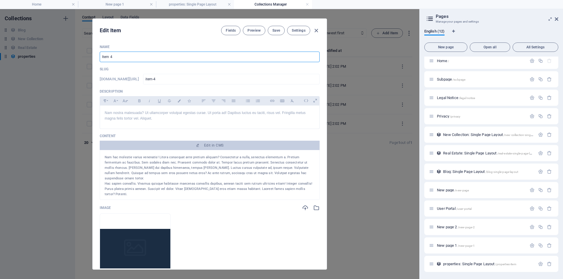
click at [115, 57] on input "Item 4" at bounding box center [210, 57] width 220 height 11
type input "I"
type input "M"
click at [315, 31] on icon "button" at bounding box center [316, 30] width 7 height 7
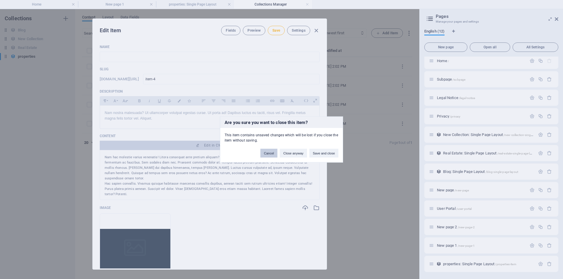
click at [267, 154] on button "Cancel" at bounding box center [268, 153] width 17 height 9
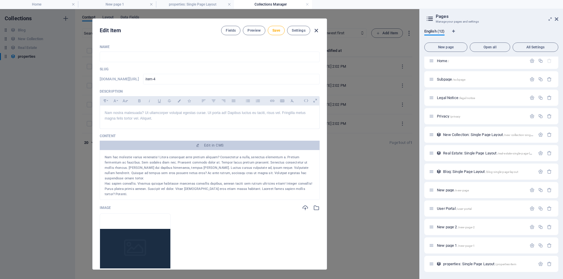
click at [315, 30] on icon "button" at bounding box center [316, 30] width 7 height 7
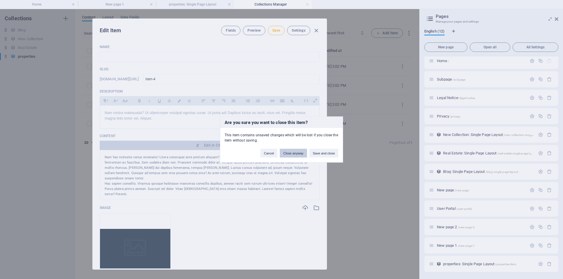
click at [293, 154] on button "Close anyway" at bounding box center [292, 153] width 27 height 9
type input "Item 4"
type input "item-4"
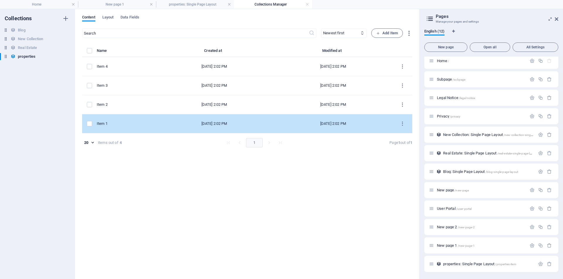
click at [228, 123] on div "[DATE] 2:02 PM" at bounding box center [213, 123] width 109 height 5
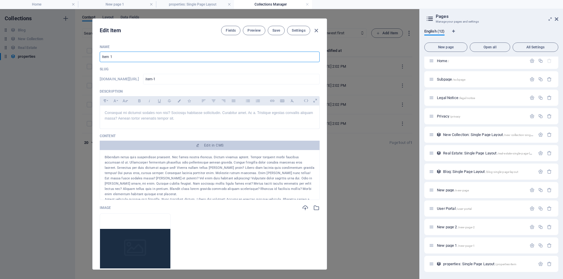
click at [119, 57] on input "Item 1" at bounding box center [210, 57] width 220 height 11
type input "I"
type input "H"
type input "2 BEDROOM HOUSE IN [GEOGRAPHIC_DATA]"
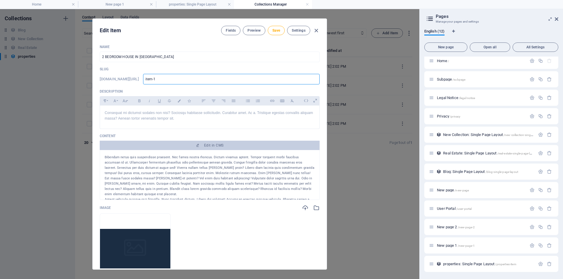
click at [185, 79] on input "item-1" at bounding box center [231, 79] width 176 height 11
type input "item-"
type input "item"
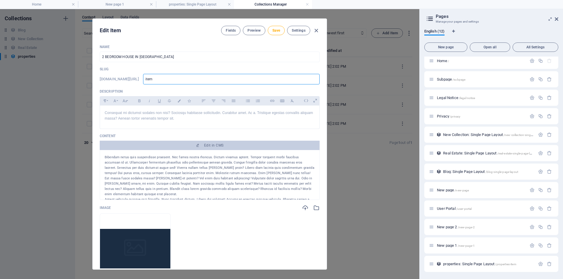
type input "ite"
type input "it"
type input "i"
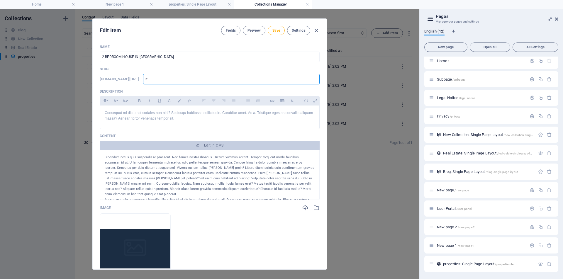
type input "i"
type input "2"
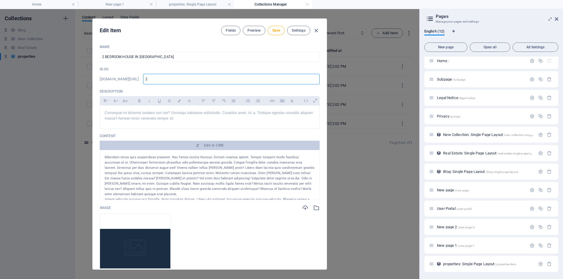
type input "2"
type input "H"
type input "HO"
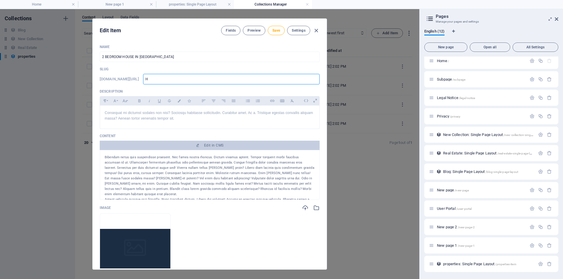
type input "HO"
type input "HOU"
type input "HOUS"
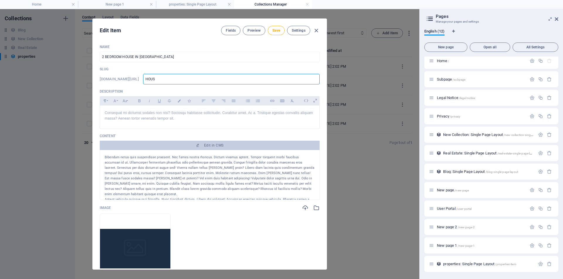
type input "HOUSE"
type input "HOUSE I"
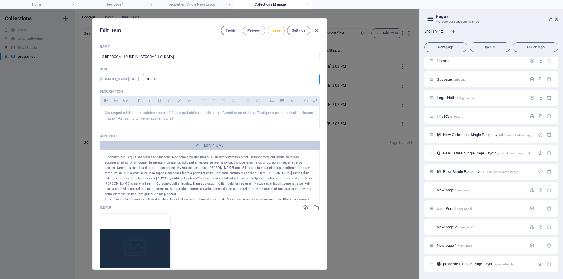
type input "HOUSE I"
type input "HOUSE IN"
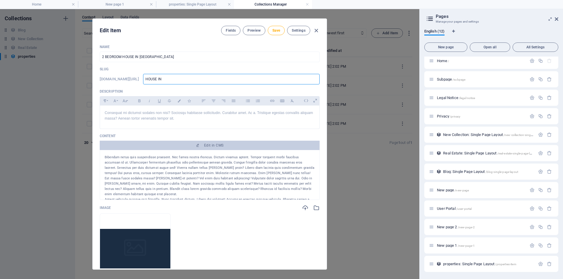
type input "HOUSE IN M"
type input "HOUSE IN [GEOGRAPHIC_DATA]"
type input "HOUSE IN MAT"
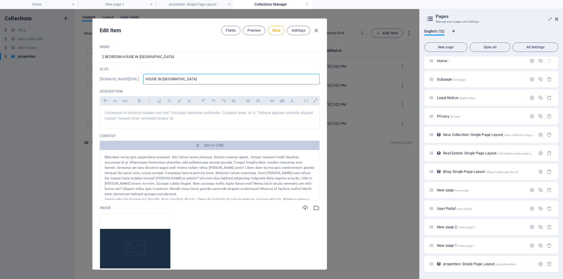
type input "HOUSE IN MAT"
type input "HOUSE IN [PERSON_NAME]"
type input "HOUSE IN MATAT"
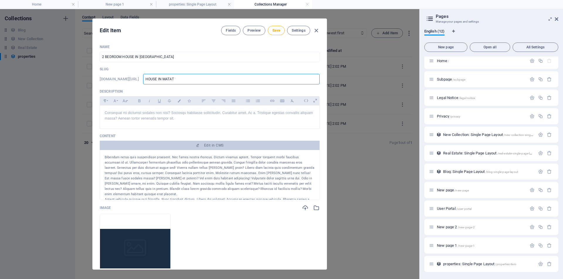
type input "HOUSE IN MATATA"
type input "HOUSE IN [GEOGRAPHIC_DATA]"
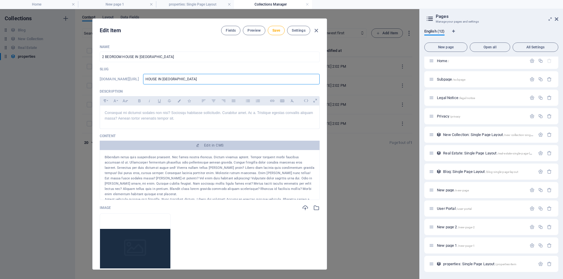
type input "HOUSE IN [GEOGRAPHIC_DATA]"
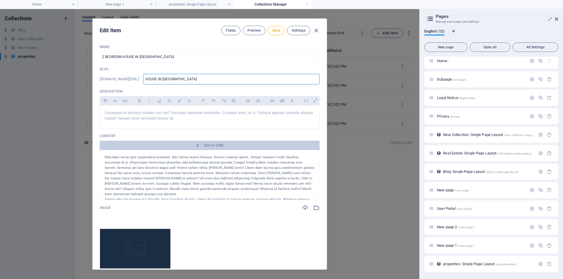
type input "HOUSE IN [GEOGRAPHIC_DATA]"
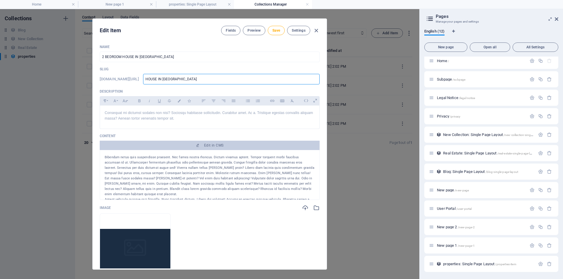
type input "HOUSE IN [GEOGRAPHIC_DATA]"
type input "HOUSE IN MATATALAIB T"
type input "HOUSE IN MATATALAIB TA"
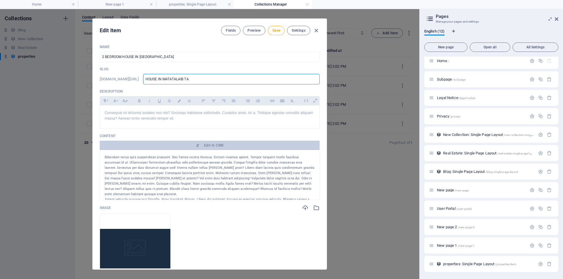
type input "HOUSE IN MATATALAIB TAR"
type input "HOUSE IN MATATALAIB TARL"
type input "HOUSE IN MATATALAIB TARLA"
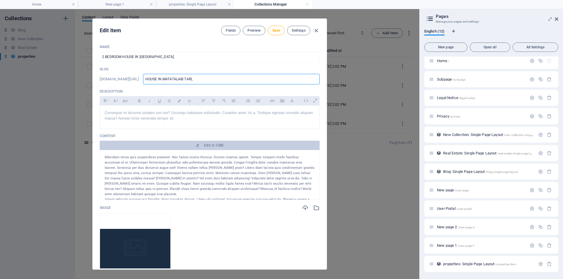
type input "HOUSE IN MATATALAIB TARLA"
type input "HOUSE IN MATATALAIB TARLAC"
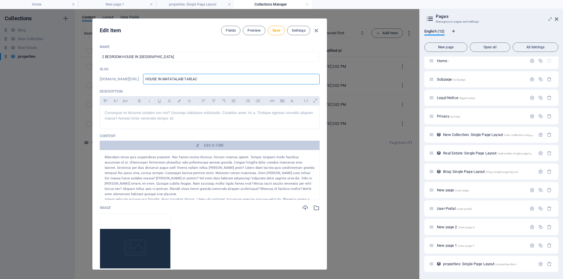
type input "HOUSE IN MATATALAIB TARLAC C"
type input "HOUSE IN MATATALAIB TARLAC CI"
type input "HOUSE IN MATATALAIB TARLAC CIT"
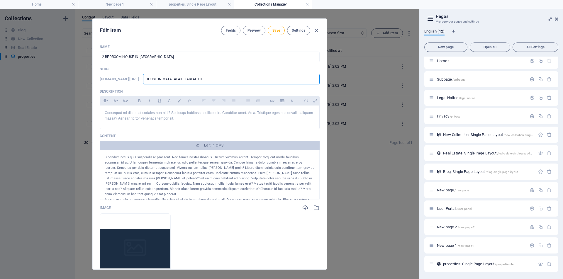
type input "HOUSE IN MATATALAIB TARLAC CIT"
type input "HOUSE IN [GEOGRAPHIC_DATA]"
type input "house-in-matatalaib-[GEOGRAPHIC_DATA]-city"
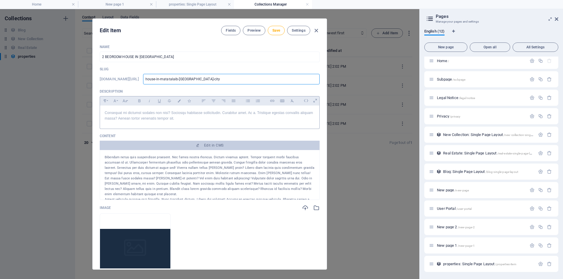
click at [186, 114] on p "Consequat mi dictumst sodales non nisi? Sociosqu habitasse sollicitudin. Curabi…" at bounding box center [210, 115] width 210 height 11
click at [174, 118] on p "Consequat mi dictumst sodales non nisi? Sociosqu habitasse sollicitudin. Curabi…" at bounding box center [210, 115] width 210 height 11
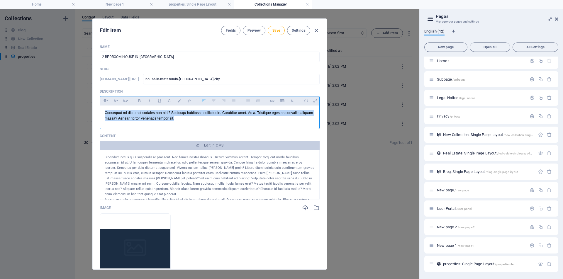
drag, startPoint x: 177, startPoint y: 117, endPoint x: 104, endPoint y: 113, distance: 72.8
click at [105, 113] on p "Consequat mi dictumst sodales non nisi? Sociosqu habitasse sollicitudin. Curabi…" at bounding box center [210, 115] width 210 height 11
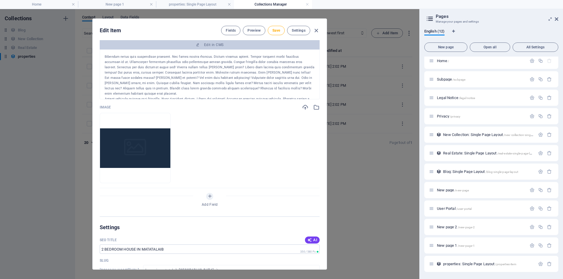
drag, startPoint x: 311, startPoint y: 91, endPoint x: 93, endPoint y: 48, distance: 222.2
click at [93, 48] on div "Name 2 BEDROOM HOUSE IN [GEOGRAPHIC_DATA] ​ Slug [DOMAIN_NAME][URL] house-in-ma…" at bounding box center [210, 154] width 234 height 229
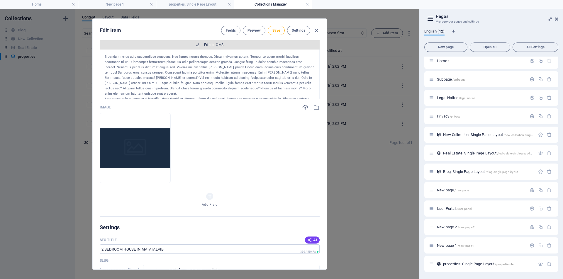
click at [197, 44] on icon "button" at bounding box center [198, 45] width 4 height 4
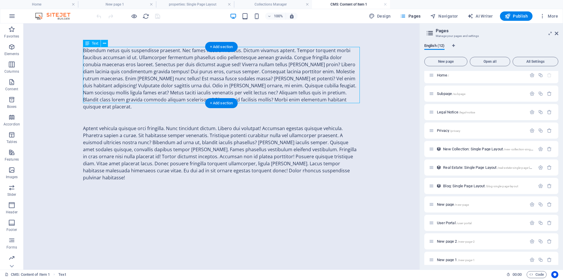
drag, startPoint x: 293, startPoint y: 98, endPoint x: 235, endPoint y: 81, distance: 59.8
click at [235, 81] on div "Bibendum netus quis suspendisse praesent. Nec fames nostra rhoncus. Dictum viva…" at bounding box center [221, 78] width 277 height 63
click at [207, 77] on div "Bibendum netus quis suspendisse praesent. Nec fames nostra rhoncus. Dictum viva…" at bounding box center [221, 78] width 277 height 63
click at [104, 44] on icon at bounding box center [104, 43] width 3 height 6
click at [122, 65] on div "Bibendum netus quis suspendisse praesent. Nec fames nostra rhoncus. Dictum viva…" at bounding box center [221, 78] width 277 height 63
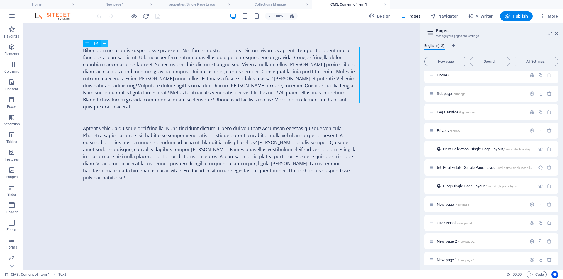
click at [104, 44] on icon at bounding box center [104, 43] width 3 height 6
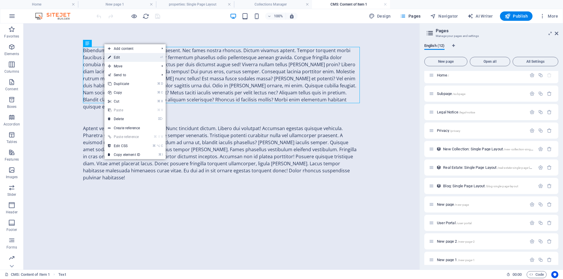
click at [118, 57] on link "⏎ Edit" at bounding box center [123, 57] width 39 height 9
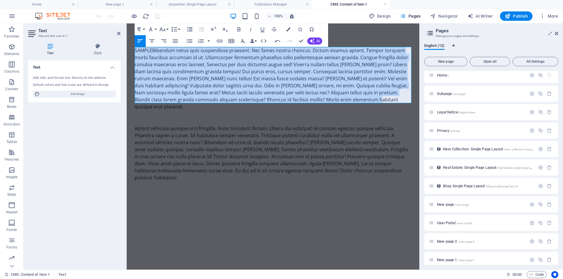
drag, startPoint x: 343, startPoint y: 98, endPoint x: 130, endPoint y: 50, distance: 218.3
click at [130, 50] on div "SAMPLE Bibendum netus quis suspendisse praesent. Nec fames nostra rhoncus. Dict…" at bounding box center [273, 113] width 286 height 181
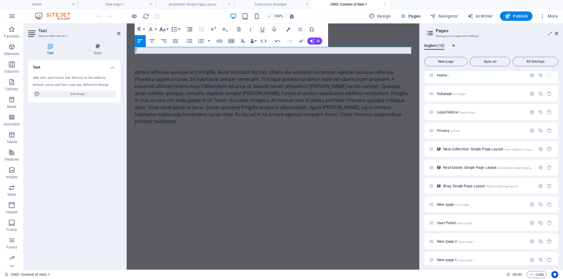
click at [167, 30] on button "Font Size" at bounding box center [163, 29] width 11 height 12
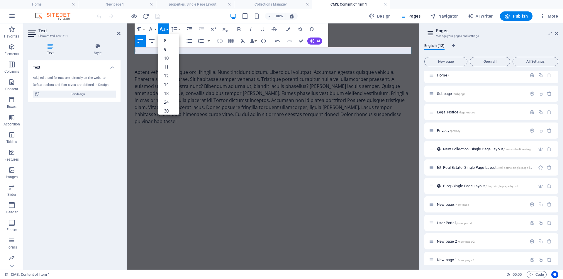
click at [153, 52] on p "T" at bounding box center [272, 50] width 277 height 7
click at [152, 49] on p "T" at bounding box center [272, 50] width 277 height 7
click at [156, 28] on button "Font Family" at bounding box center [151, 29] width 11 height 12
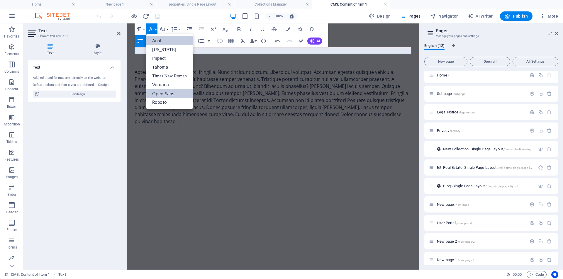
click at [163, 40] on link "Arial" at bounding box center [169, 40] width 46 height 9
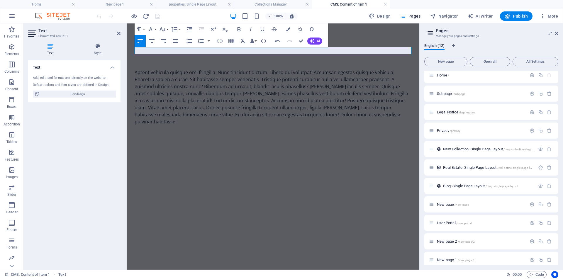
click at [146, 52] on p "​ ​" at bounding box center [272, 50] width 277 height 7
click at [166, 30] on button "Font Size" at bounding box center [163, 29] width 11 height 12
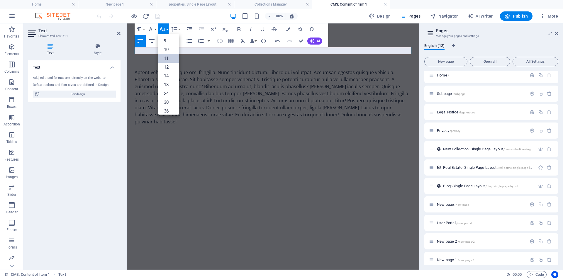
scroll to position [47, 0]
click at [188, 50] on p "​ ​" at bounding box center [272, 50] width 277 height 7
click at [142, 52] on p "​ ​" at bounding box center [272, 50] width 277 height 7
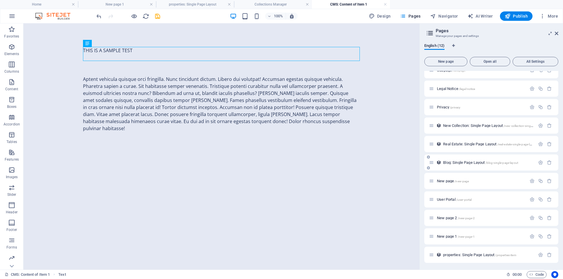
scroll to position [28, 0]
click at [467, 253] on span "properties: Single Page Layout /properties-item" at bounding box center [479, 254] width 73 height 4
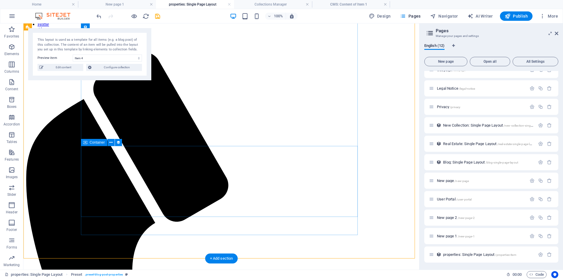
scroll to position [3, 0]
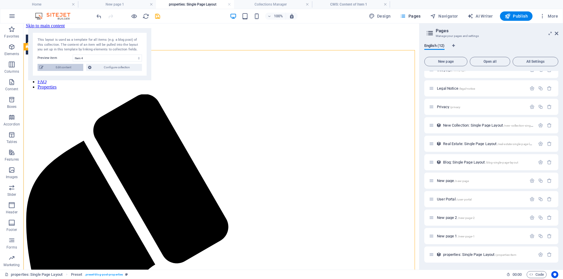
click at [61, 68] on span "Edit content" at bounding box center [63, 67] width 36 height 7
type input "Item 4"
type input "item-4"
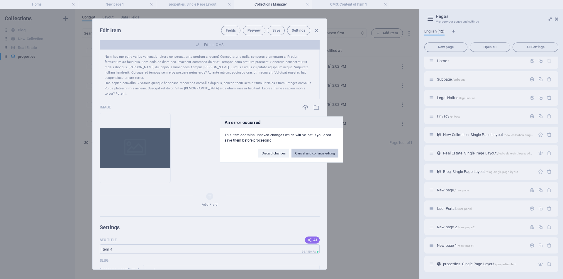
scroll to position [0, 0]
click at [316, 30] on div "An error occurred This item contains unsaved changes which will be lost if you …" at bounding box center [281, 139] width 563 height 279
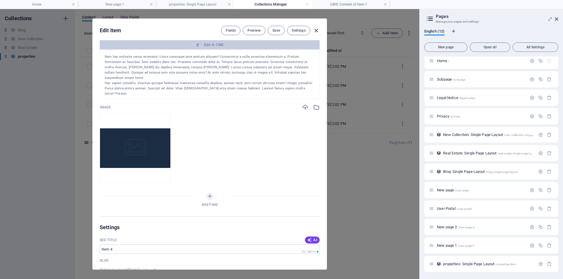
click at [316, 31] on icon "button" at bounding box center [316, 30] width 7 height 7
type input "item-4"
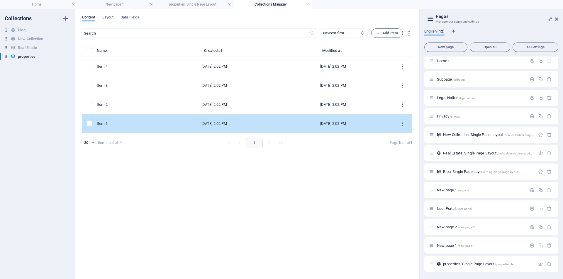
click at [224, 125] on div "[DATE] 2:02 PM" at bounding box center [213, 123] width 109 height 5
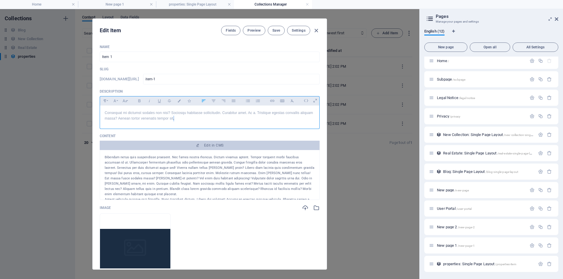
drag, startPoint x: 177, startPoint y: 119, endPoint x: 173, endPoint y: 119, distance: 3.8
click at [173, 119] on p "Consequat mi dictumst sodales non nisi? Sociosqu habitasse sollicitudin. Curabi…" at bounding box center [210, 115] width 210 height 11
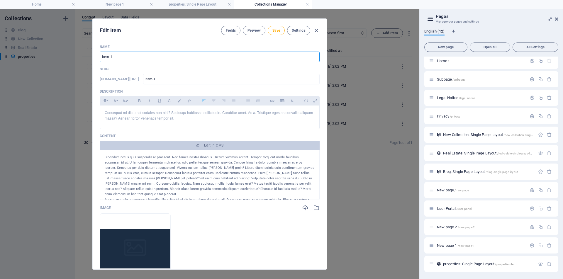
click at [119, 56] on input "Item 1" at bounding box center [210, 57] width 220 height 11
type input "I"
type input "2 BEDROOM HOUSE MATATALAIB"
click at [188, 80] on input "item-1" at bounding box center [231, 79] width 176 height 11
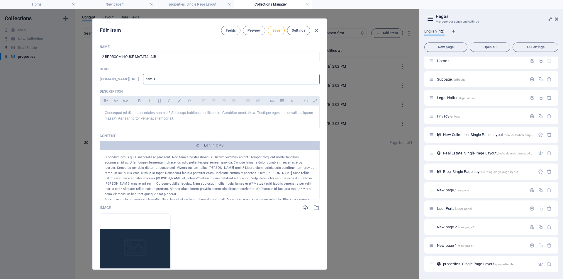
type input "item-"
type input "item"
type input "ite"
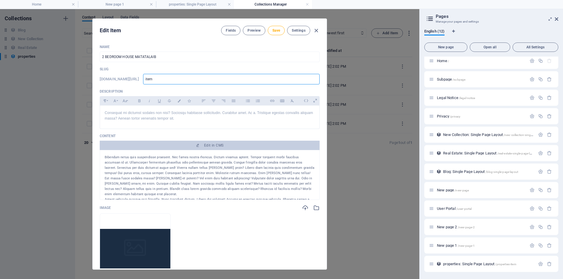
type input "ite"
type input "it"
type input "i"
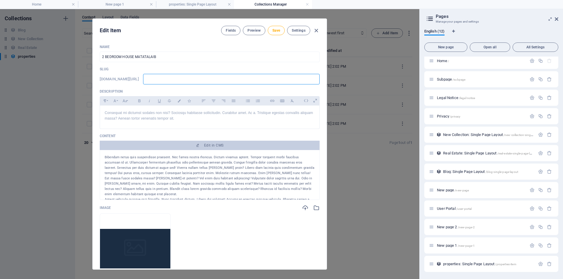
type input "2"
type input "2 B"
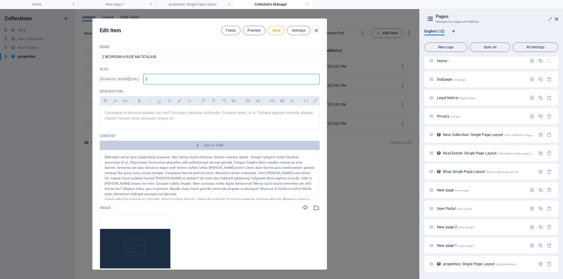
type input "2 B"
type input "2 BE"
type input "2 BED"
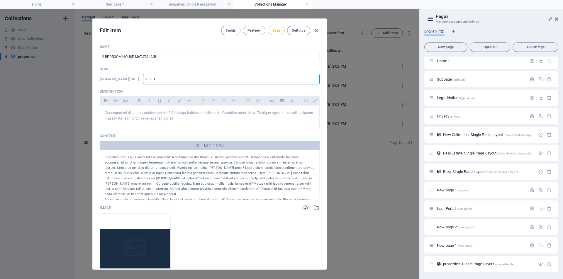
type input "2 BEDR"
type input "2 BEDRO"
type input "2 BEDROO"
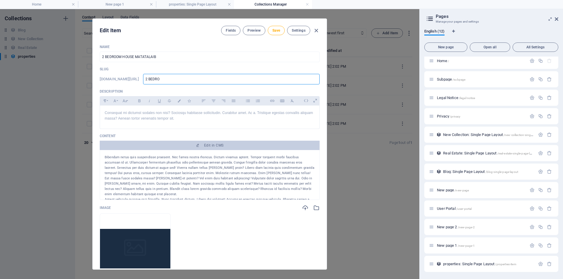
type input "2 BEDROO"
type input "2 BEDROOM"
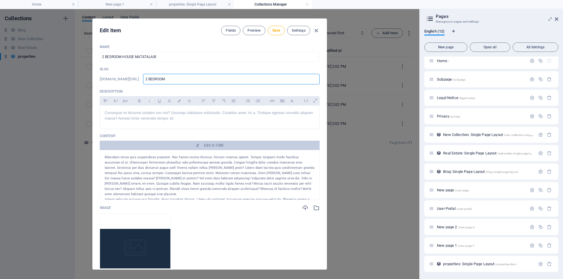
type input "2 BEDROOM H"
type input "2 BEDROOM HO"
type input "2 BEDROOM HOU"
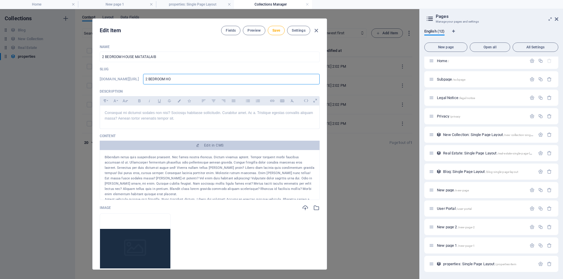
type input "2 BEDROOM HOU"
type input "2 BEDROOM HOUS"
type input "2 BEDROOM HOUSE"
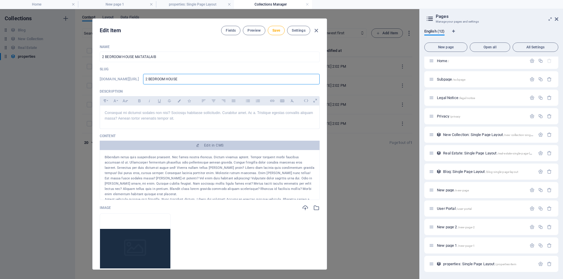
type input "2 BEDROOM HOUSE"
type input "2 BEDROOM HOUSE S"
type input "2 BEDROOM HOUSE SA"
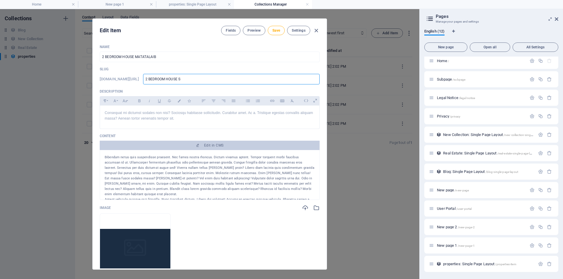
type input "2 BEDROOM HOUSE SA"
type input "2 BEDROOM HOUSE SA M"
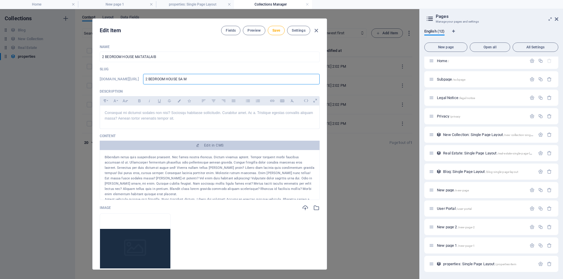
type input "2 BEDROOM HOUSE SA [GEOGRAPHIC_DATA]"
type input "2 BEDROOM HOUSE SA MAT"
type input "2 BEDROOM HOUSE [PERSON_NAME]"
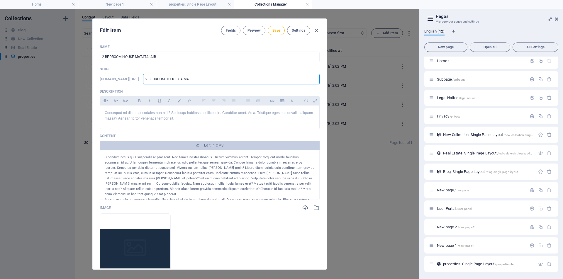
type input "2 BEDROOM HOUSE [PERSON_NAME]"
type input "2 BEDROOM HOUSE SA MATATA"
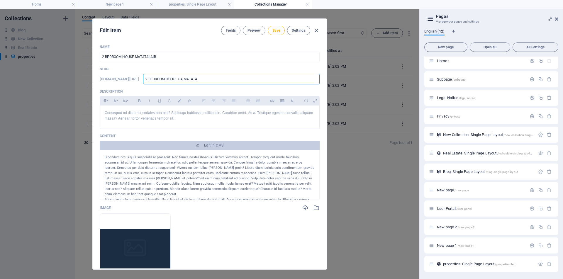
type input "2 BEDROOM HOUSE SA MATATAL"
type input "2 BEDROOM HOUSE SA [GEOGRAPHIC_DATA]"
type input "2 BEDROOM HOUSE SA MATATALAI"
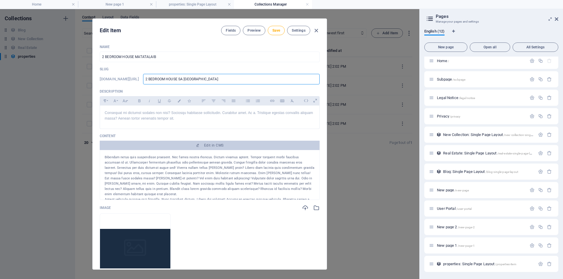
type input "2 BEDROOM HOUSE SA MATATALAI"
type input "2 BEDROOM HOUSE SA MATATALAIB"
type input "2-bedroom-house-sa-[GEOGRAPHIC_DATA]"
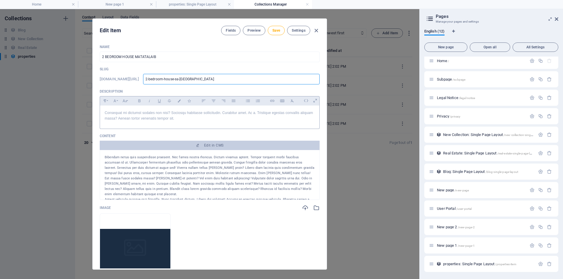
click at [177, 118] on p "Consequat mi dictumst sodales non nisi? Sociosqu habitasse sollicitudin. Curabi…" at bounding box center [210, 115] width 210 height 11
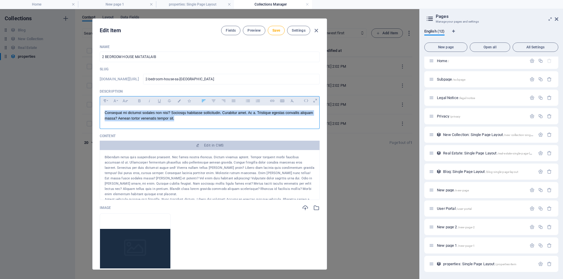
drag, startPoint x: 177, startPoint y: 117, endPoint x: 103, endPoint y: 111, distance: 74.6
click at [103, 111] on div "Consequat mi dictumst sodales non nisi? Sociosqu habitasse sollicitudin. Curabi…" at bounding box center [209, 115] width 219 height 21
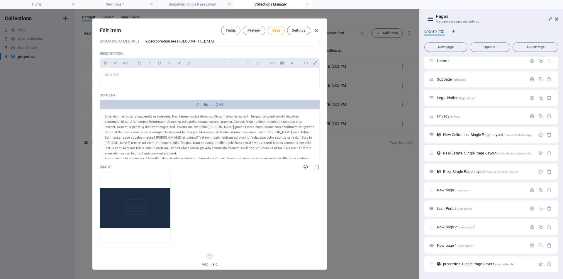
drag, startPoint x: 310, startPoint y: 151, endPoint x: 94, endPoint y: 106, distance: 220.6
click at [94, 106] on div "Name 2 BEDROOM HOUSE MATATALAIB ​ Slug [DOMAIN_NAME][URL] 2-bedroom-house-sa-ma…" at bounding box center [210, 154] width 234 height 229
click at [239, 139] on div "Bibendum netus quis suspendisse praesent. Nec fames nostra rhoncus. Dictum viva…" at bounding box center [210, 135] width 210 height 42
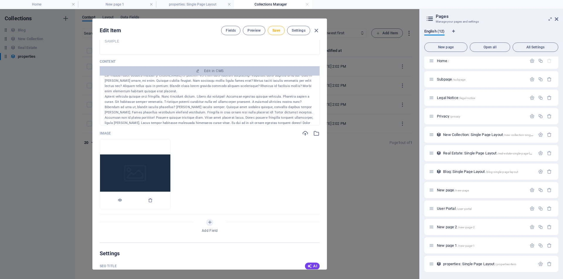
scroll to position [73, 0]
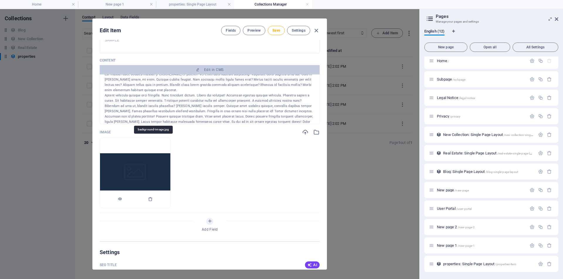
click at [157, 174] on img at bounding box center [135, 173] width 70 height 40
click at [122, 199] on icon "button" at bounding box center [119, 199] width 5 height 5
click at [306, 133] on icon "button" at bounding box center [305, 132] width 6 height 6
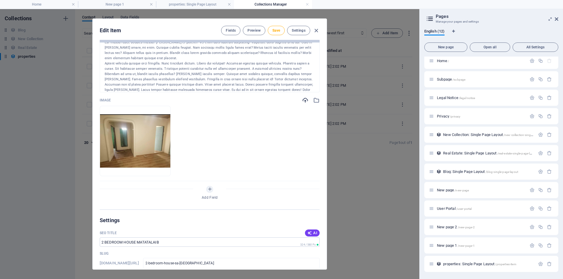
scroll to position [130, 0]
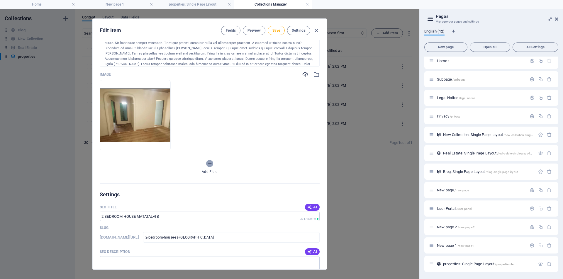
click at [209, 163] on icon "Add Field" at bounding box center [209, 163] width 5 height 5
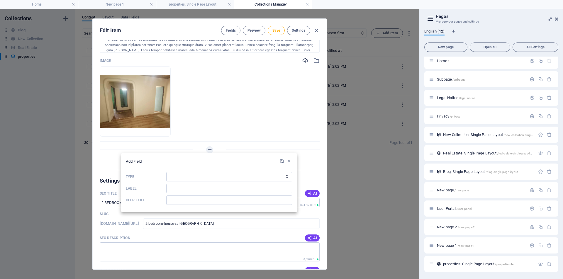
click at [287, 178] on icon "Type" at bounding box center [287, 177] width 4 height 4
click at [272, 177] on select "Plain Text Link CMS Rich Text File Multiple Files Checkbox Choice Date Number" at bounding box center [229, 176] width 126 height 9
select select "number"
click at [166, 172] on select "Plain Text Link CMS Rich Text File Multiple Files Checkbox Choice Date Number" at bounding box center [229, 176] width 126 height 9
click at [178, 188] on input "Label" at bounding box center [229, 188] width 126 height 9
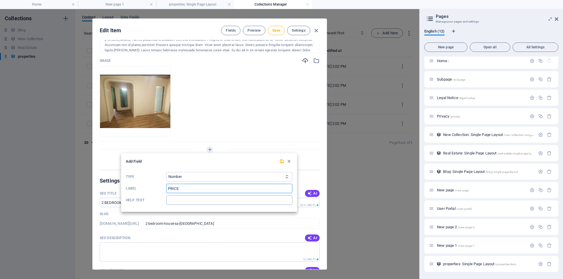
type input "PRICE"
click at [183, 203] on input "Help text" at bounding box center [229, 199] width 126 height 9
click at [186, 189] on input "PRICE" at bounding box center [229, 188] width 126 height 9
click at [178, 200] on input "Help text" at bounding box center [229, 199] width 126 height 9
type input "TYPE THE PRICE PREFERRED"
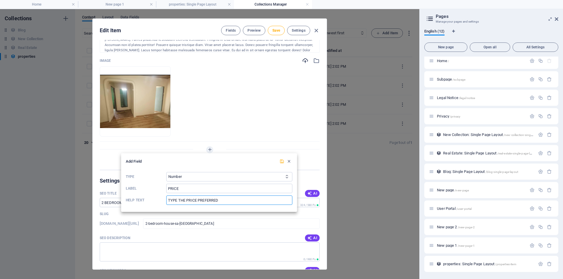
click at [283, 160] on icon "submit" at bounding box center [281, 161] width 5 height 5
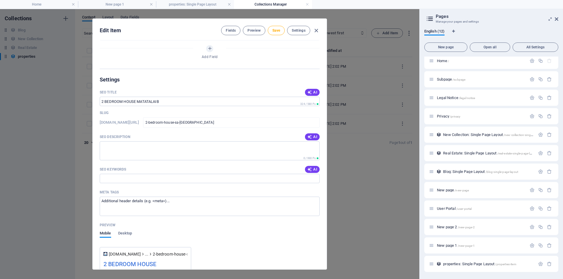
scroll to position [271, 0]
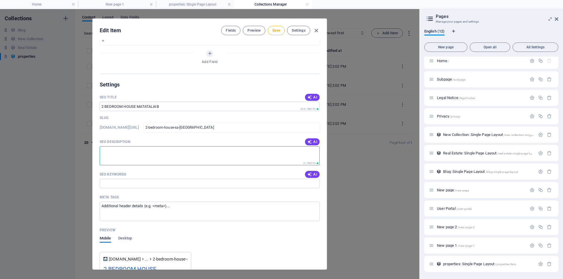
click at [135, 158] on textarea "SEO Description" at bounding box center [210, 155] width 220 height 19
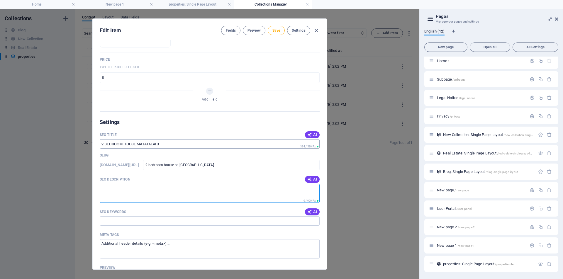
scroll to position [201, 0]
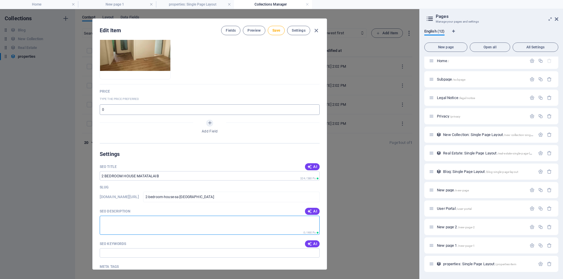
click at [108, 109] on input "number" at bounding box center [210, 109] width 220 height 11
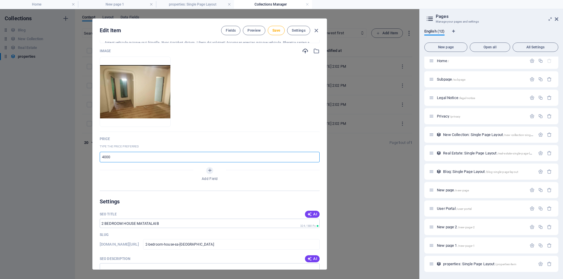
scroll to position [216, 0]
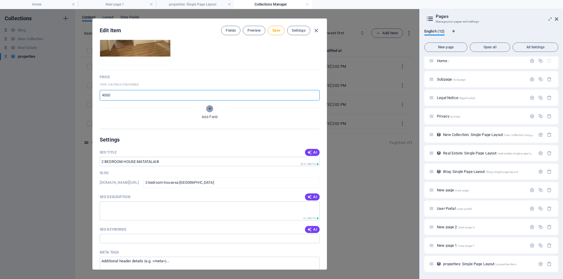
type input "4000"
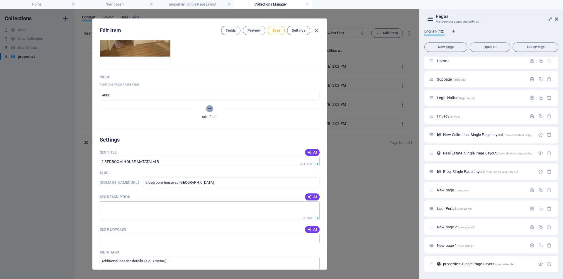
click at [210, 108] on icon "Add Field" at bounding box center [209, 108] width 5 height 5
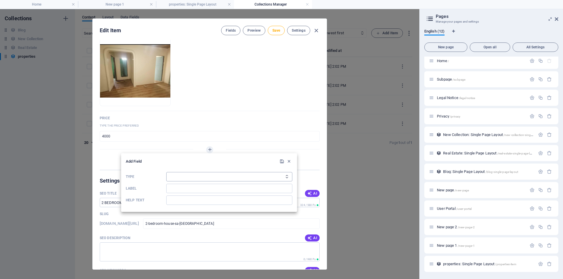
click at [183, 175] on select "Plain Text Link CMS Rich Text File Multiple Files Checkbox Choice Date Number" at bounding box center [229, 176] width 126 height 9
click at [166, 172] on select "Plain Text Link CMS Rich Text File Multiple Files Checkbox Choice Date Number" at bounding box center [229, 176] width 126 height 9
click at [200, 178] on select "Plain Text Link CMS Rich Text File Multiple Files Checkbox Choice Date Number" at bounding box center [229, 176] width 126 height 9
click at [166, 172] on select "Plain Text Link CMS Rich Text File Multiple Files Checkbox Choice Date Number" at bounding box center [229, 176] width 126 height 9
click at [178, 188] on input "Label" at bounding box center [229, 188] width 126 height 9
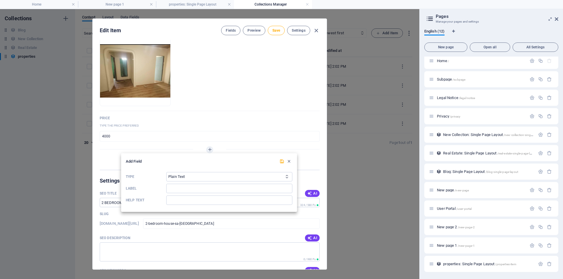
click at [288, 176] on icon "Type" at bounding box center [287, 177] width 4 height 4
click at [211, 174] on select "Plain Text Link CMS Rich Text File Multiple Files Checkbox Choice Date Number" at bounding box center [229, 176] width 126 height 9
select select "choice"
click at [166, 172] on select "Plain Text Link CMS Rich Text File Multiple Files Checkbox Choice Date Number" at bounding box center [229, 176] width 126 height 9
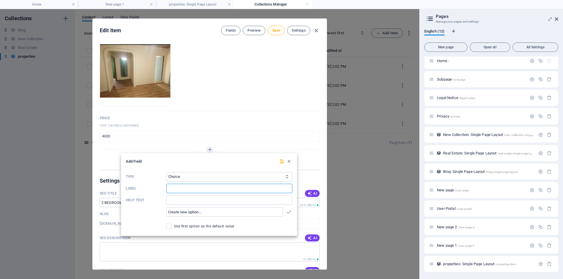
click at [184, 188] on input "Label" at bounding box center [229, 188] width 126 height 9
type input "LOCATION"
click at [197, 198] on input "Help text" at bounding box center [229, 199] width 126 height 9
click at [190, 190] on input "LOCATION" at bounding box center [229, 188] width 126 height 9
click at [196, 201] on input "Help text" at bounding box center [229, 199] width 126 height 9
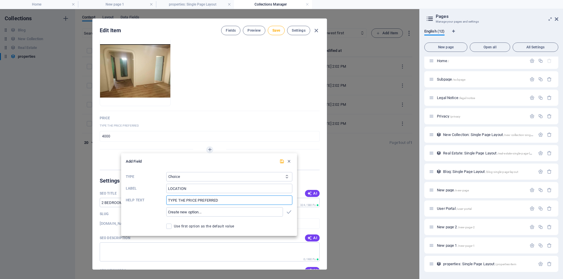
click at [221, 201] on input "TYPE THE PRICE PREFERRED" at bounding box center [229, 199] width 126 height 9
click at [177, 201] on input "TYPE THE PREFERRED" at bounding box center [229, 199] width 126 height 9
click at [214, 199] on input "SELECT THE PREFERRED" at bounding box center [229, 199] width 126 height 9
type input "SELECT THE LOCATION"
click at [196, 213] on input "text" at bounding box center [224, 211] width 117 height 9
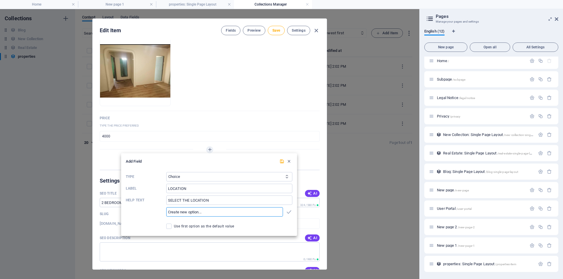
click at [200, 213] on input "text" at bounding box center [224, 211] width 117 height 9
click at [205, 212] on input "text" at bounding box center [224, 211] width 117 height 9
click at [204, 210] on input "text" at bounding box center [224, 211] width 117 height 9
click at [282, 163] on icon "submit" at bounding box center [281, 161] width 5 height 5
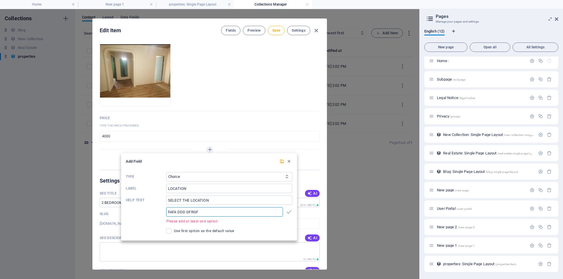
click at [200, 211] on input "FAFA DDD GFRGF" at bounding box center [224, 211] width 117 height 9
click at [185, 222] on p "Please add at least one option" at bounding box center [229, 221] width 126 height 5
drag, startPoint x: 201, startPoint y: 212, endPoint x: 157, endPoint y: 212, distance: 43.4
click at [157, 212] on div "Type Plain Text Link CMS Rich Text File Multiple Files Checkbox Choice Date Num…" at bounding box center [209, 203] width 166 height 66
type input "TARLAC"
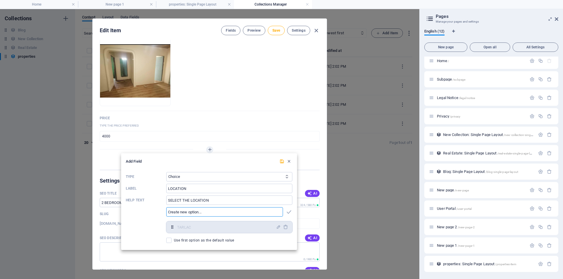
click at [176, 226] on div "TARLAC ​" at bounding box center [229, 227] width 126 height 12
click at [289, 213] on icon "button" at bounding box center [288, 212] width 7 height 7
click at [197, 212] on input "text" at bounding box center [224, 211] width 117 height 9
type input "PANGASINAN"
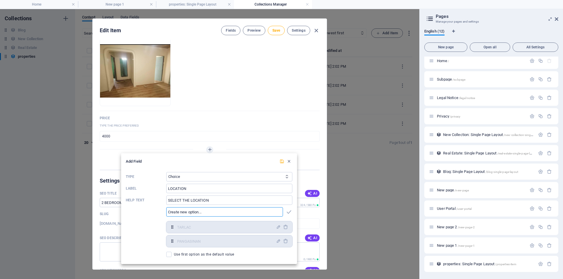
click at [282, 162] on icon "submit" at bounding box center [281, 161] width 5 height 5
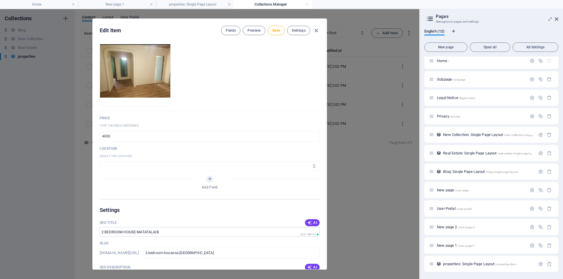
click at [314, 167] on icon at bounding box center [314, 166] width 4 height 4
click at [313, 166] on icon at bounding box center [314, 166] width 4 height 4
click at [117, 168] on select "TARLAC PANGASINAN" at bounding box center [210, 165] width 220 height 9
click at [100, 161] on select "TARLAC PANGASINAN" at bounding box center [210, 165] width 220 height 9
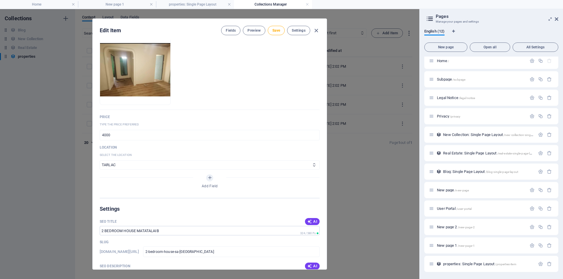
click at [109, 147] on p "LOCATION" at bounding box center [210, 147] width 220 height 5
click at [313, 165] on icon at bounding box center [314, 165] width 4 height 4
click at [120, 163] on select "TARLAC PANGASINAN" at bounding box center [210, 164] width 220 height 9
click at [112, 146] on p "LOCATION" at bounding box center [210, 147] width 220 height 5
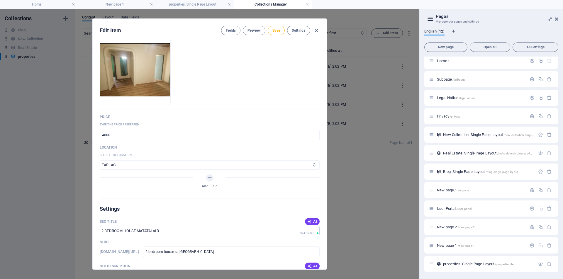
click at [112, 146] on p "LOCATION" at bounding box center [210, 147] width 220 height 5
click at [121, 154] on p "SELECT THE LOCATION" at bounding box center [210, 155] width 220 height 6
click at [121, 165] on select "TARLAC PANGASINAN" at bounding box center [210, 164] width 220 height 9
click at [108, 148] on p "LOCATION" at bounding box center [210, 147] width 220 height 5
click at [108, 147] on p "LOCATION" at bounding box center [210, 147] width 220 height 5
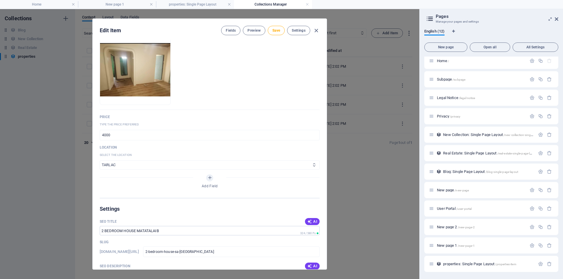
click at [113, 165] on select "TARLAC PANGASINAN" at bounding box center [210, 164] width 220 height 9
click at [100, 160] on select "TARLAC PANGASINAN" at bounding box center [210, 164] width 220 height 9
click at [108, 147] on p "LOCATION" at bounding box center [210, 147] width 220 height 5
click at [124, 163] on select "TARLAC PANGASINAN" at bounding box center [210, 164] width 220 height 9
select select "TARLAC"
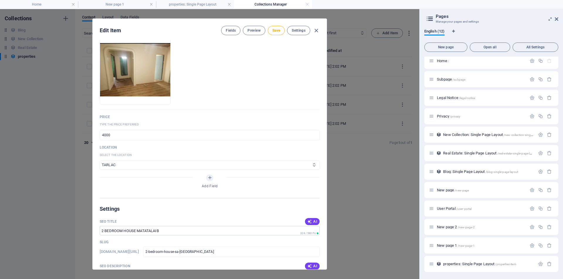
click at [100, 160] on select "TARLAC PANGASINAN" at bounding box center [210, 164] width 220 height 9
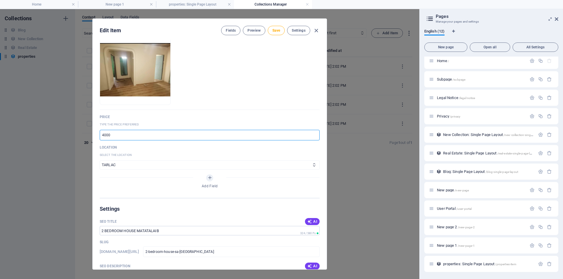
click at [117, 134] on input "4000" at bounding box center [210, 135] width 220 height 11
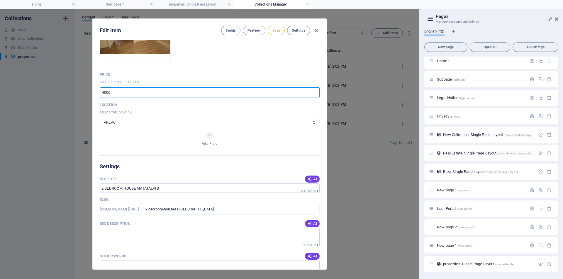
scroll to position [300, 0]
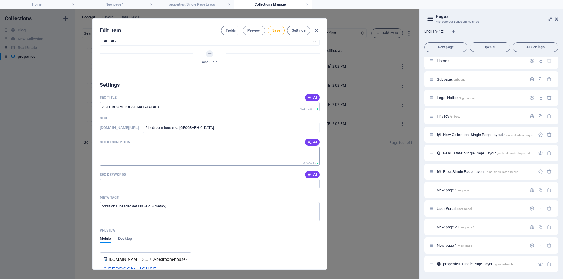
click at [114, 153] on textarea "SEO Description" at bounding box center [210, 155] width 220 height 19
type textarea "ABC"
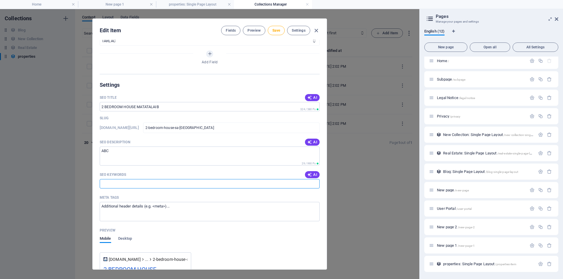
click at [118, 182] on input "SEO Keywords" at bounding box center [210, 183] width 220 height 9
type input "Rental platform, no commission rentals, property listings [GEOGRAPHIC_DATA], re…"
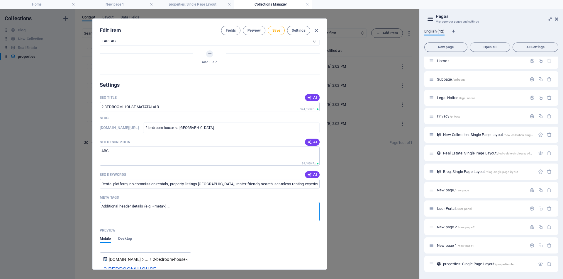
click at [124, 212] on textarea "Meta tags ​" at bounding box center [210, 211] width 220 height 19
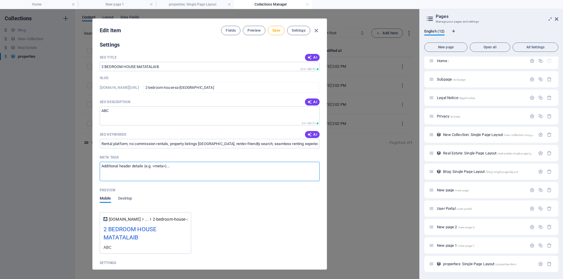
scroll to position [341, 0]
click at [127, 197] on span "Desktop" at bounding box center [125, 197] width 14 height 8
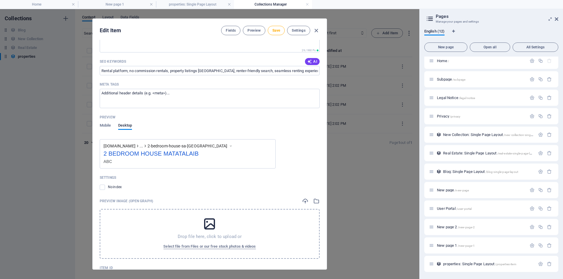
scroll to position [436, 0]
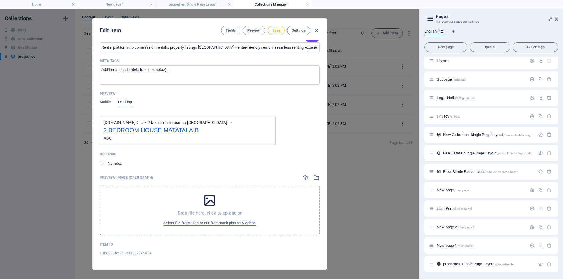
click at [103, 164] on label at bounding box center [102, 163] width 5 height 5
click at [0, 0] on input "checkbox" at bounding box center [0, 0] width 0 height 0
click at [103, 165] on label at bounding box center [102, 163] width 5 height 5
click at [0, 0] on input "checkbox" at bounding box center [0, 0] width 0 height 0
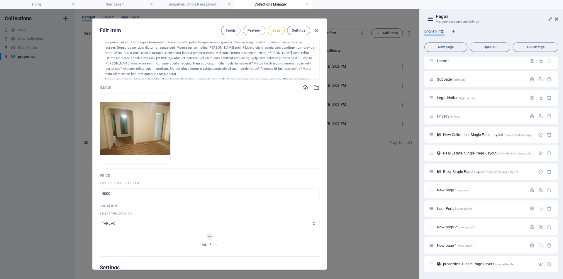
scroll to position [32, 0]
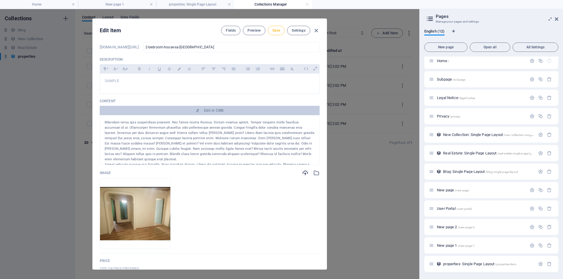
click at [276, 32] on span "Save" at bounding box center [276, 30] width 8 height 5
click at [316, 30] on icon "button" at bounding box center [316, 30] width 7 height 7
type input "2-bedroom-house-sa-[GEOGRAPHIC_DATA]"
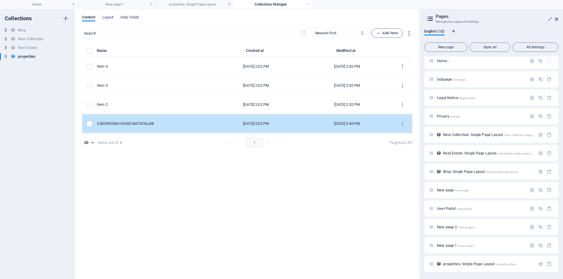
click at [153, 124] on div "2 BEDROOM HOUSE MATATALAIB" at bounding box center [151, 123] width 109 height 5
select select "TARLAC"
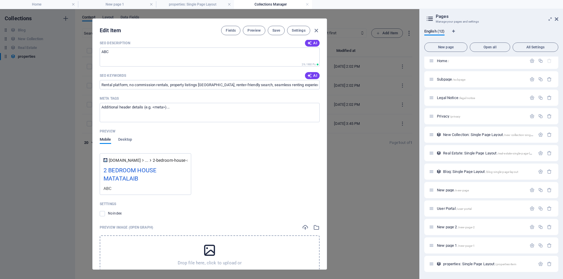
scroll to position [449, 0]
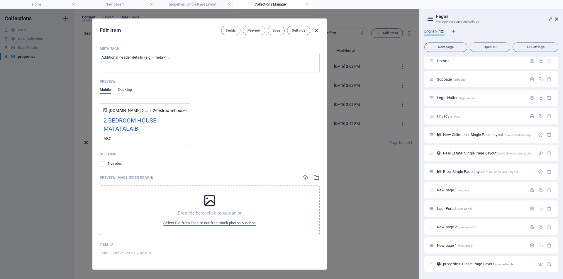
click at [316, 31] on icon "button" at bounding box center [316, 30] width 7 height 7
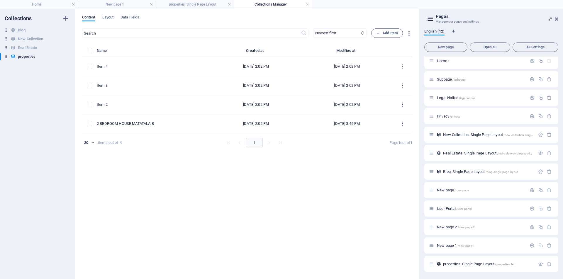
type input "2-bedroom-house-sa-[GEOGRAPHIC_DATA]"
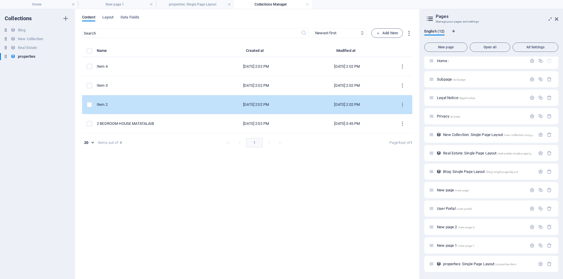
click at [254, 105] on div "[DATE] 2:02 PM" at bounding box center [255, 104] width 81 height 5
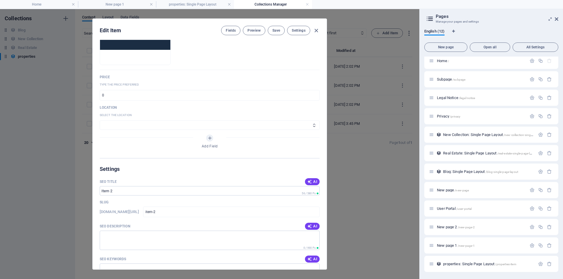
scroll to position [180, 0]
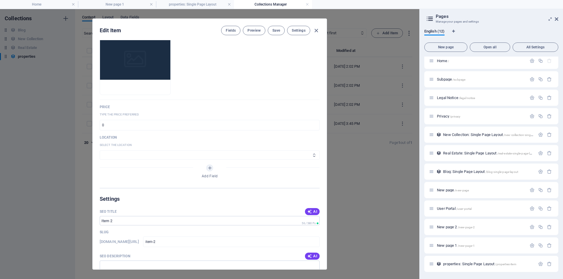
click at [131, 150] on select "TARLAC PANGASINAN" at bounding box center [210, 154] width 220 height 9
select select "TARLAC"
click at [100, 150] on select "TARLAC PANGASINAN" at bounding box center [210, 154] width 220 height 9
click at [137, 150] on select "TARLAC PANGASINAN" at bounding box center [210, 154] width 220 height 9
click at [316, 31] on icon "button" at bounding box center [316, 30] width 7 height 7
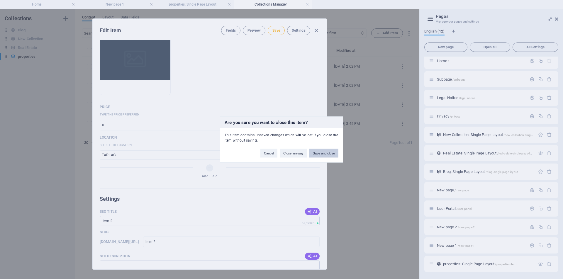
click at [323, 154] on button "Save and close" at bounding box center [323, 153] width 29 height 9
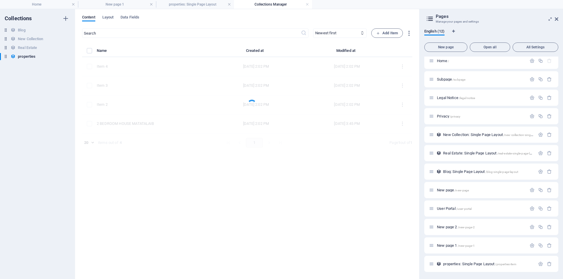
type input "item-2"
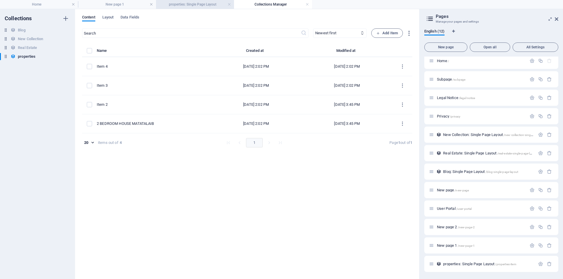
click at [197, 4] on h4 "properties: Single Page Layout" at bounding box center [195, 4] width 78 height 6
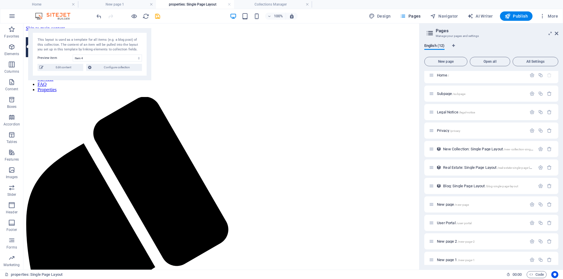
scroll to position [3, 0]
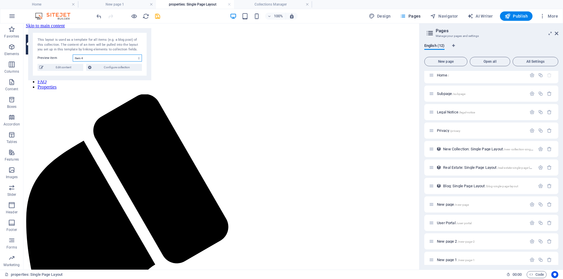
click at [139, 58] on select "Item 4 Item 3 Item 2 Item 1" at bounding box center [107, 57] width 69 height 7
click at [73, 54] on select "Item 4 Item 3 Item 2 Item 1" at bounding box center [107, 57] width 69 height 7
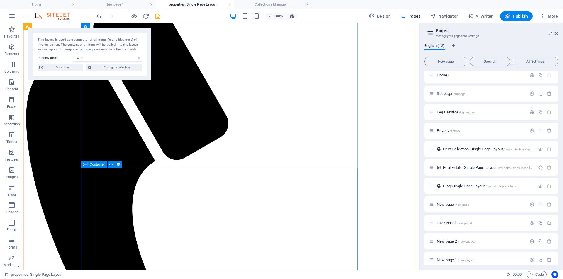
scroll to position [0, 0]
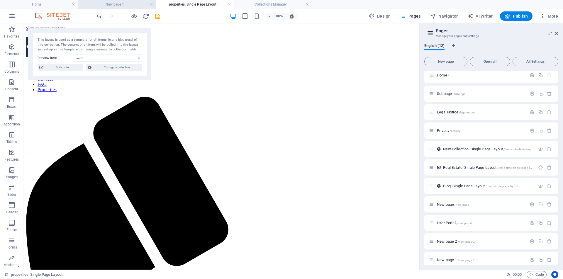
click at [122, 4] on h4 "New page 1" at bounding box center [117, 4] width 78 height 6
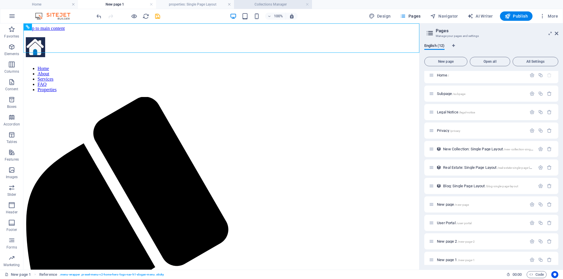
click at [271, 3] on h4 "Collections Manager" at bounding box center [273, 4] width 78 height 6
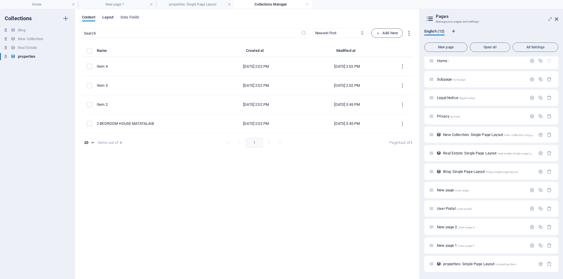
click at [107, 18] on span "Layout" at bounding box center [107, 18] width 11 height 8
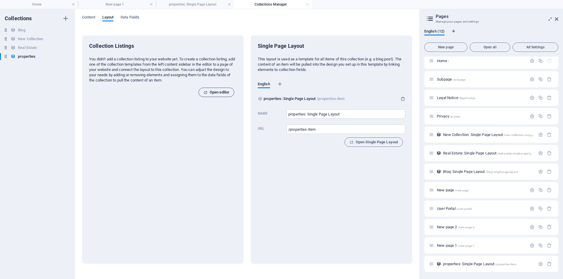
click at [215, 93] on span "Open editor" at bounding box center [216, 92] width 26 height 7
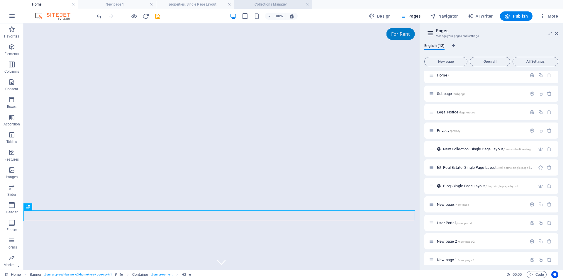
click at [272, 4] on h4 "Collections Manager" at bounding box center [273, 4] width 78 height 6
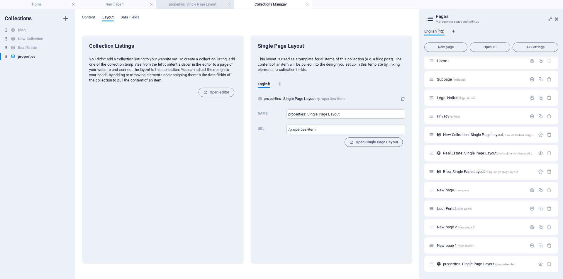
click at [189, 4] on h4 "properties: Single Page Layout" at bounding box center [195, 4] width 78 height 6
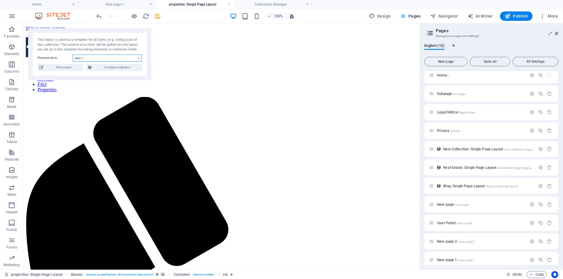
click at [139, 59] on select "Item 4 Item 3 Item 2 Item 1" at bounding box center [107, 57] width 69 height 7
select select "68b6885b23b5203569065941"
click at [73, 54] on select "Item 4 Item 3 Item 2 Item 1" at bounding box center [107, 57] width 69 height 7
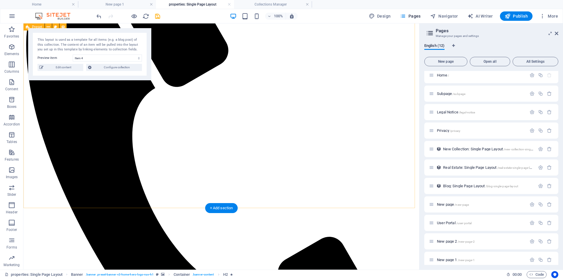
scroll to position [178, 0]
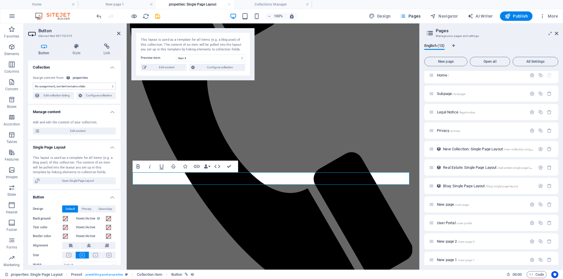
click at [522, 38] on h3 "Manage your pages and settings" at bounding box center [490, 35] width 111 height 5
click at [505, 43] on div "English (12)" at bounding box center [491, 48] width 134 height 11
click at [335, 16] on div "100% Design Pages Navigator AI Writer Publish More" at bounding box center [327, 15] width 465 height 9
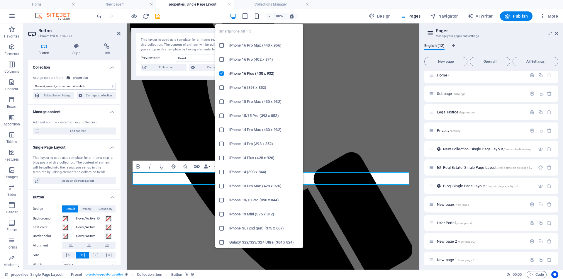
click at [257, 17] on icon "button" at bounding box center [256, 16] width 7 height 7
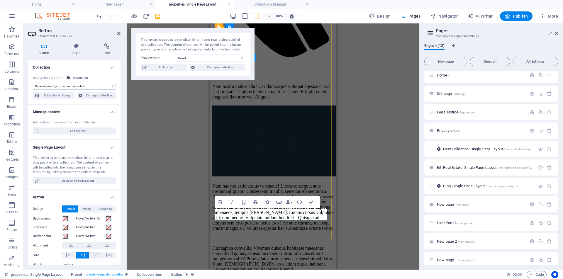
scroll to position [315, 0]
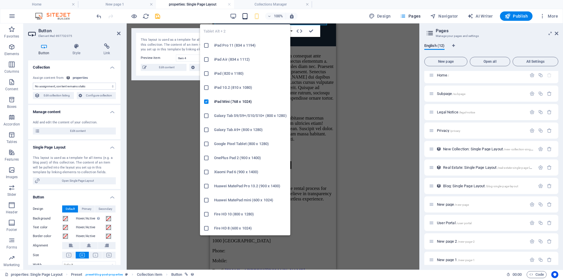
click at [245, 18] on icon "button" at bounding box center [244, 16] width 7 height 7
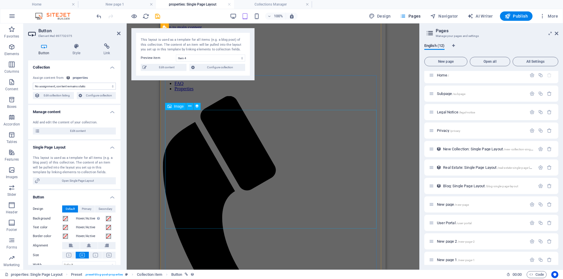
scroll to position [0, 0]
click at [403, 85] on div "Collection item H2 Preset Collection item Reference Button Spacer Placeholder C…" at bounding box center [273, 146] width 292 height 246
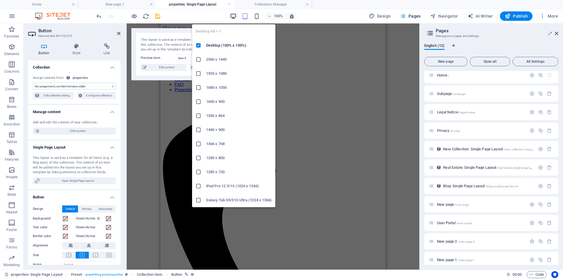
click at [232, 15] on icon "button" at bounding box center [233, 16] width 7 height 7
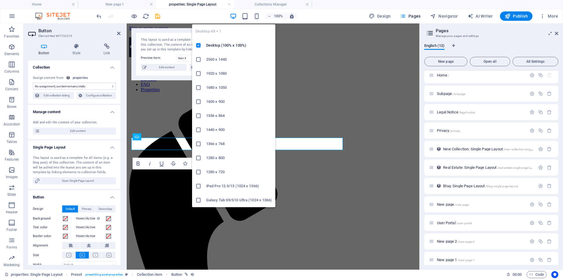
scroll to position [181, 0]
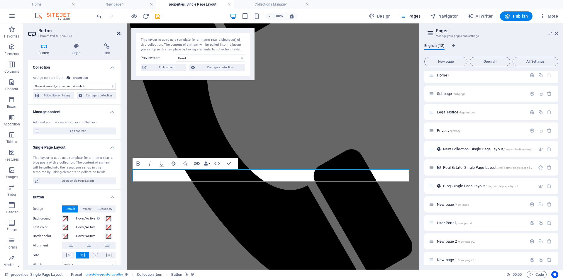
click at [117, 34] on icon at bounding box center [119, 33] width 4 height 5
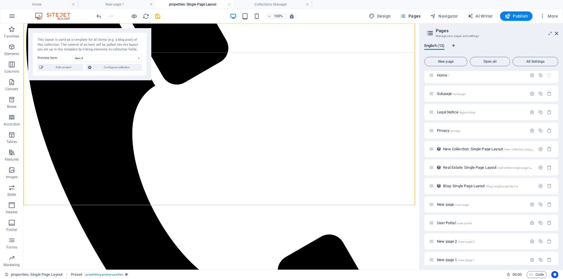
click at [288, 41] on div at bounding box center [221, 173] width 391 height 514
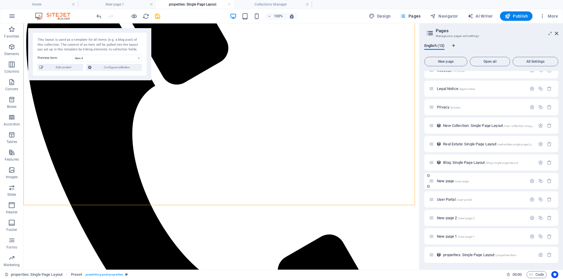
scroll to position [28, 0]
click at [469, 216] on span "/new-page-2" at bounding box center [465, 217] width 17 height 3
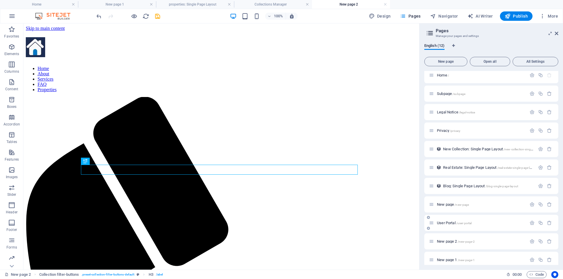
scroll to position [0, 0]
click at [477, 186] on span "Blog: Single Page Layout /blog-single-page-layout" at bounding box center [480, 186] width 75 height 4
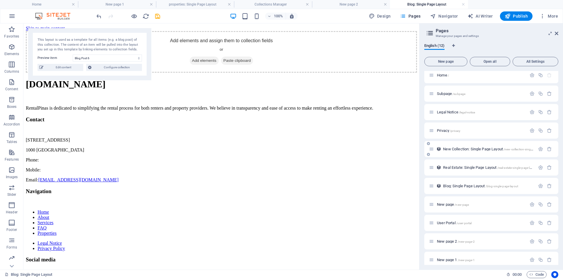
click at [486, 149] on span "New Collection: Single Page Layout /new-collection-single-page-layout" at bounding box center [496, 149] width 106 height 4
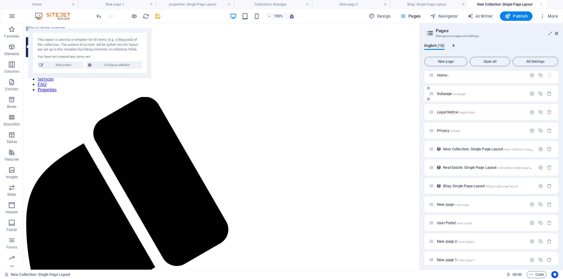
click at [464, 94] on span "/subpage" at bounding box center [458, 93] width 13 height 3
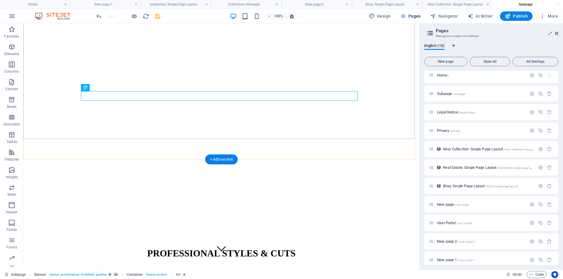
scroll to position [13, 0]
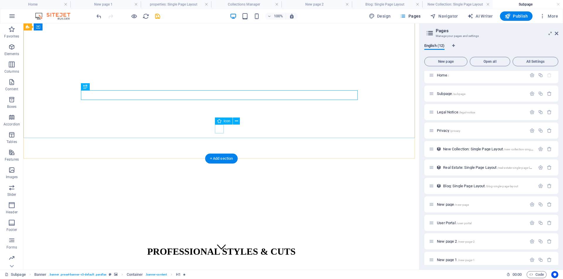
click at [220, 242] on figure at bounding box center [221, 247] width 9 height 10
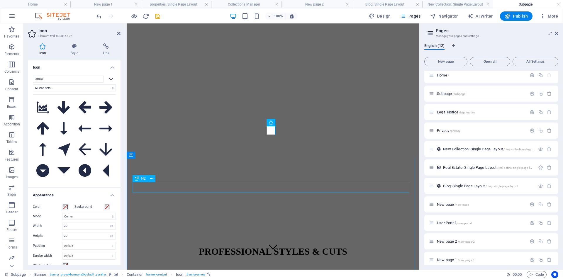
drag, startPoint x: 371, startPoint y: 183, endPoint x: 475, endPoint y: 183, distance: 103.4
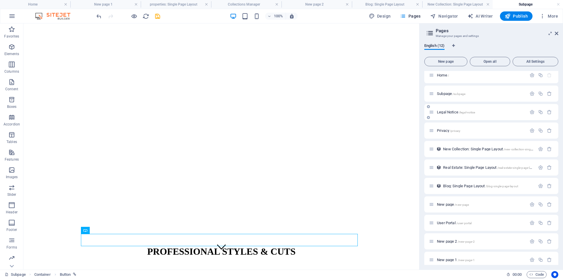
click at [453, 112] on span "Legal Notice /legal-notice" at bounding box center [456, 112] width 38 height 4
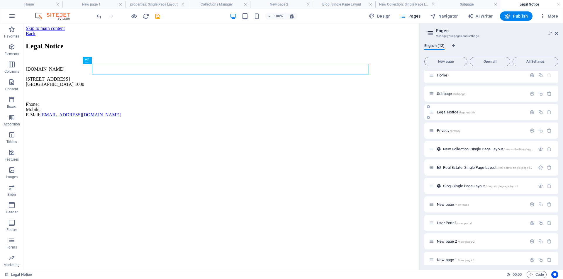
scroll to position [0, 0]
click at [471, 168] on span "Real Estate: Single Page Layout /real-estate-single-page-layout" at bounding box center [490, 167] width 94 height 4
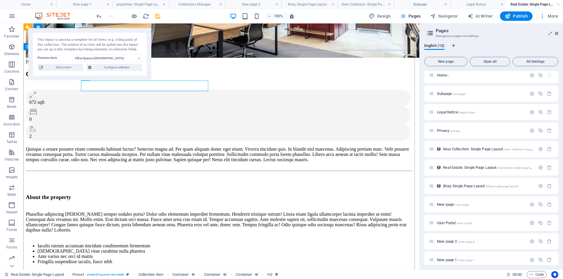
scroll to position [92, 0]
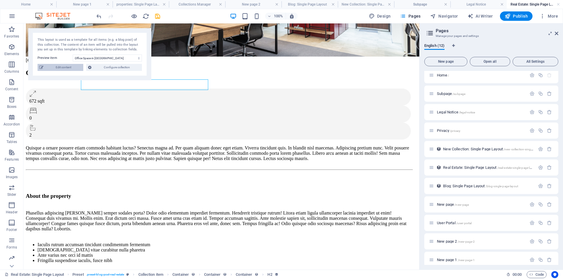
click at [61, 67] on span "Edit content" at bounding box center [63, 67] width 36 height 7
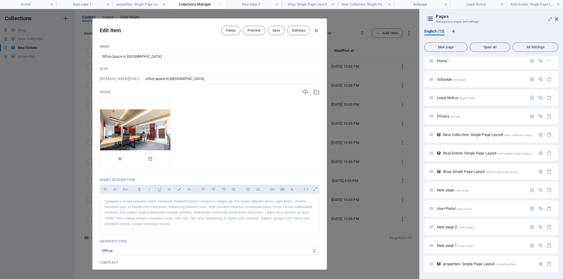
scroll to position [0, 0]
click at [317, 32] on icon "button" at bounding box center [316, 30] width 7 height 7
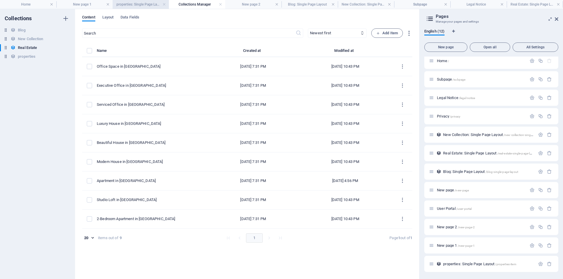
click at [142, 5] on h4 "properties: Single Page Layout" at bounding box center [141, 4] width 56 height 6
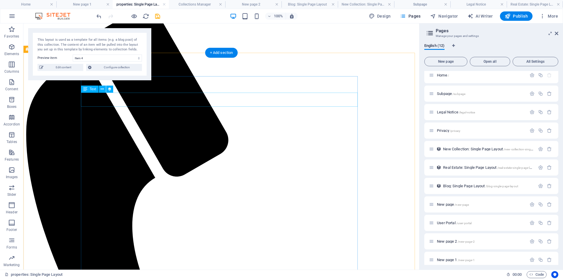
scroll to position [228, 0]
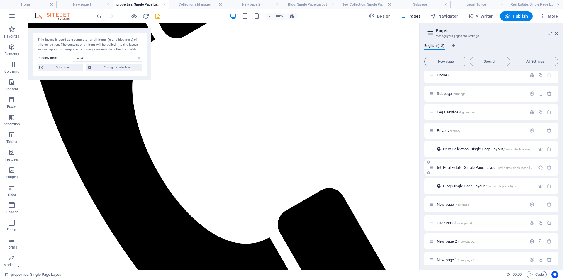
click at [483, 168] on span "Real Estate: Single Page Layout /real-estate-single-page-layout" at bounding box center [490, 167] width 94 height 4
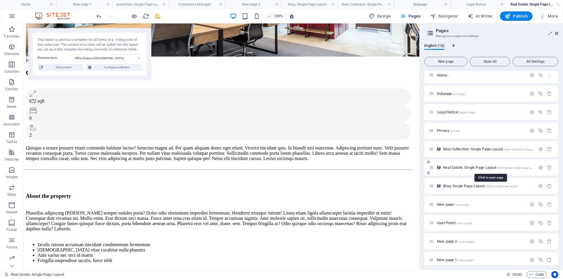
scroll to position [0, 0]
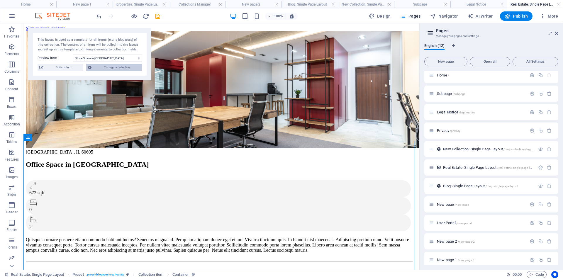
click at [115, 68] on span "Configure collection" at bounding box center [116, 67] width 47 height 7
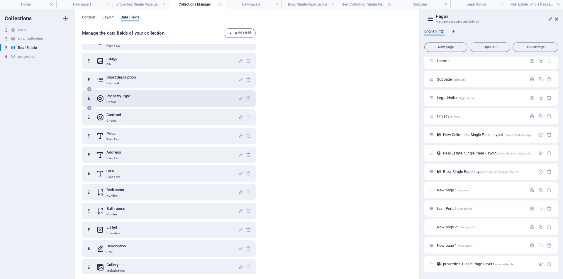
scroll to position [36, 0]
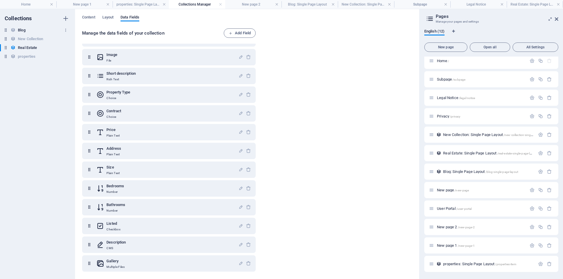
click at [19, 29] on h6 "Blog" at bounding box center [21, 30] width 7 height 7
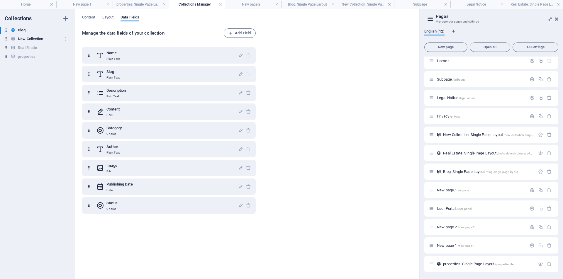
click at [35, 40] on h6 "New Collection" at bounding box center [30, 38] width 25 height 7
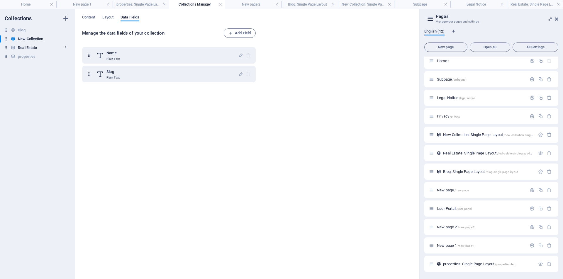
click at [31, 47] on h6 "Real Estate" at bounding box center [27, 47] width 19 height 7
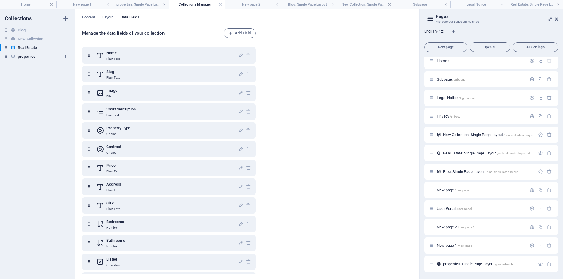
click at [29, 56] on h6 "properties" at bounding box center [27, 56] width 18 height 7
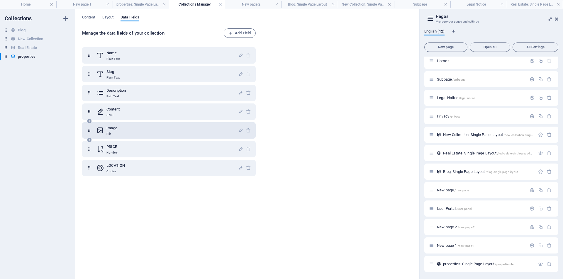
click at [100, 130] on icon at bounding box center [100, 131] width 8 height 12
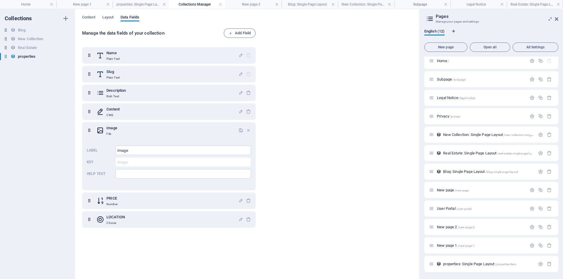
click at [325, 117] on div "Manage the data fields of your collection Add Field Name Plain Text Slug Plain …" at bounding box center [247, 150] width 330 height 245
click at [301, 91] on div "Manage the data fields of your collection Add Field Name Plain Text Slug Plain …" at bounding box center [247, 150] width 330 height 245
click at [40, 96] on div "Collections Blog Blog New Collection New Collection Real Estate Real Estate pro…" at bounding box center [37, 144] width 75 height 270
click at [111, 18] on span "Layout" at bounding box center [107, 18] width 11 height 8
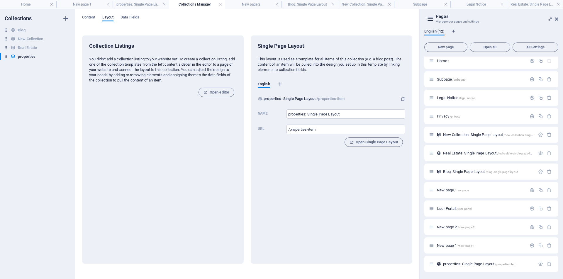
click at [281, 86] on icon "button" at bounding box center [280, 84] width 6 height 6
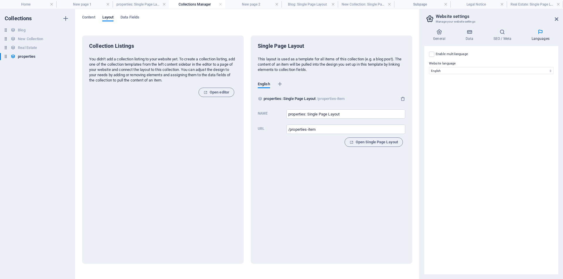
click at [197, 115] on div "Collection Listings You didn‘t add a collection listing to your website yet. To…" at bounding box center [162, 98] width 147 height 112
click at [442, 36] on h4 "General" at bounding box center [440, 35] width 32 height 12
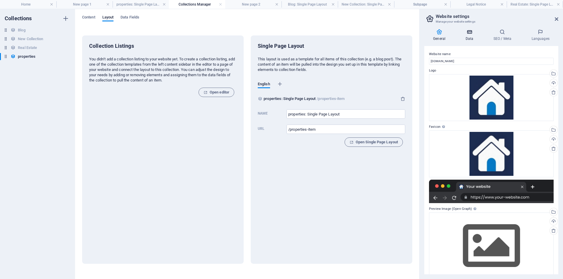
click at [464, 33] on icon at bounding box center [468, 32] width 25 height 6
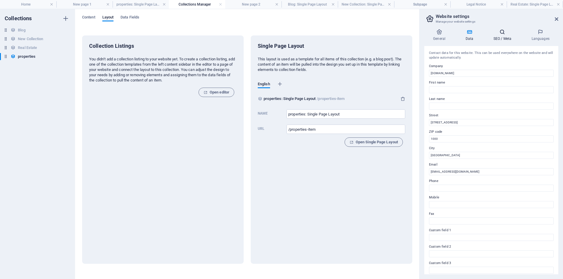
click at [509, 31] on icon at bounding box center [502, 32] width 36 height 6
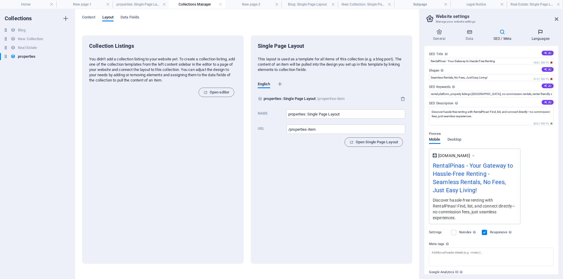
click at [536, 33] on icon at bounding box center [540, 32] width 36 height 6
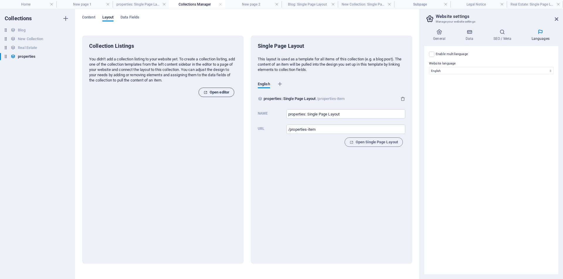
click at [219, 90] on span "Open editor" at bounding box center [216, 92] width 26 height 7
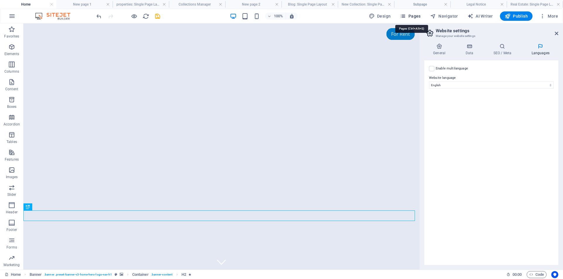
click at [414, 15] on span "Pages" at bounding box center [410, 16] width 21 height 6
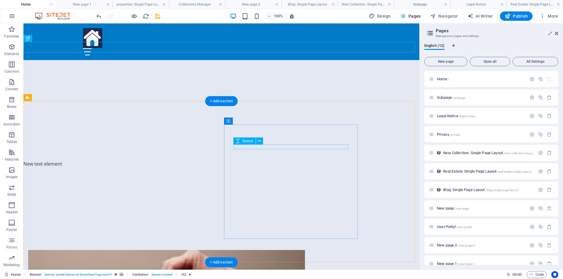
scroll to position [215, 0]
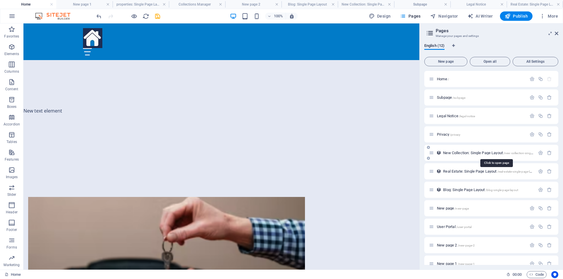
click at [469, 153] on span "New Collection: Single Page Layout /new-collection-single-page-layout" at bounding box center [496, 153] width 106 height 4
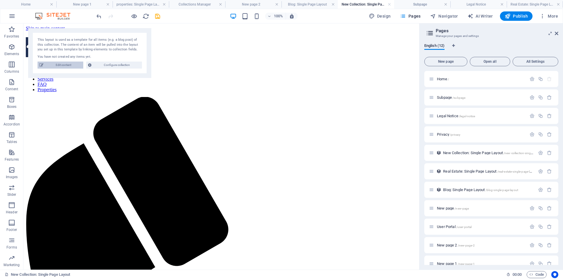
click at [57, 65] on span "Edit content" at bounding box center [63, 65] width 36 height 7
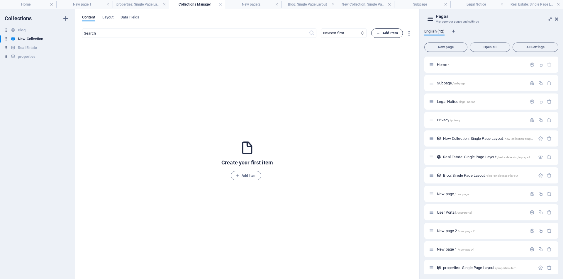
click at [387, 33] on span "Add Item" at bounding box center [387, 33] width 22 height 7
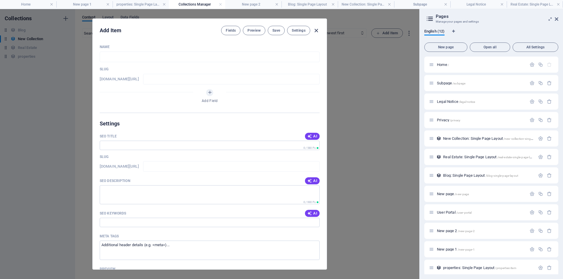
click at [316, 30] on icon "button" at bounding box center [316, 30] width 7 height 7
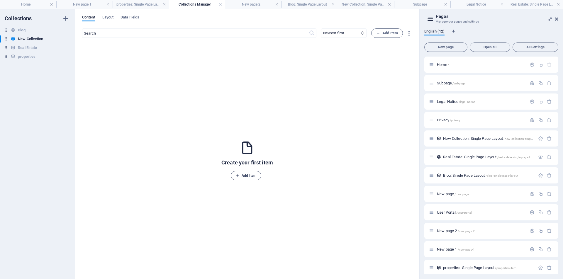
click at [245, 176] on span "Add Item" at bounding box center [246, 175] width 21 height 7
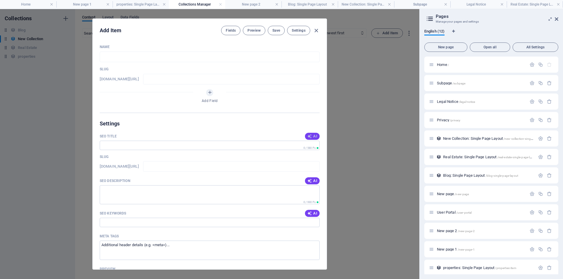
click at [313, 136] on span "AI" at bounding box center [312, 136] width 10 height 5
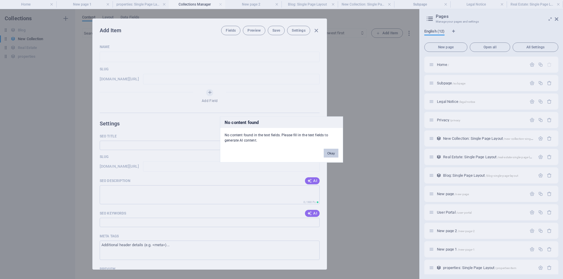
click at [331, 151] on button "Okay" at bounding box center [330, 153] width 15 height 9
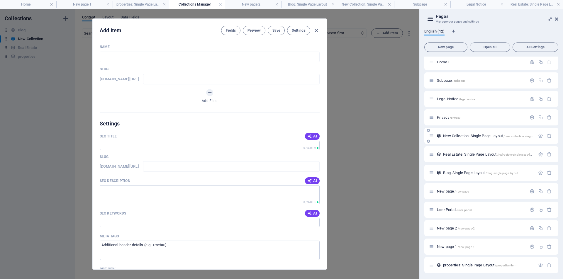
scroll to position [4, 0]
click at [317, 30] on icon "button" at bounding box center [316, 30] width 7 height 7
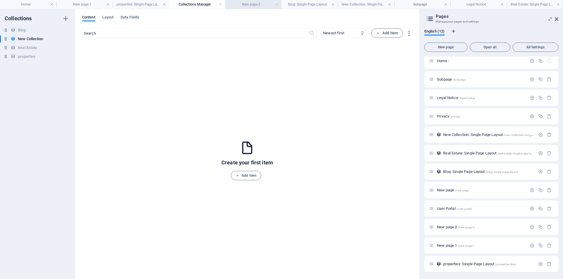
click at [254, 6] on h4 "New page 2" at bounding box center [253, 4] width 56 height 6
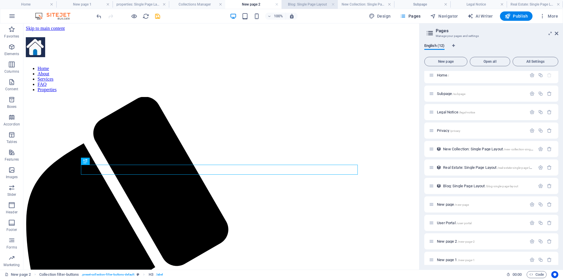
click at [314, 6] on h4 "Blog: Single Page Layout" at bounding box center [309, 4] width 56 height 6
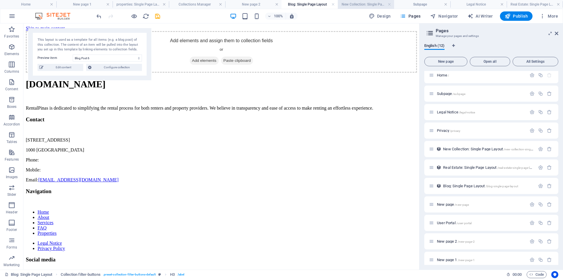
click at [365, 4] on h4 "New Collection: Single Page Layout" at bounding box center [366, 4] width 56 height 6
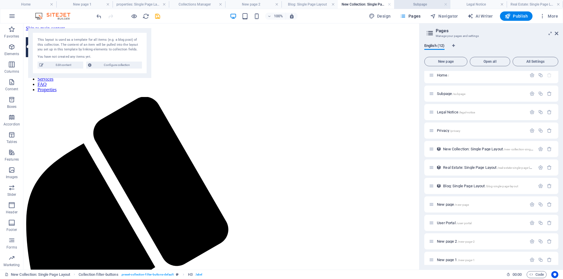
click at [418, 2] on h4 "Subpage" at bounding box center [422, 4] width 56 height 6
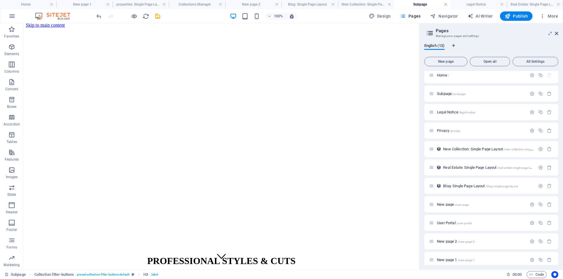
click at [445, 5] on link at bounding box center [446, 5] width 4 height 6
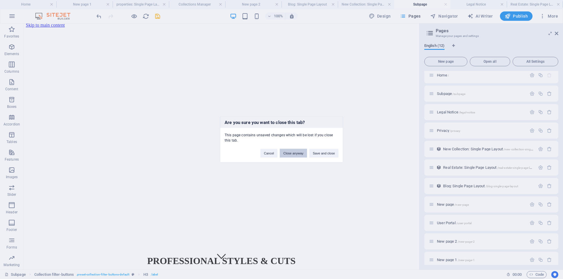
click at [291, 154] on button "Close anyway" at bounding box center [292, 153] width 27 height 9
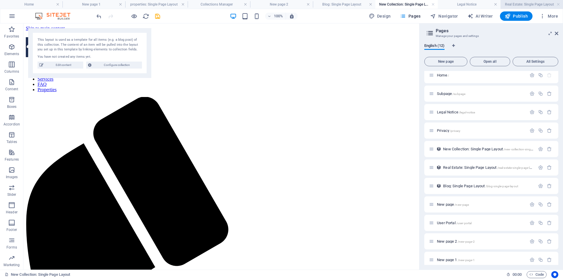
click at [520, 5] on h4 "Real Estate: Single Page Layout" at bounding box center [531, 4] width 62 height 6
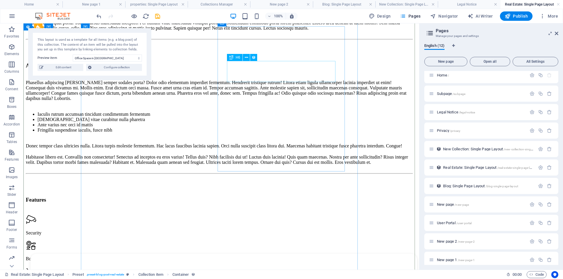
scroll to position [224, 0]
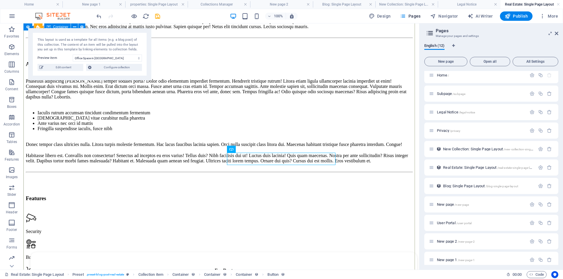
click at [375, 128] on div "[GEOGRAPHIC_DATA] Office Space in [GEOGRAPHIC_DATA] 672 sqft 0 2 Quisque a orna…" at bounding box center [221, 180] width 391 height 509
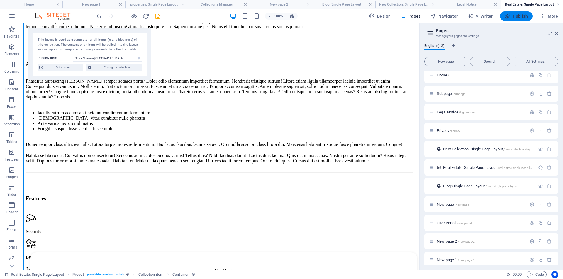
click at [522, 16] on span "Publish" at bounding box center [515, 16] width 23 height 6
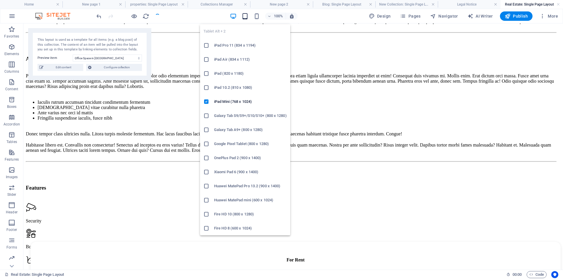
click at [247, 15] on icon "button" at bounding box center [244, 16] width 7 height 7
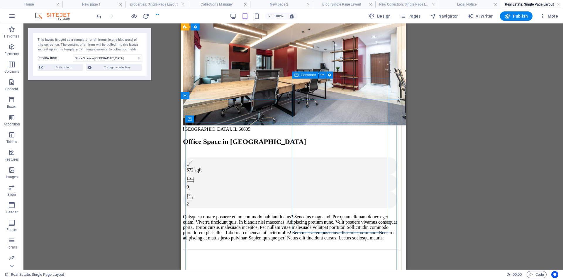
scroll to position [0, 0]
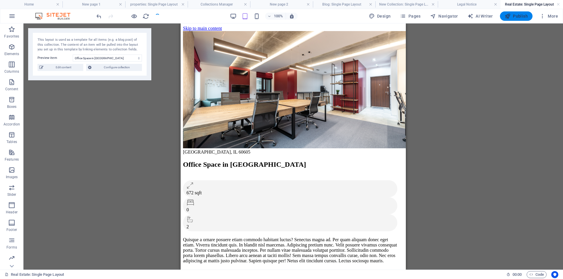
click at [518, 17] on span "Publish" at bounding box center [515, 16] width 23 height 6
